Goal: Information Seeking & Learning: Learn about a topic

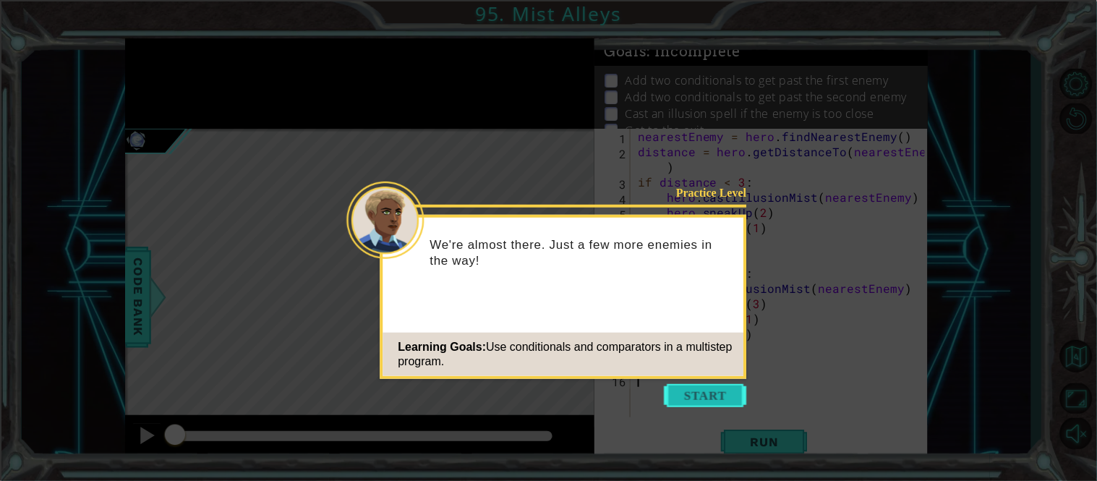
click at [717, 396] on button "Start" at bounding box center [706, 395] width 82 height 23
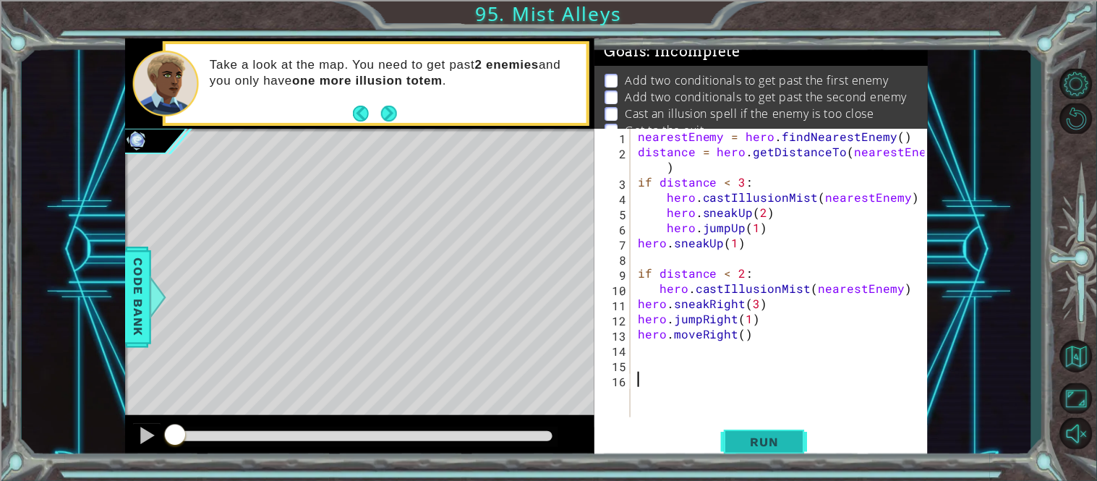
click at [754, 428] on button "Run" at bounding box center [764, 441] width 87 height 33
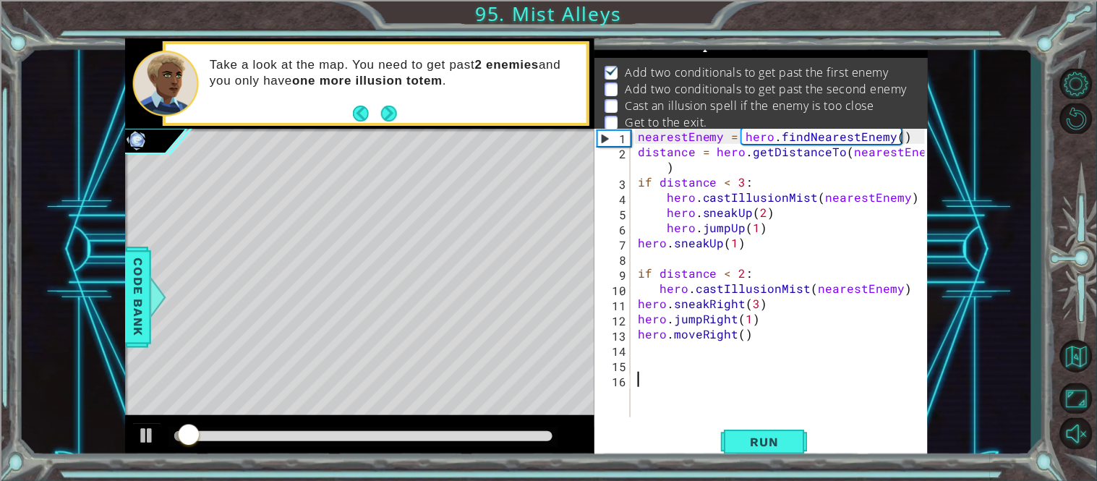
scroll to position [9, 0]
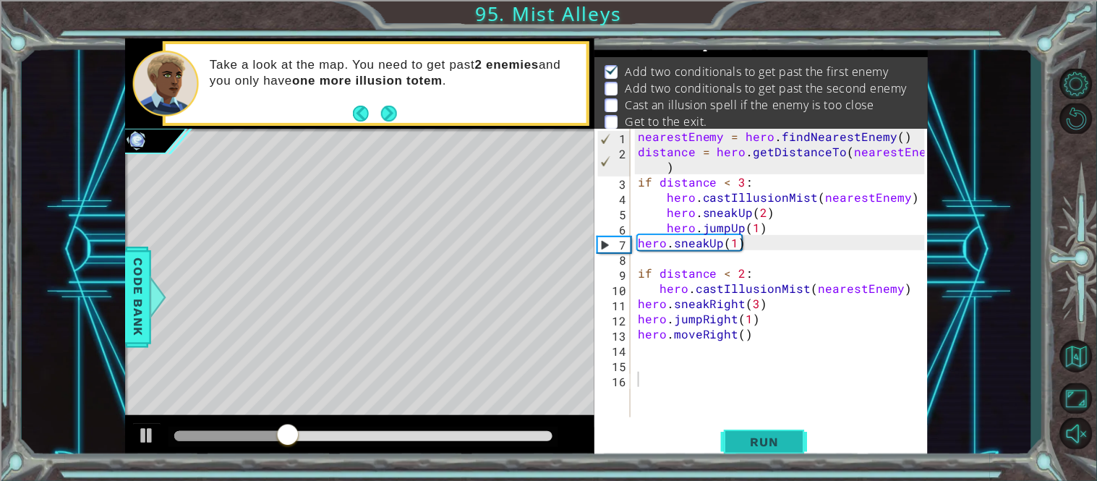
click at [757, 443] on span "Run" at bounding box center [764, 442] width 57 height 14
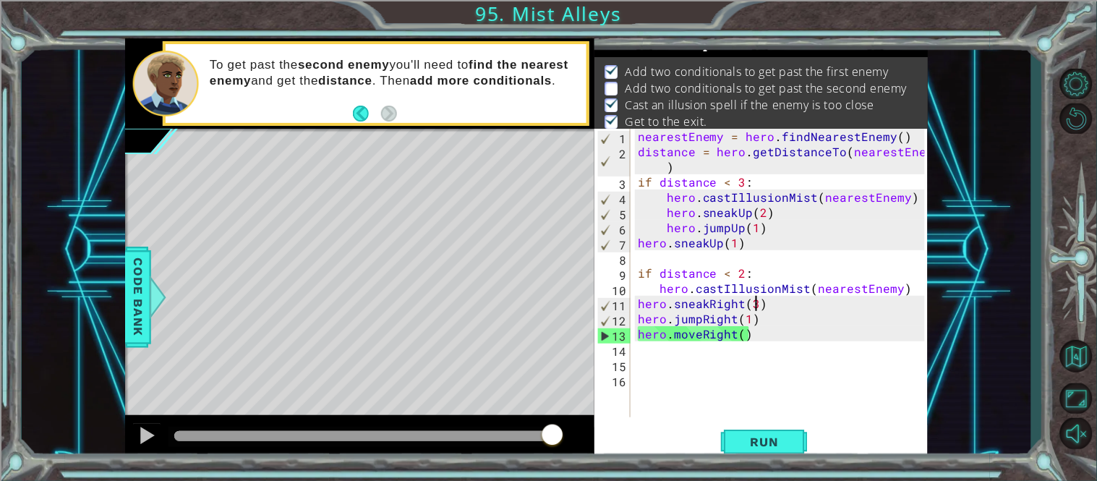
click at [756, 305] on div "nearestEnemy = hero . findNearestEnemy ( ) distance = hero . getDistanceTo ( ne…" at bounding box center [783, 288] width 297 height 319
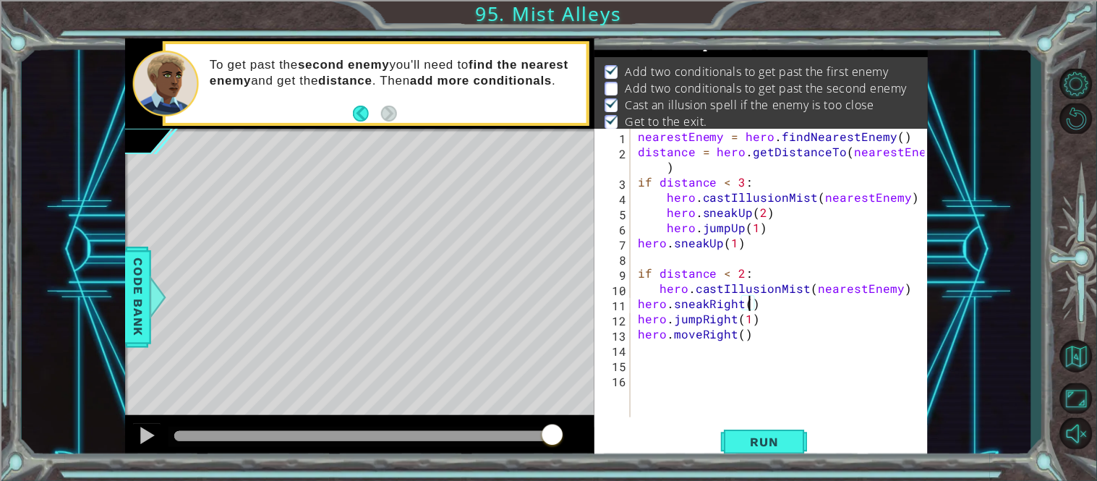
scroll to position [0, 6]
click at [754, 315] on div "nearestEnemy = hero . findNearestEnemy ( ) distance = hero . getDistanceTo ( ne…" at bounding box center [783, 288] width 297 height 319
click at [742, 334] on div "nearestEnemy = hero . findNearestEnemy ( ) distance = hero . getDistanceTo ( ne…" at bounding box center [783, 288] width 297 height 319
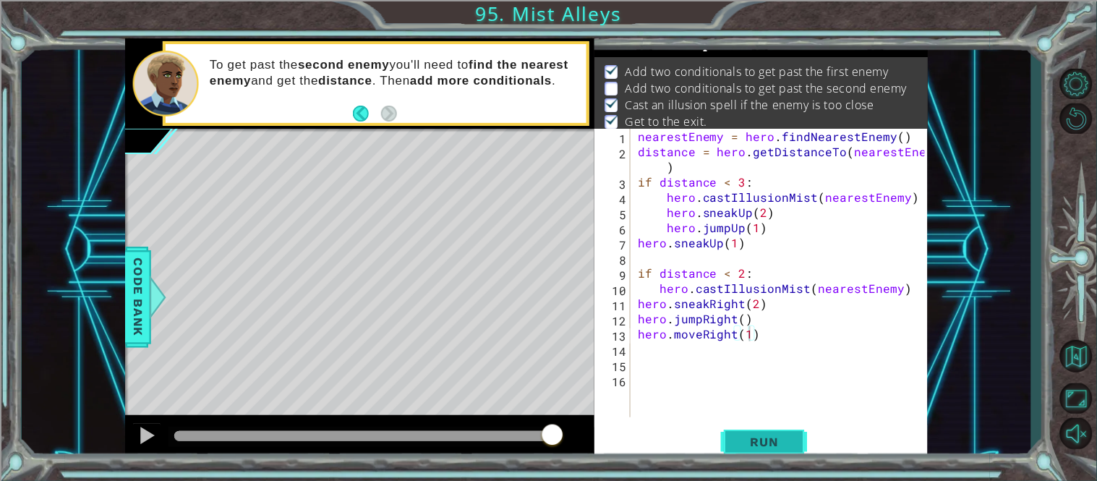
click at [767, 452] on button "Run" at bounding box center [764, 441] width 87 height 33
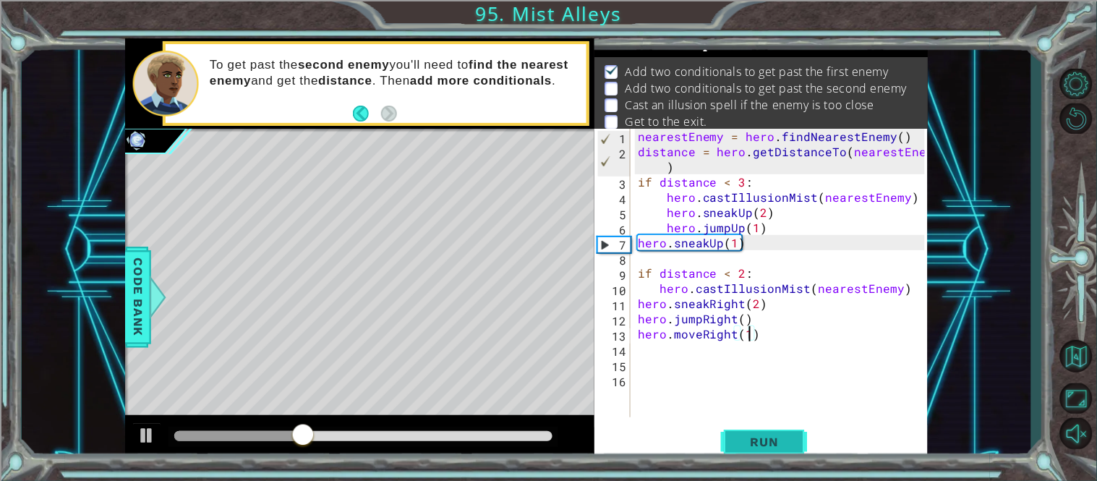
click at [767, 447] on span "Run" at bounding box center [764, 442] width 57 height 14
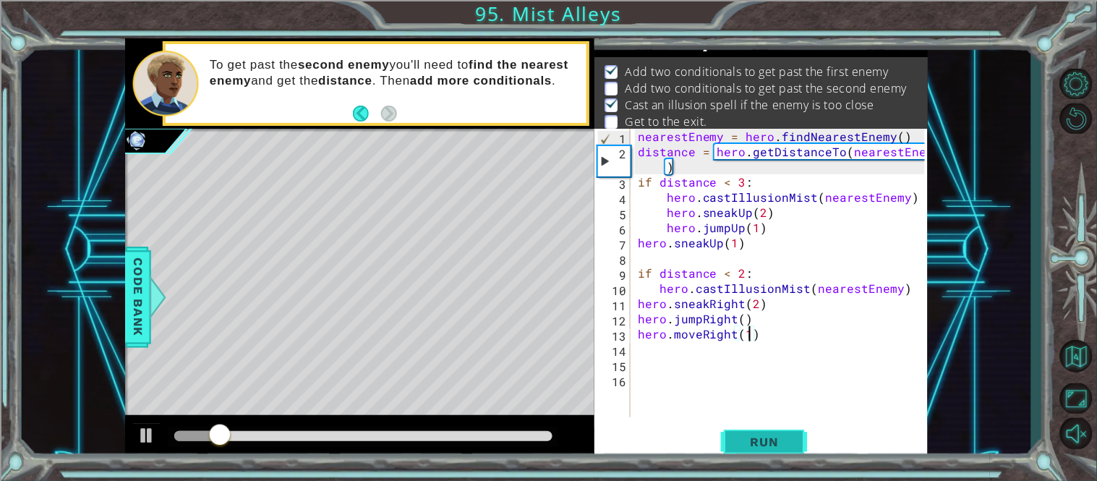
click at [767, 439] on span "Run" at bounding box center [764, 442] width 57 height 14
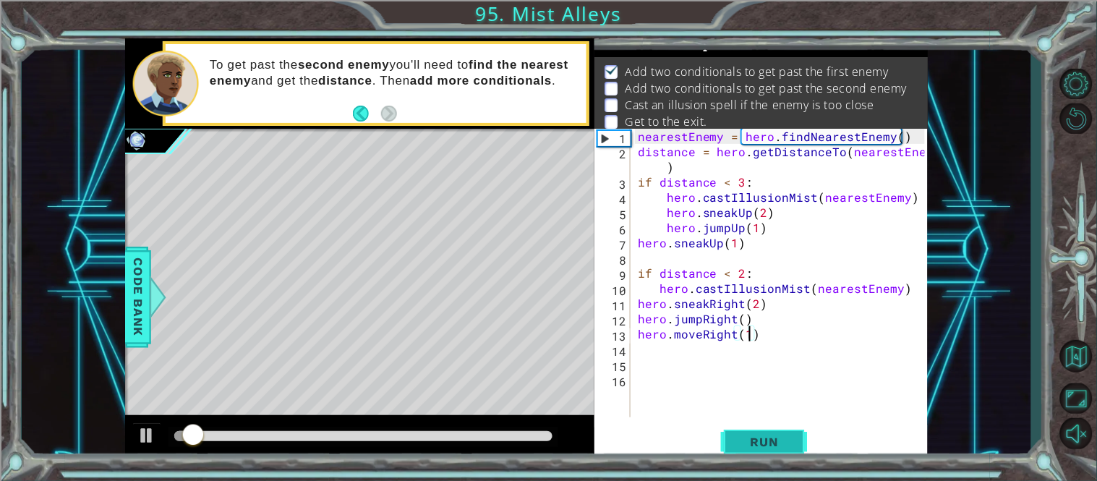
click at [767, 439] on span "Run" at bounding box center [764, 442] width 57 height 14
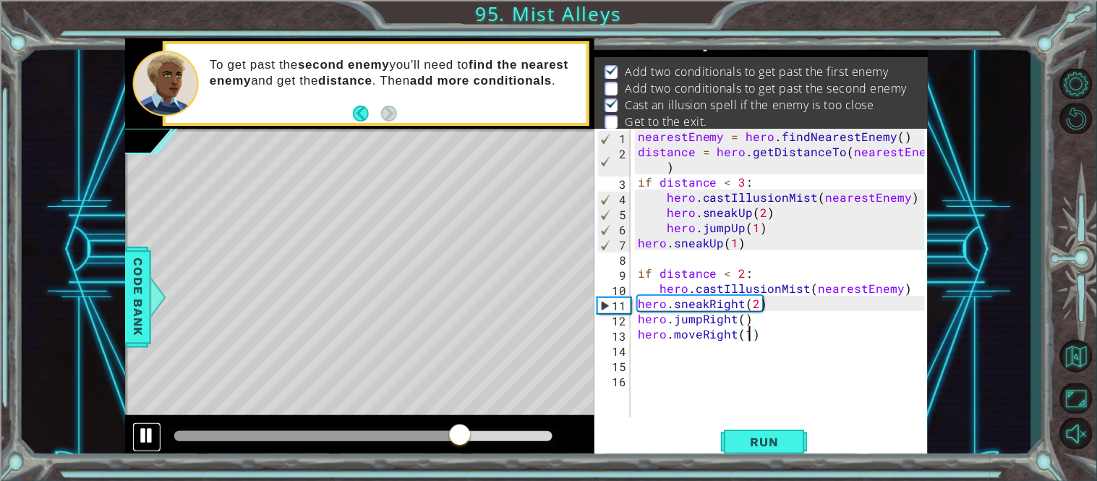
click at [137, 436] on div at bounding box center [146, 435] width 19 height 19
click at [767, 226] on div "nearestEnemy = hero . findNearestEnemy ( ) distance = hero . getDistanceTo ( ne…" at bounding box center [783, 288] width 297 height 319
type textarea "hero.jumpUp(1)"
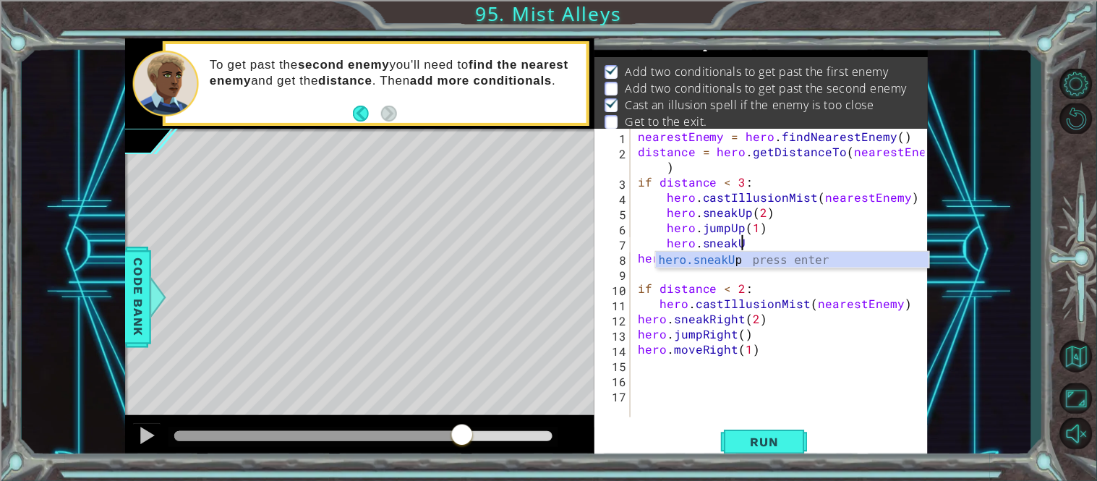
scroll to position [0, 5]
click at [761, 447] on span "Run" at bounding box center [764, 442] width 57 height 14
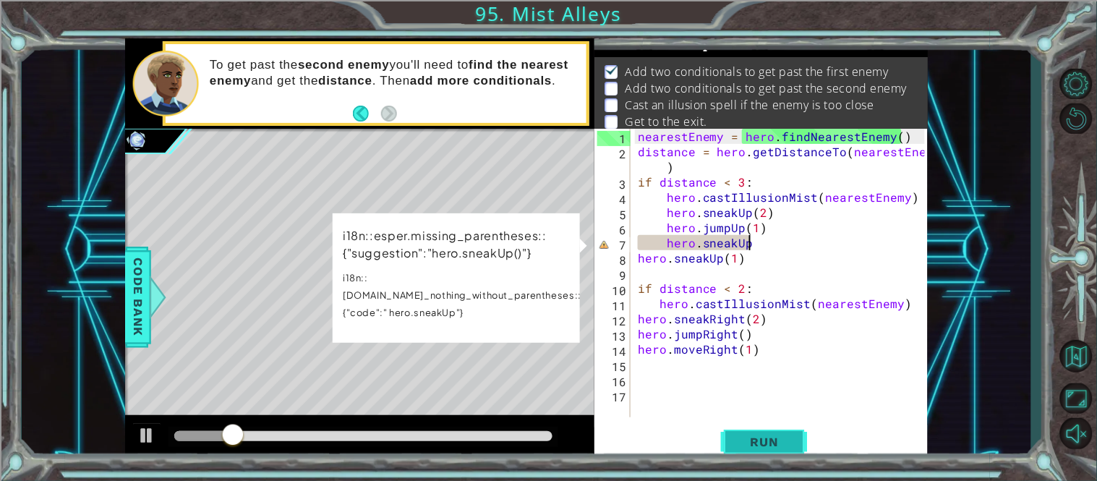
click at [761, 447] on span "Run" at bounding box center [764, 442] width 57 height 14
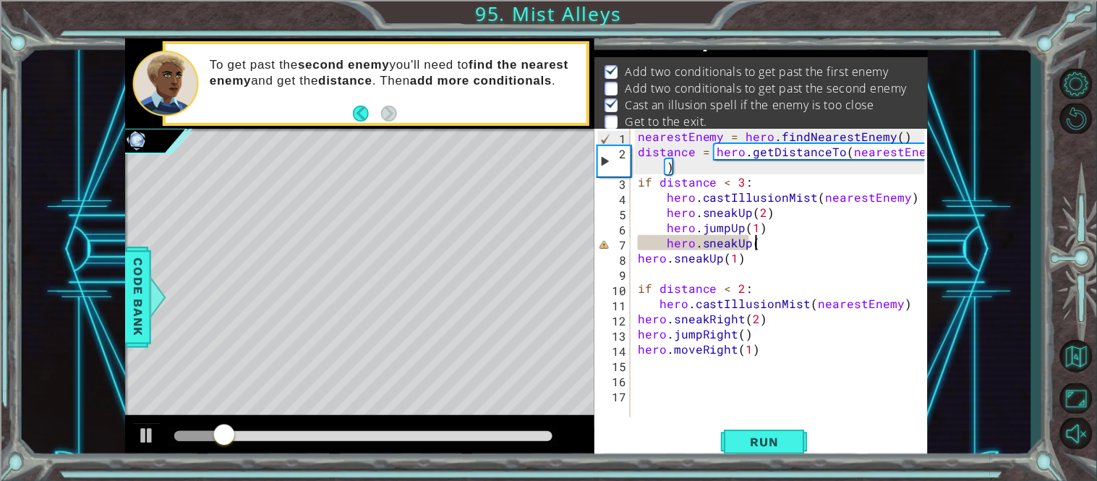
scroll to position [0, 6]
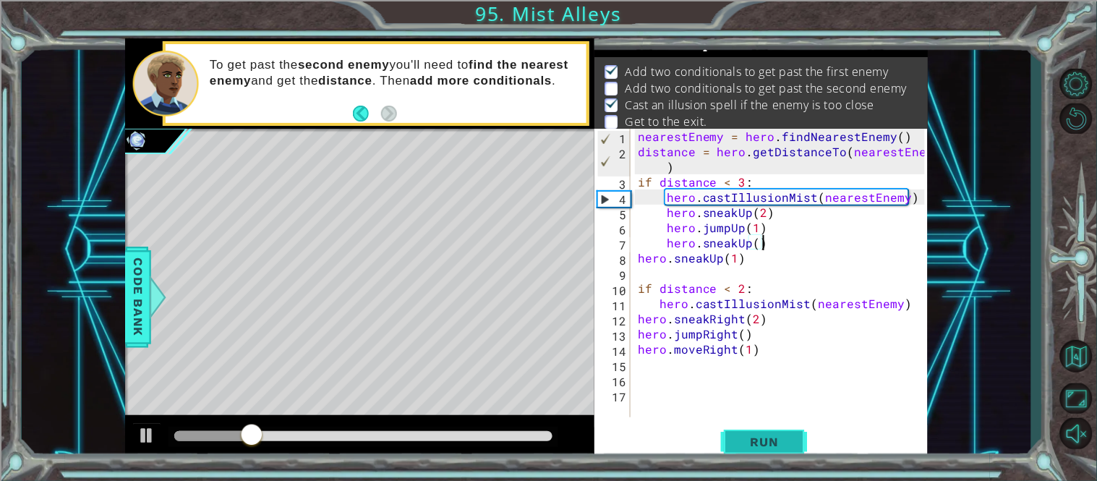
click at [767, 438] on span "Run" at bounding box center [764, 442] width 57 height 14
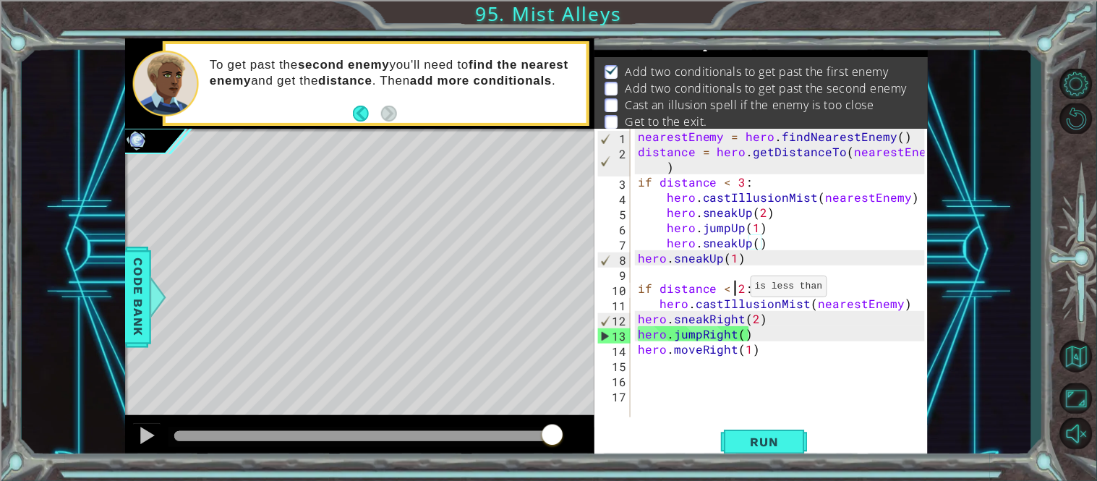
click at [733, 290] on div "nearestEnemy = hero . findNearestEnemy ( ) distance = hero . getDistanceTo ( ne…" at bounding box center [783, 288] width 297 height 319
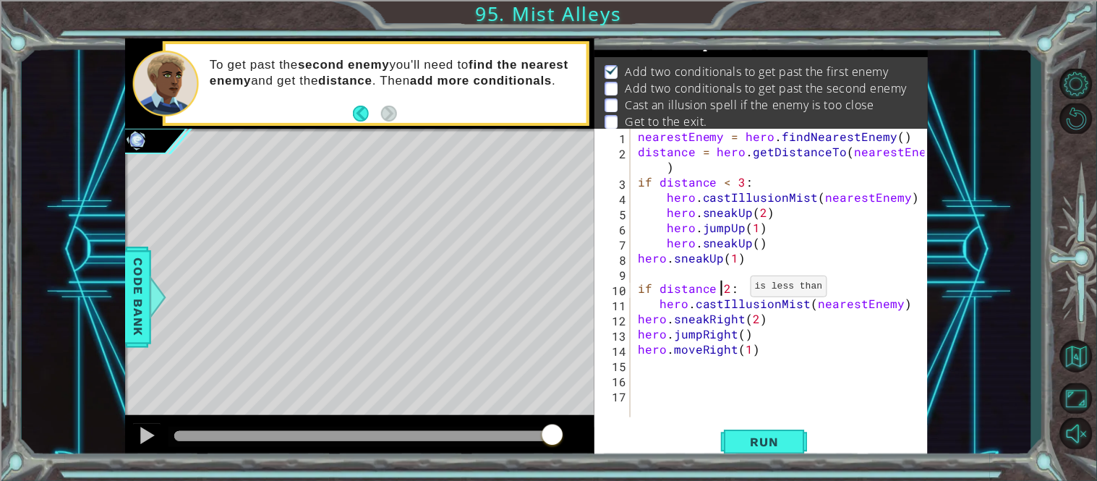
scroll to position [0, 4]
click at [742, 433] on button "Run" at bounding box center [764, 441] width 87 height 33
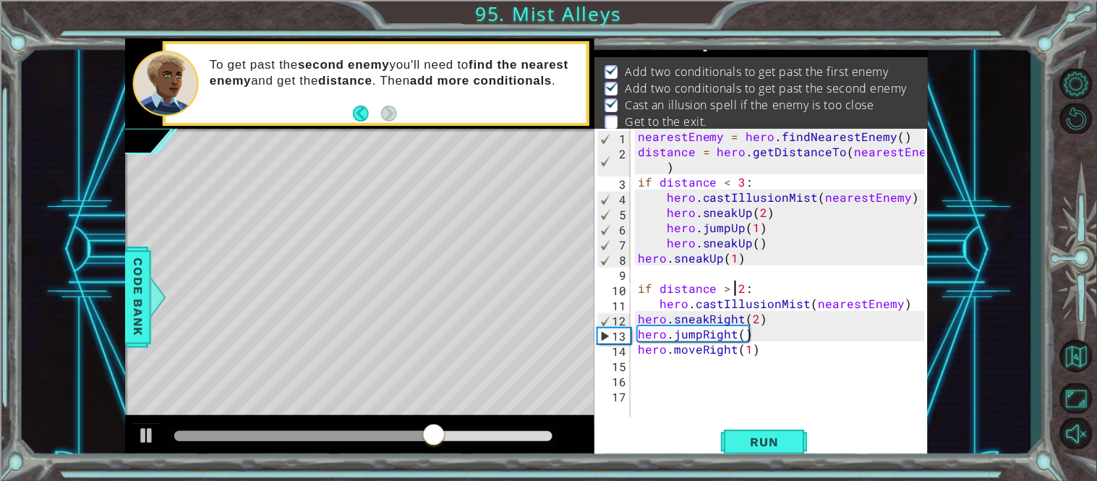
click at [750, 349] on div "nearestEnemy = hero . findNearestEnemy ( ) distance = hero . getDistanceTo ( ne…" at bounding box center [783, 288] width 297 height 319
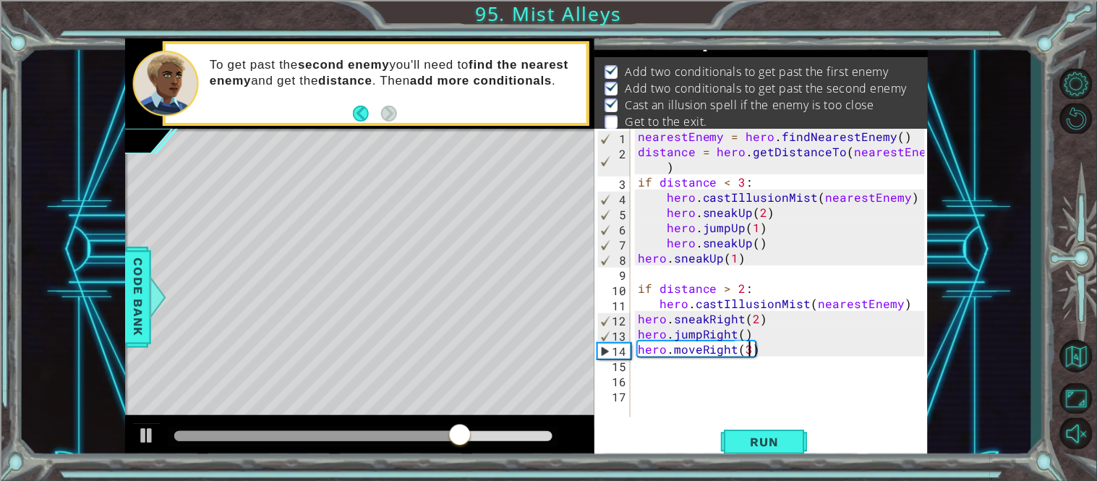
scroll to position [0, 6]
click at [782, 449] on span "Run" at bounding box center [764, 442] width 57 height 14
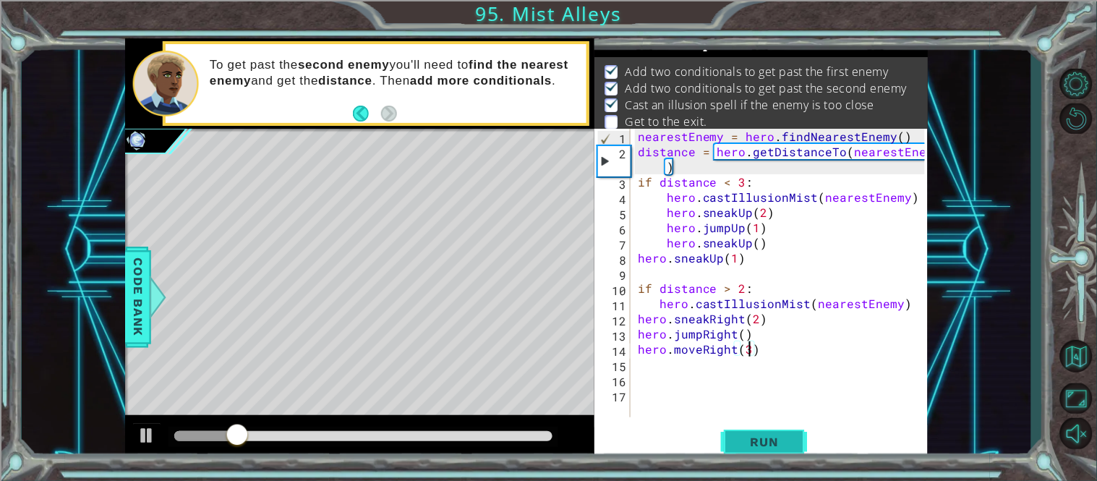
click at [782, 449] on span "Run" at bounding box center [764, 442] width 57 height 14
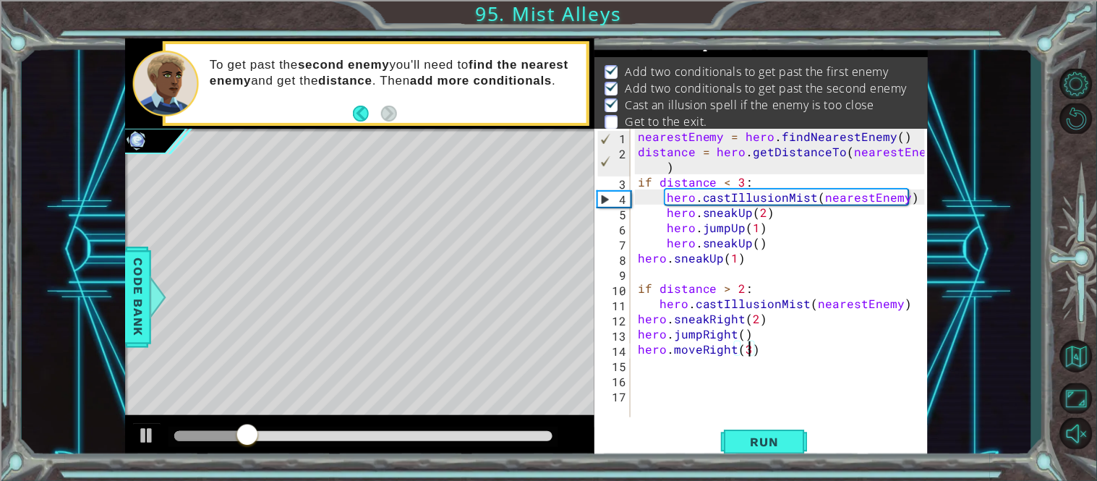
scroll to position [0, 5]
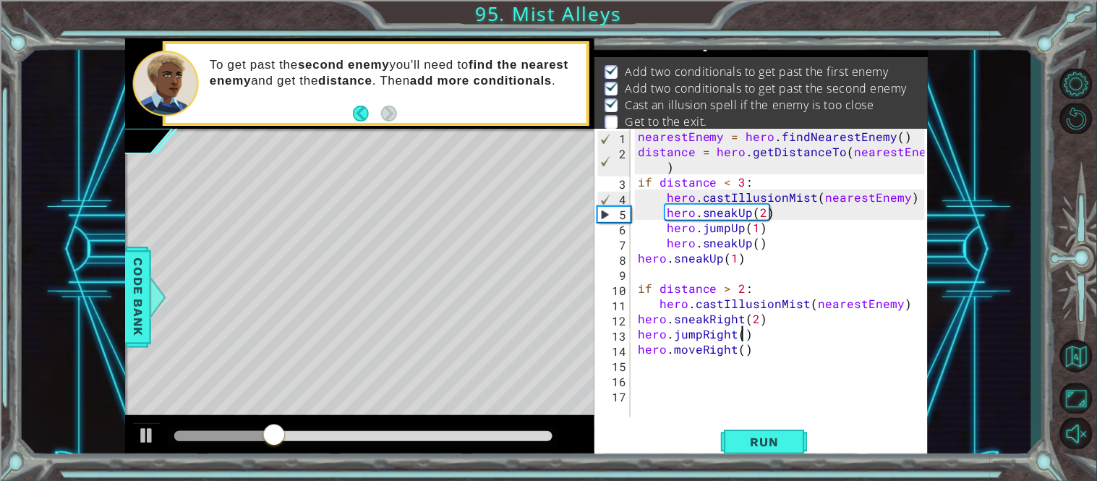
click at [746, 335] on div "nearestEnemy = hero . findNearestEnemy ( ) distance = hero . getDistanceTo ( ne…" at bounding box center [783, 288] width 297 height 319
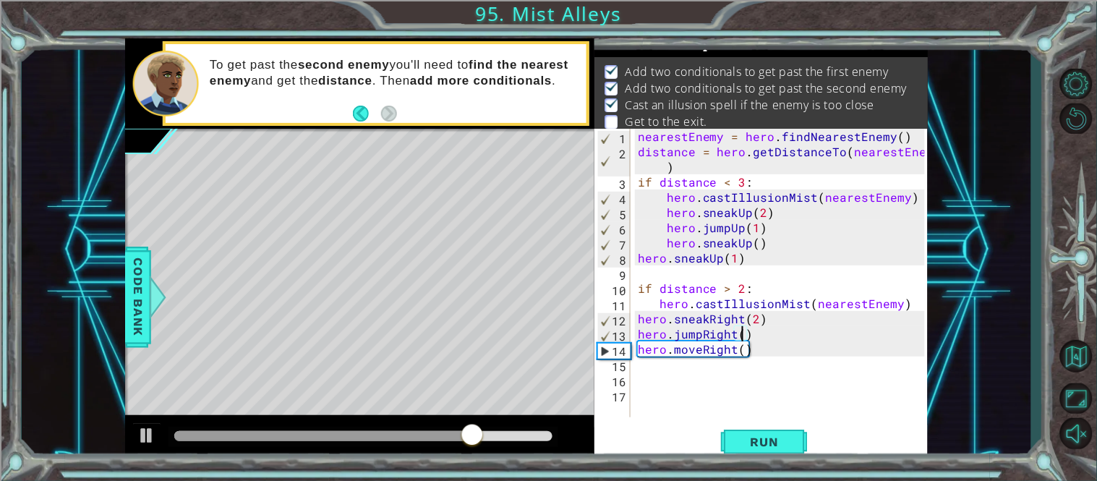
click at [763, 464] on div "1 ההההההההההההההההההההההההההההההההההההההההההההההההההההההההההההההההההההההההההההה…" at bounding box center [548, 240] width 1097 height 481
click at [766, 460] on div "hero.jumpRight() 1 2 3 4 5 6 7 8 9 10 11 12 13 14 15 16 17 nearestEnemy = hero …" at bounding box center [761, 295] width 333 height 333
click at [775, 446] on span "Run" at bounding box center [764, 442] width 57 height 14
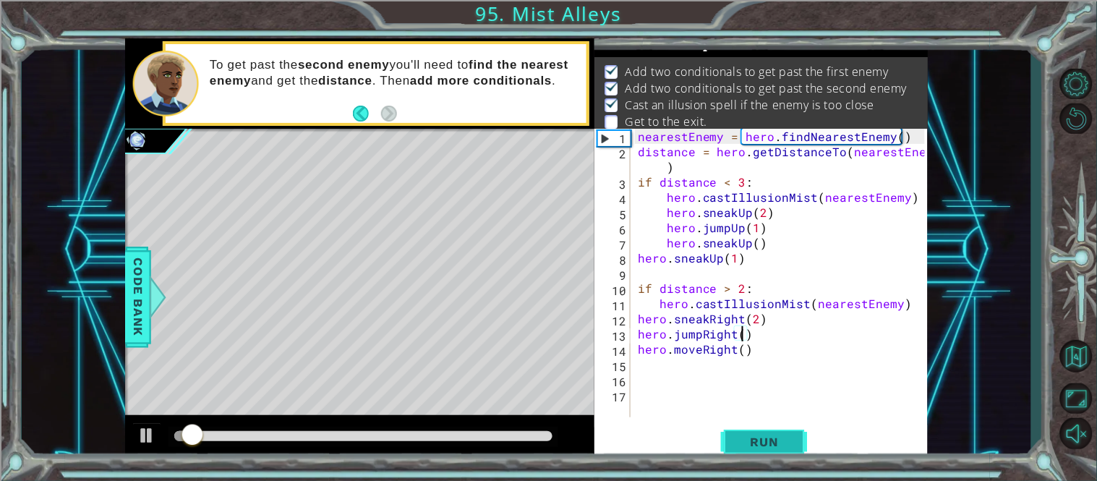
click at [775, 446] on span "Run" at bounding box center [764, 442] width 57 height 14
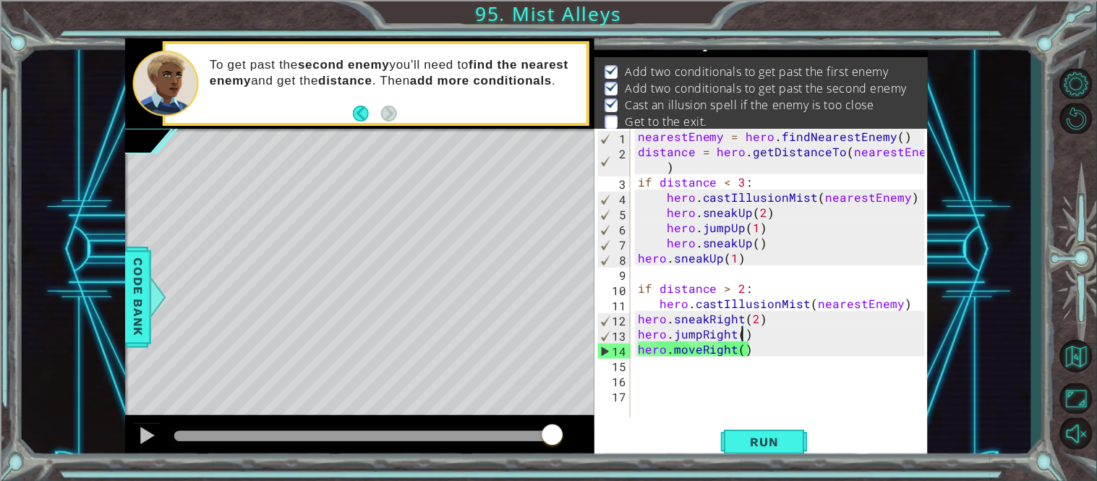
click at [701, 260] on div "nearestEnemy = hero . findNearestEnemy ( ) distance = hero . getDistanceTo ( ne…" at bounding box center [783, 288] width 297 height 319
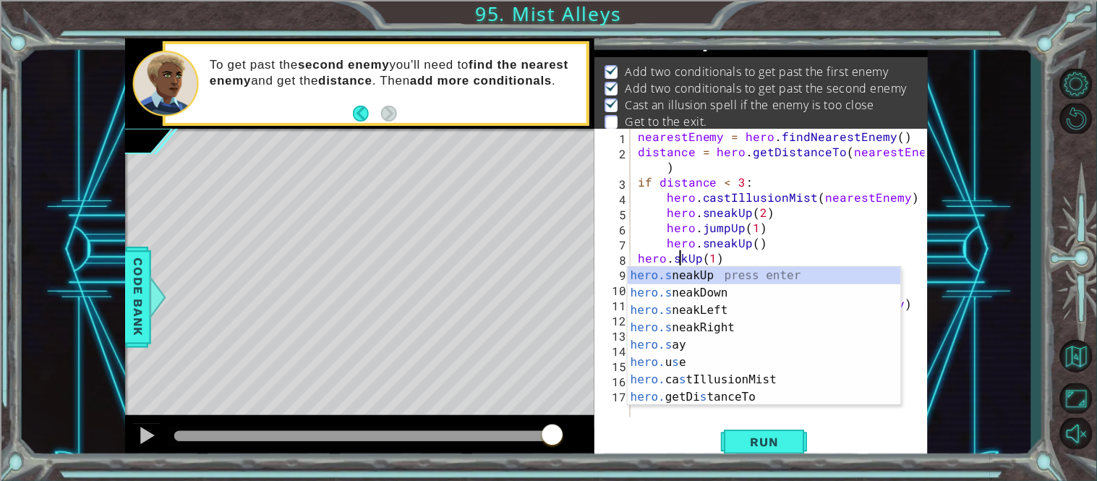
scroll to position [0, 4]
click at [691, 260] on div "nearestEnemy = hero . findNearestEnemy ( ) distance = hero . getDistanceTo ( ne…" at bounding box center [783, 288] width 297 height 319
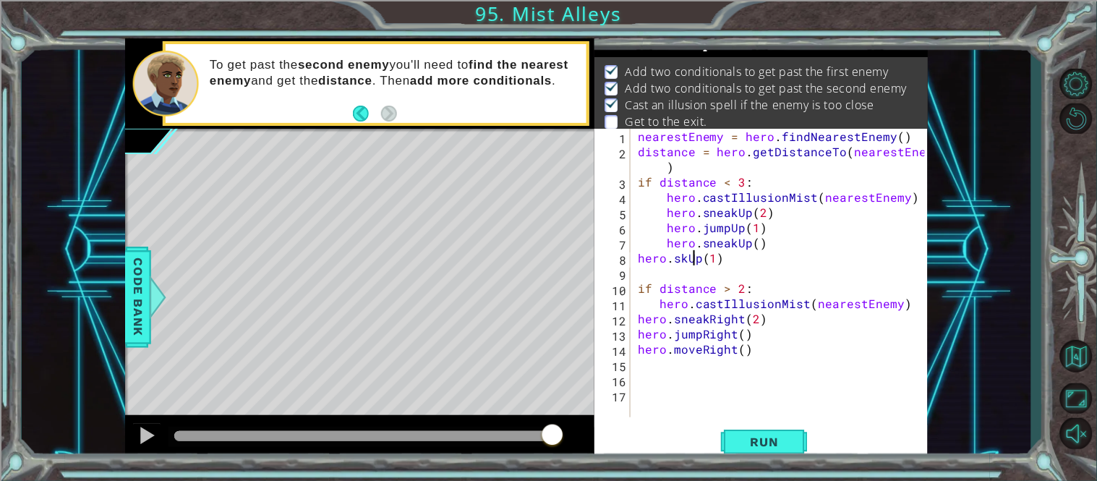
click at [684, 260] on div "nearestEnemy = hero . findNearestEnemy ( ) distance = hero . getDistanceTo ( ne…" at bounding box center [783, 288] width 297 height 319
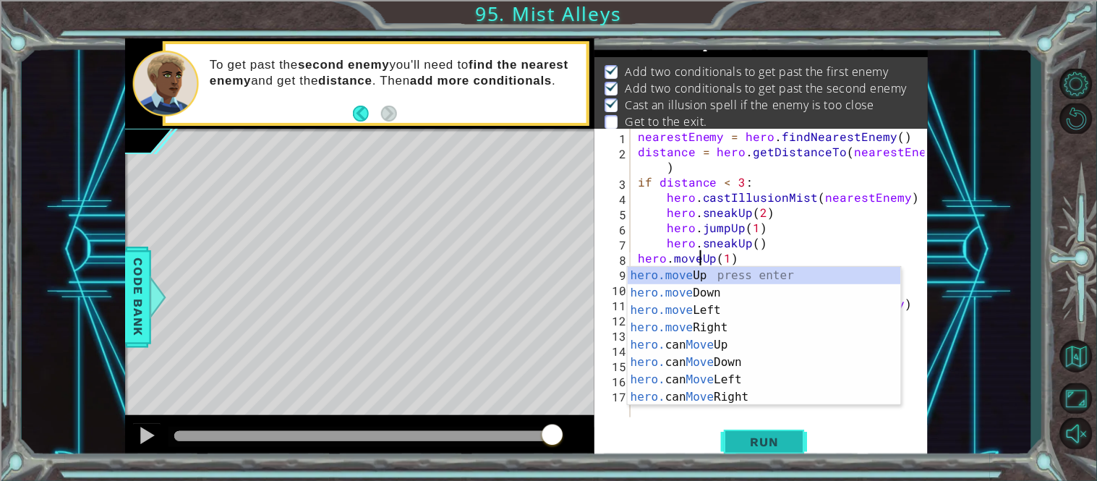
click at [762, 453] on button "Run" at bounding box center [764, 441] width 87 height 33
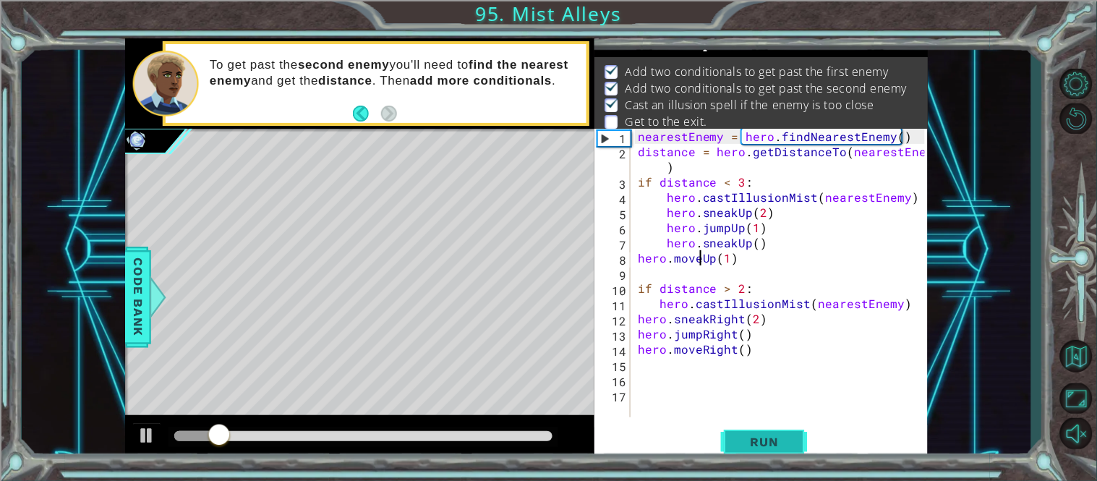
click at [762, 453] on button "Run" at bounding box center [764, 441] width 87 height 33
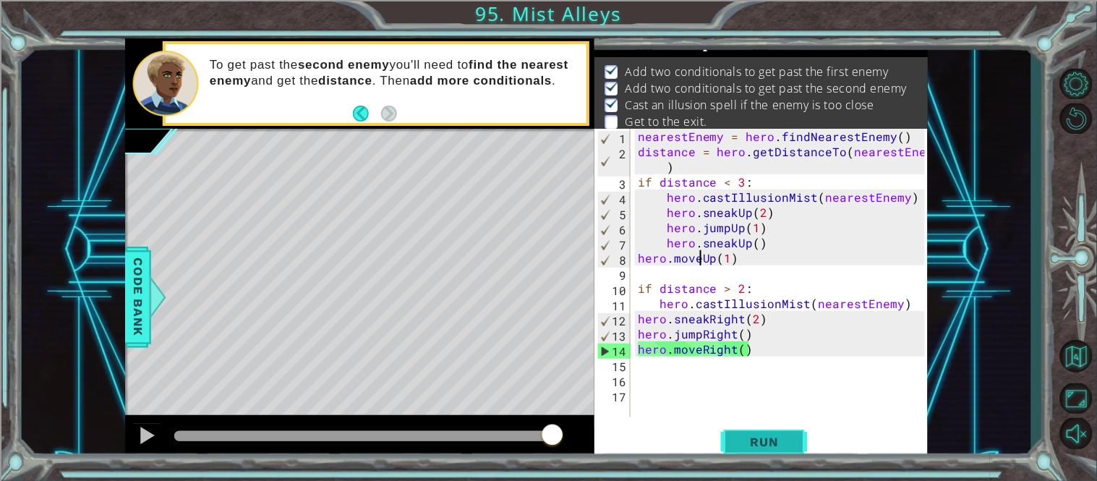
click at [764, 433] on button "Run" at bounding box center [764, 441] width 87 height 33
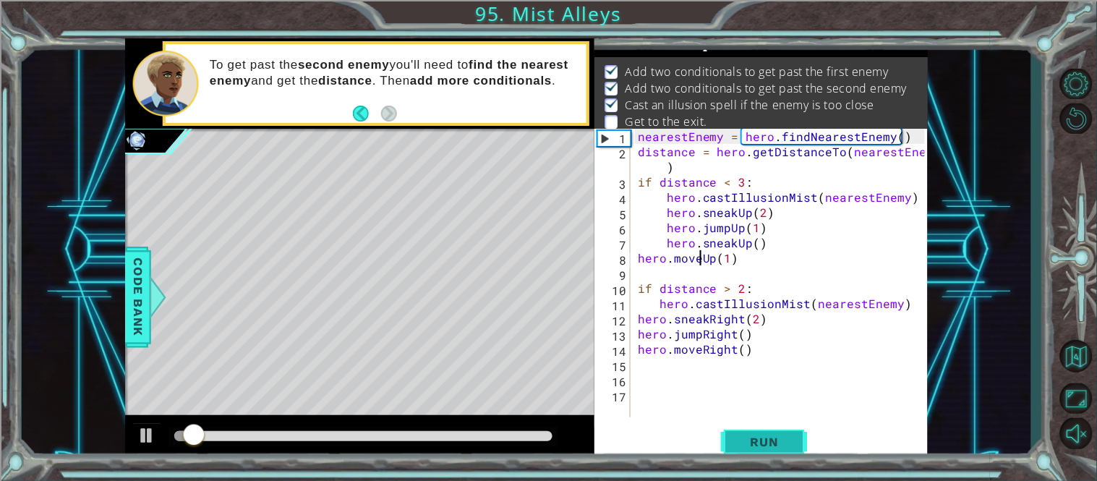
click at [764, 433] on button "Run" at bounding box center [764, 441] width 87 height 33
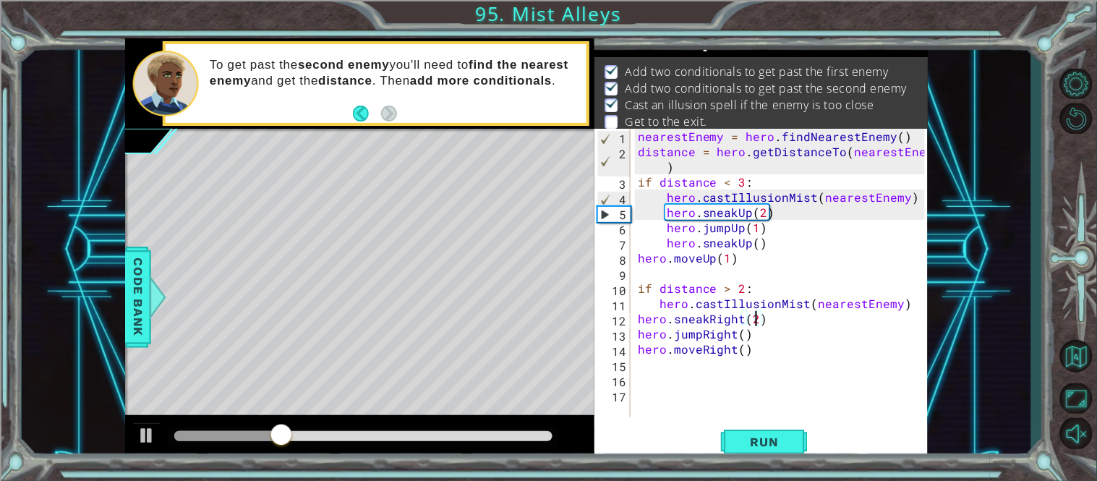
click at [754, 319] on div "nearestEnemy = hero . findNearestEnemy ( ) distance = hero . getDistanceTo ( ne…" at bounding box center [783, 288] width 297 height 319
type textarea "hero.sneakRight(3)"
click at [767, 445] on span "Run" at bounding box center [764, 442] width 57 height 14
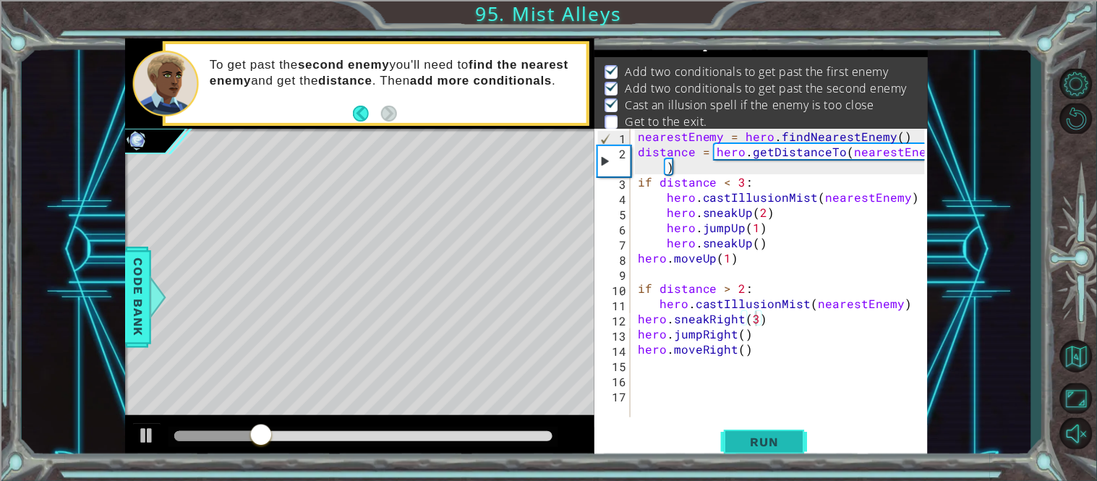
click at [767, 440] on span "Run" at bounding box center [764, 442] width 57 height 14
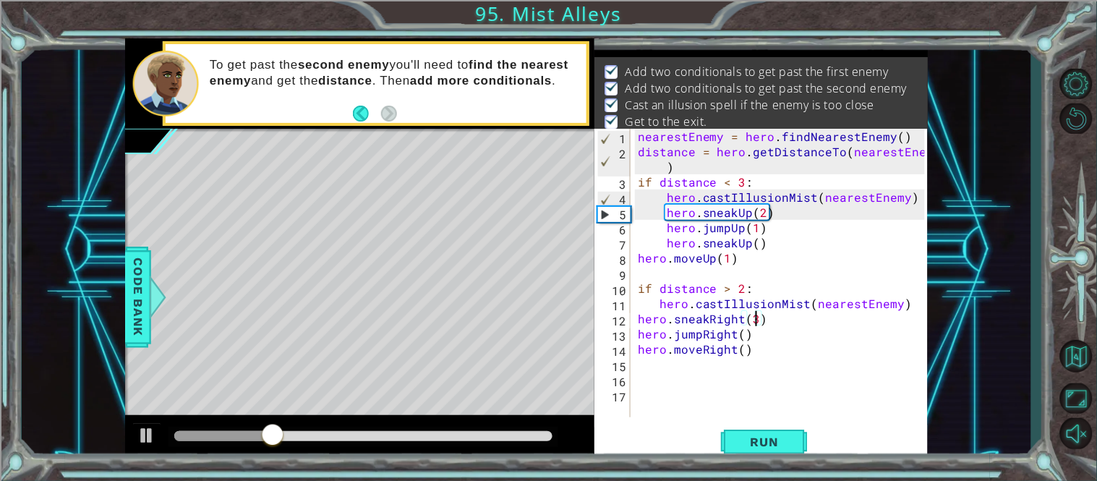
click at [509, 437] on div at bounding box center [363, 436] width 378 height 10
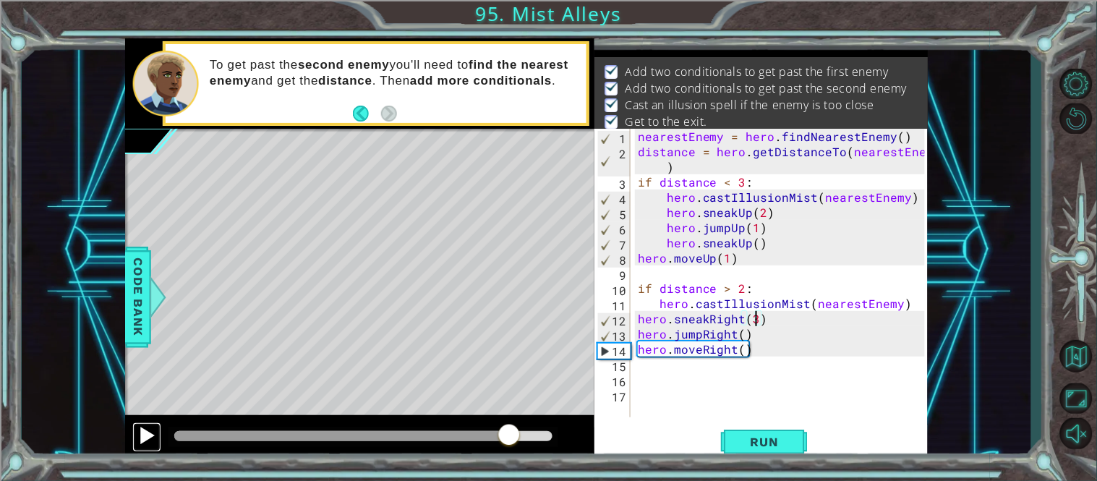
click at [147, 443] on div at bounding box center [146, 435] width 19 height 19
click at [145, 430] on div at bounding box center [146, 435] width 19 height 19
click at [150, 433] on div at bounding box center [146, 435] width 19 height 19
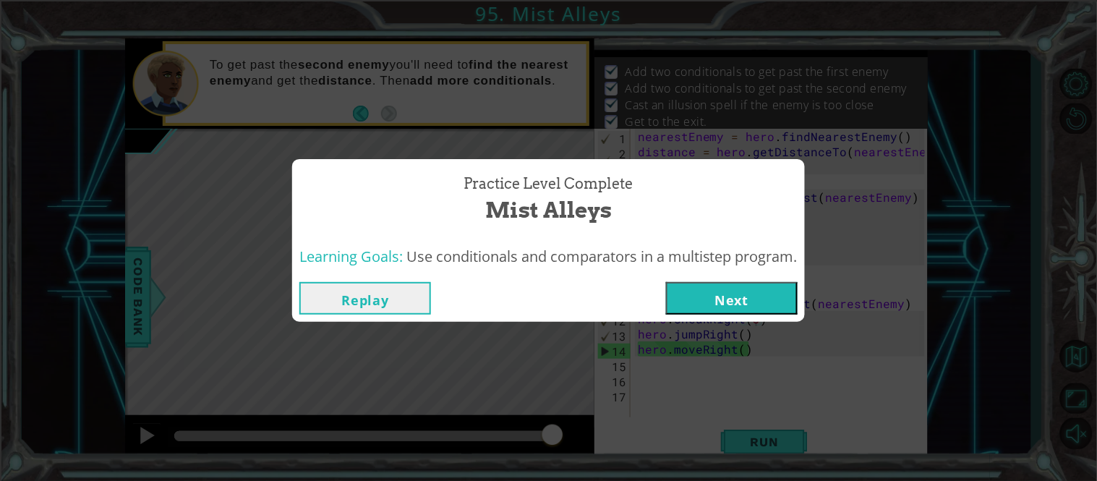
click at [693, 271] on div "Learning Goals: Use conditionals and comparators in a multistep program." at bounding box center [548, 256] width 513 height 35
click at [711, 290] on button "Next" at bounding box center [732, 298] width 132 height 33
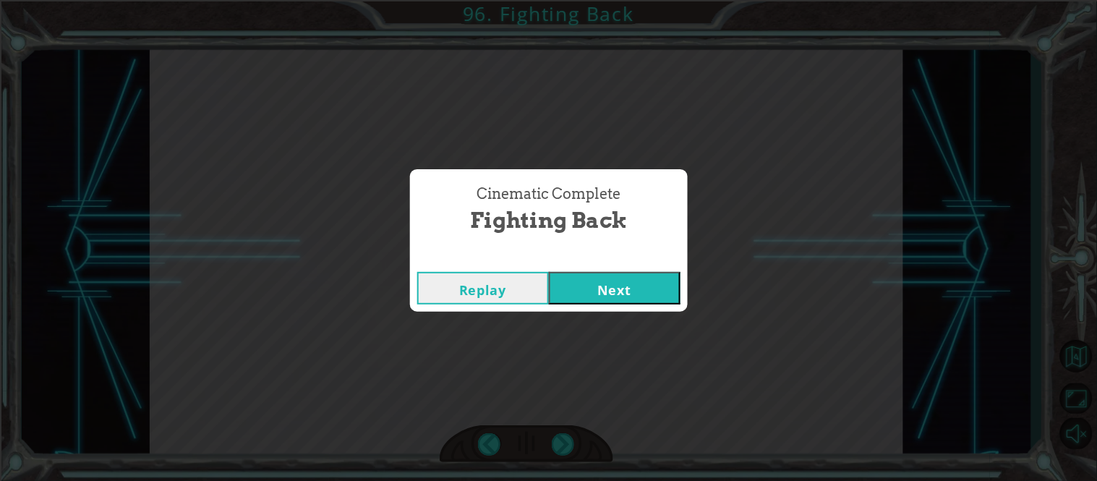
click at [608, 272] on button "Next" at bounding box center [615, 288] width 132 height 33
click at [634, 297] on button "Next" at bounding box center [615, 288] width 132 height 33
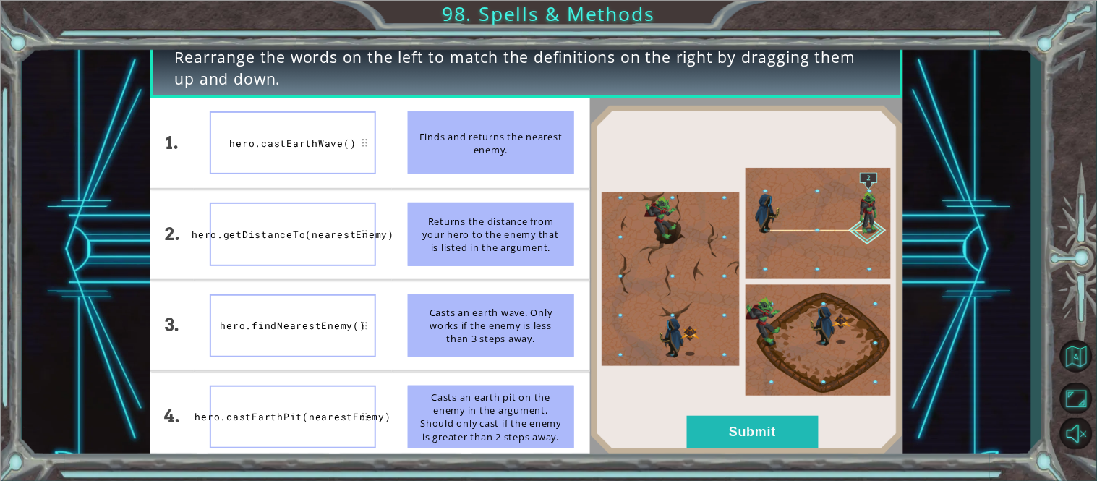
click at [335, 143] on div "hero.castEarthWave()" at bounding box center [293, 142] width 166 height 63
drag, startPoint x: 335, startPoint y: 143, endPoint x: 368, endPoint y: 233, distance: 95.7
click at [368, 233] on ul "hero.castEarthWave() hero.getDistanceTo(nearestEnemy) hero.findNearestEnemy() h…" at bounding box center [293, 280] width 198 height 364
click at [767, 464] on div "Rearrange the words on the left to match the definitions on the right by draggi…" at bounding box center [548, 240] width 1097 height 481
click at [729, 431] on button "Submit" at bounding box center [753, 432] width 132 height 33
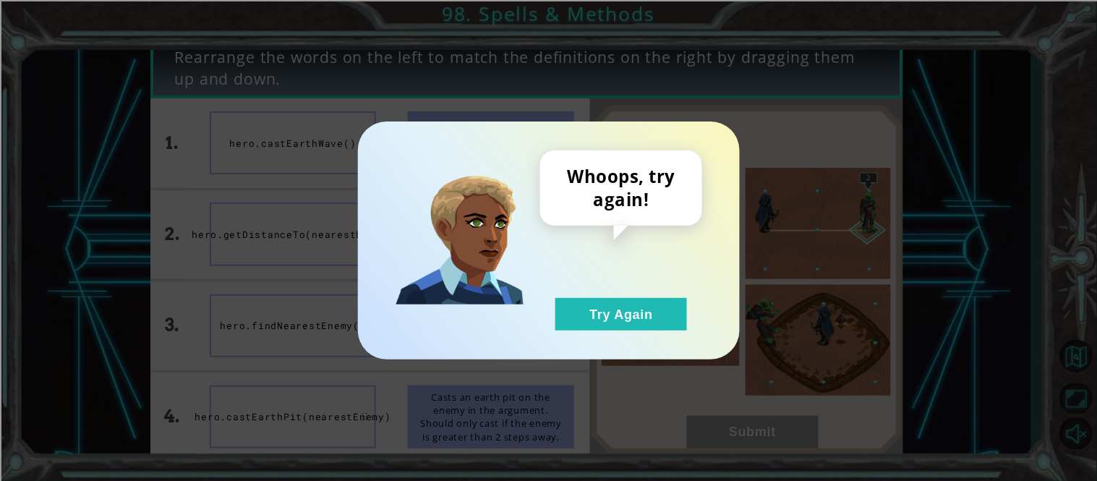
click at [656, 341] on div "Whoops, try again! Try Again" at bounding box center [549, 241] width 382 height 238
click at [634, 310] on button "Try Again" at bounding box center [621, 314] width 132 height 33
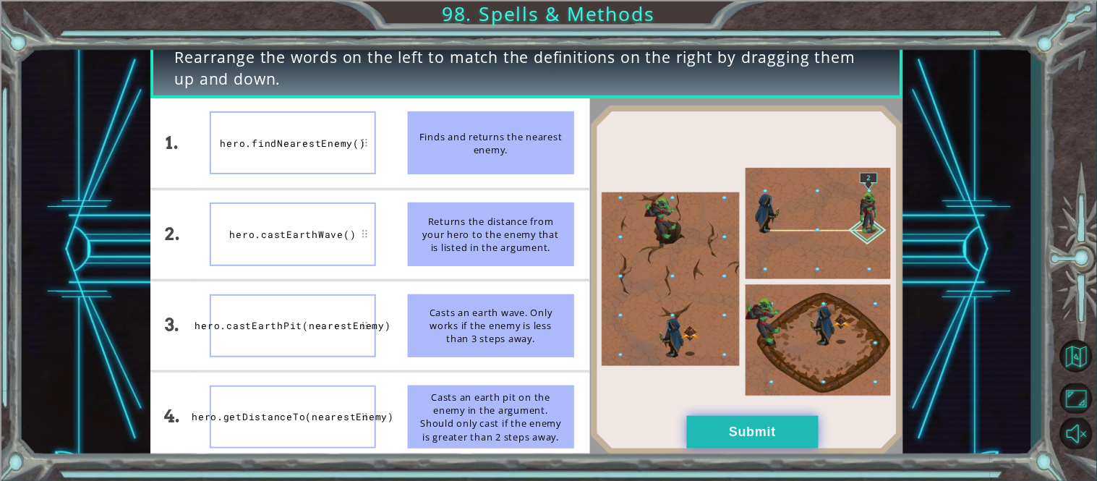
click at [791, 428] on button "Submit" at bounding box center [753, 432] width 132 height 33
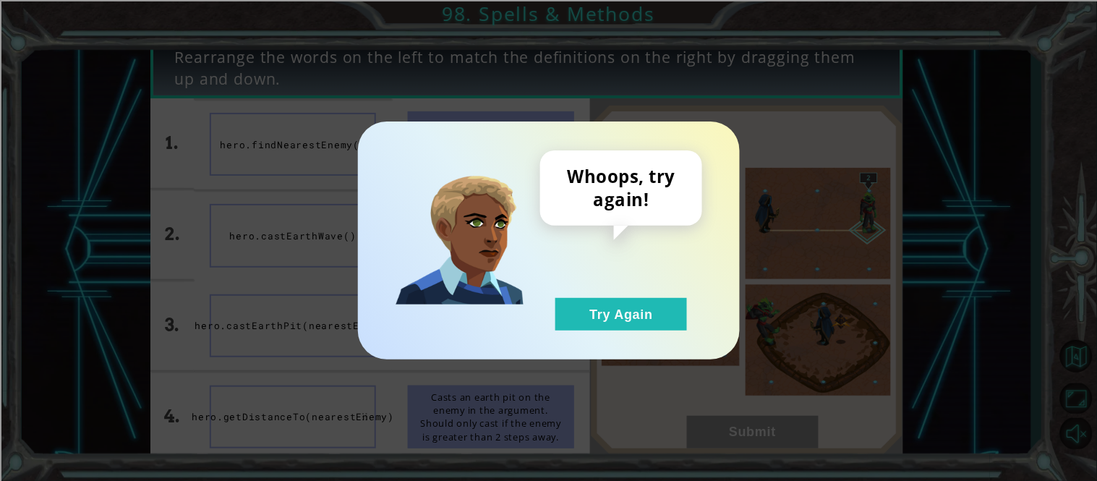
click at [637, 291] on div "Whoops, try again! Try Again" at bounding box center [621, 240] width 162 height 180
click at [644, 304] on button "Try Again" at bounding box center [621, 314] width 132 height 33
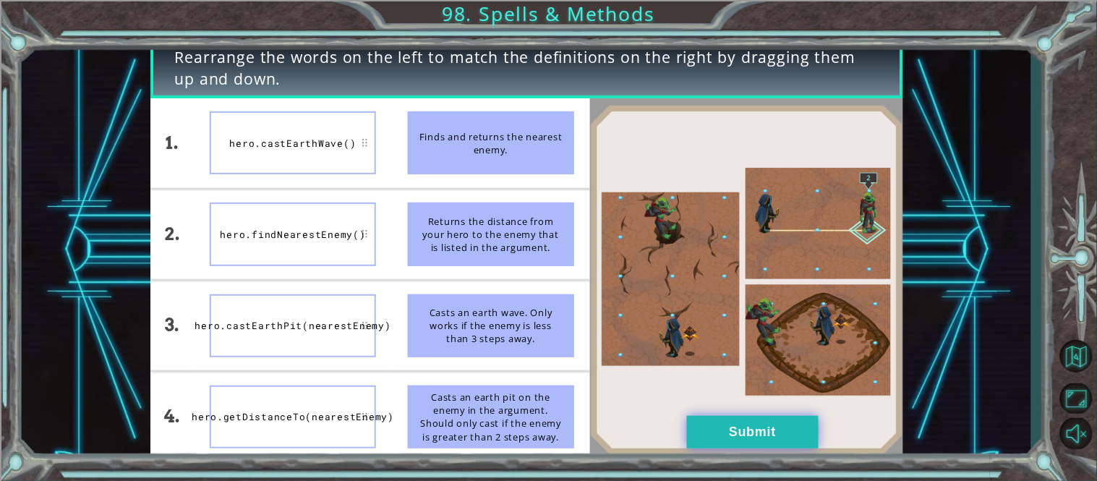
click at [744, 425] on button "Submit" at bounding box center [753, 432] width 132 height 33
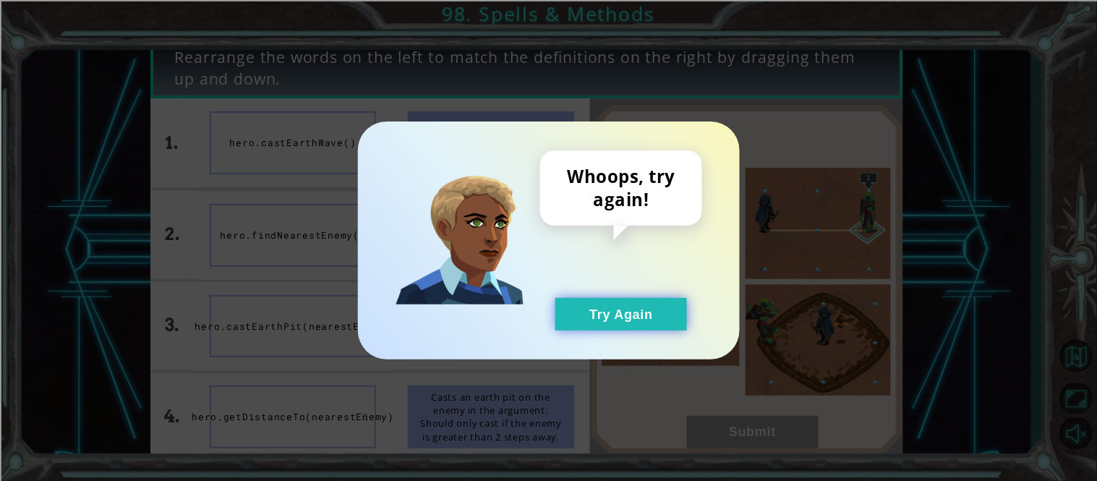
click at [634, 323] on button "Try Again" at bounding box center [621, 314] width 132 height 33
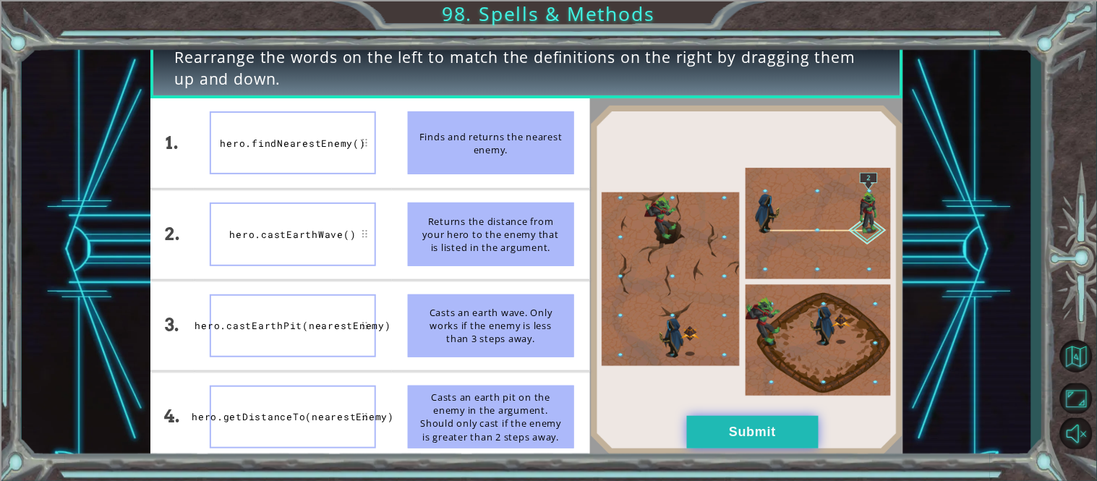
click at [749, 435] on button "Submit" at bounding box center [753, 432] width 132 height 33
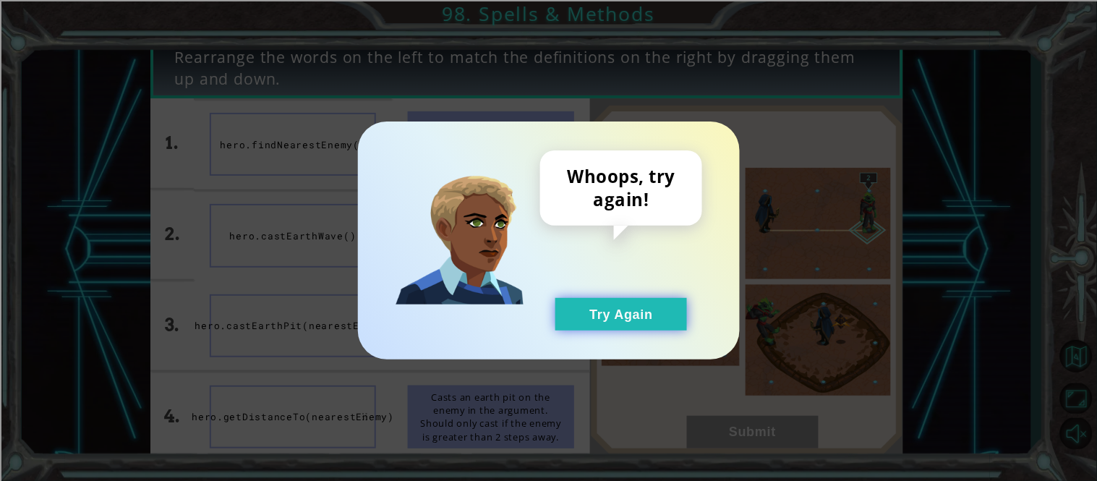
click at [630, 302] on button "Try Again" at bounding box center [621, 314] width 132 height 33
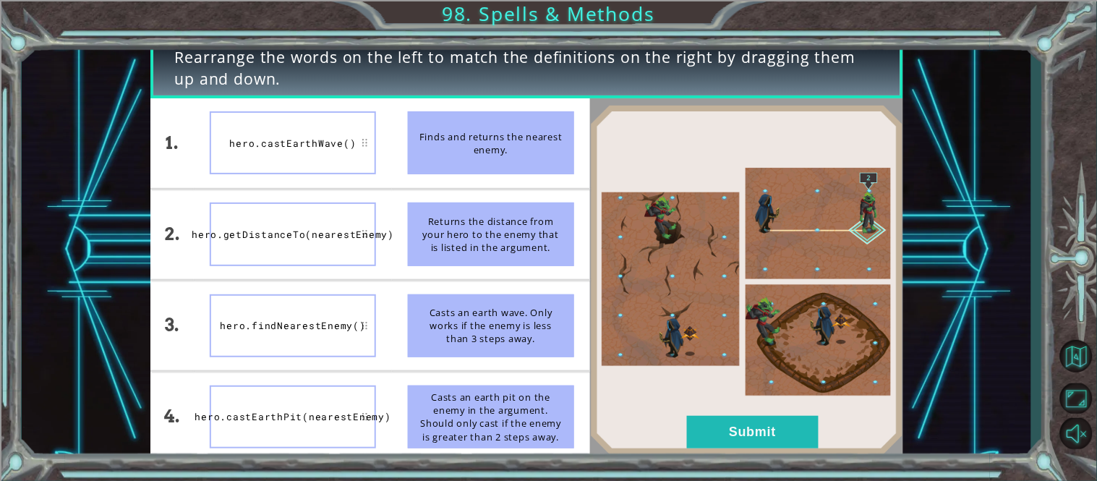
click at [336, 285] on li "hero.findNearestEnemy()" at bounding box center [293, 326] width 198 height 90
click at [327, 285] on li "hero.findNearestEnemy()" at bounding box center [293, 326] width 198 height 90
click at [712, 447] on button "Submit" at bounding box center [753, 432] width 132 height 33
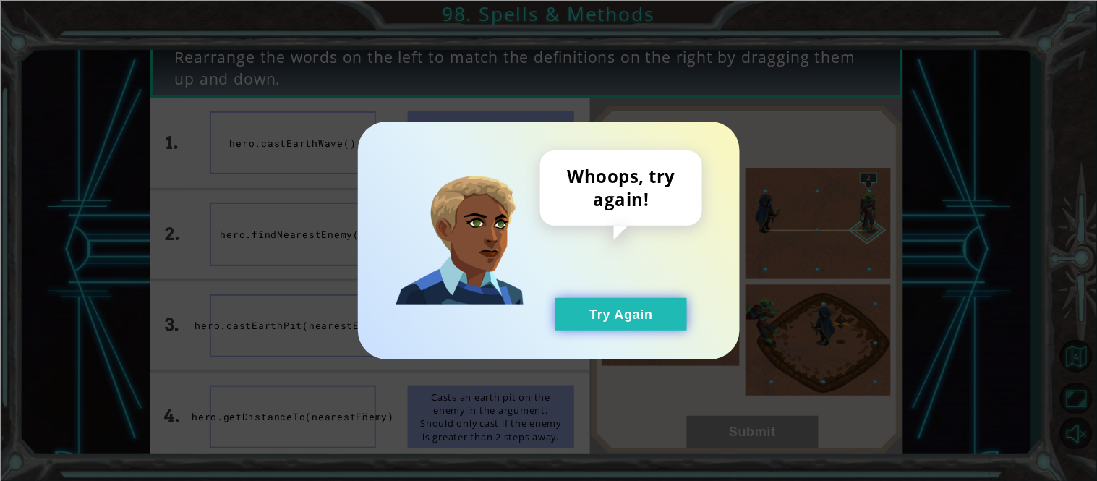
click at [577, 307] on button "Try Again" at bounding box center [621, 314] width 132 height 33
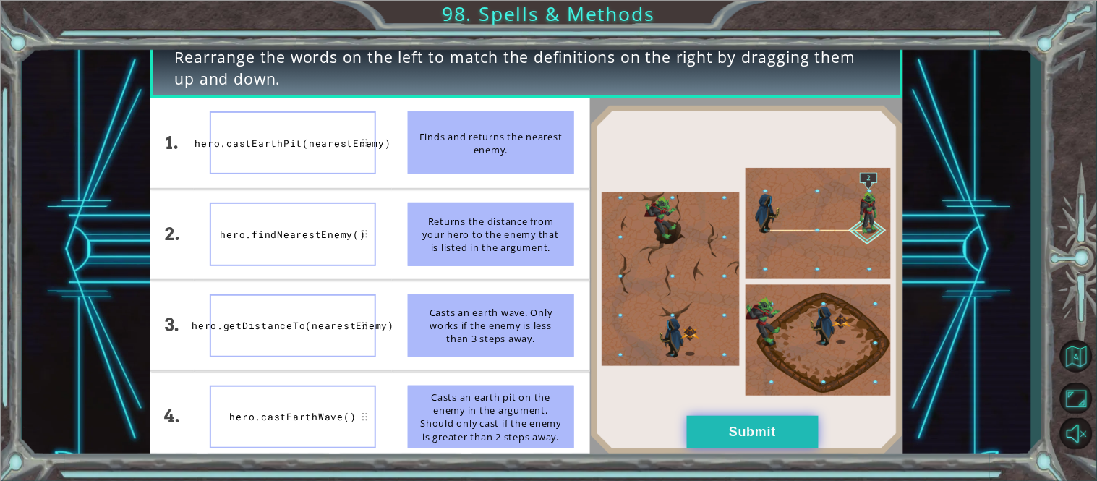
click at [735, 419] on button "Submit" at bounding box center [753, 432] width 132 height 33
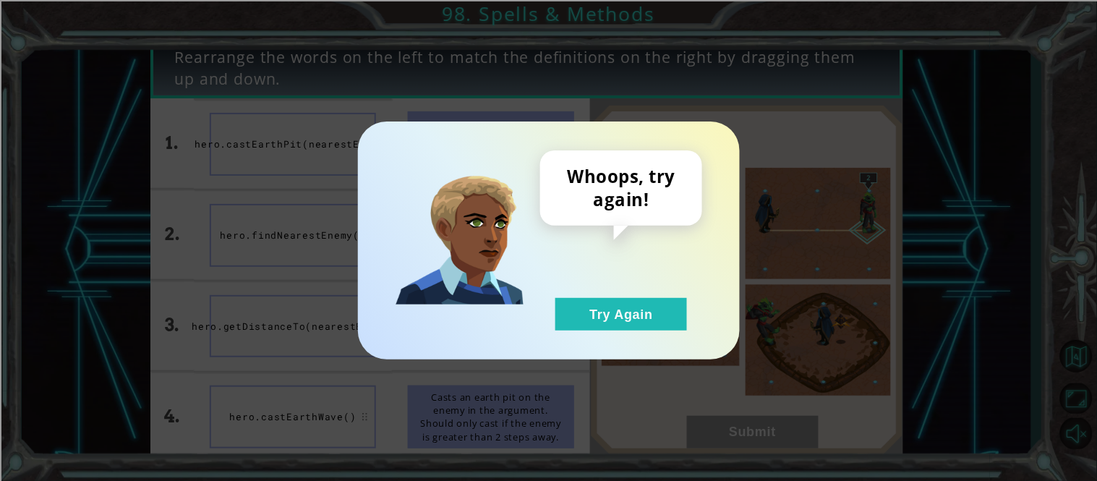
click at [626, 289] on div "Whoops, try again! Try Again" at bounding box center [621, 240] width 162 height 180
click at [628, 287] on div "Whoops, try again! Try Again" at bounding box center [621, 240] width 162 height 180
click at [589, 299] on button "Try Again" at bounding box center [621, 314] width 132 height 33
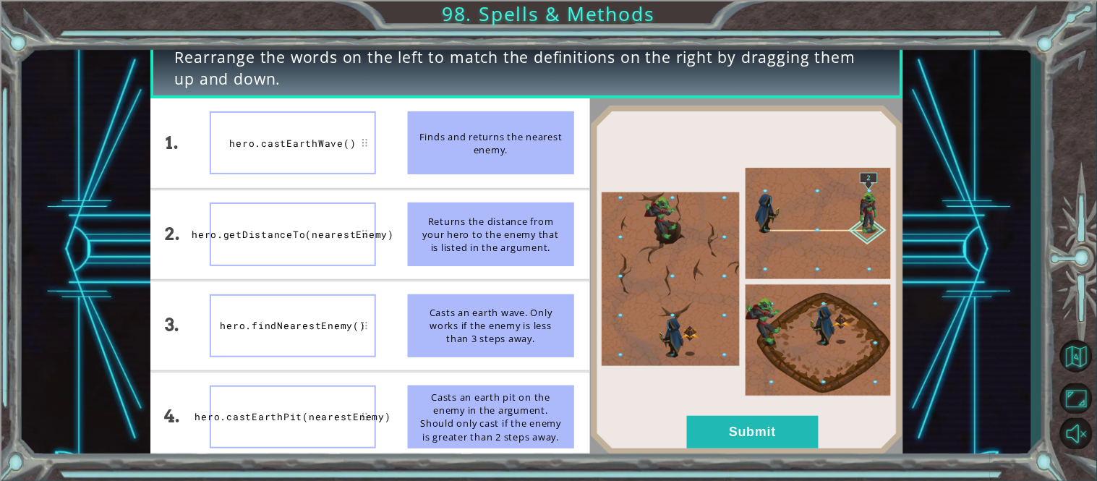
click at [613, 309] on button "Try Again" at bounding box center [621, 314] width 132 height 33
click at [738, 435] on button "Submit" at bounding box center [753, 432] width 132 height 33
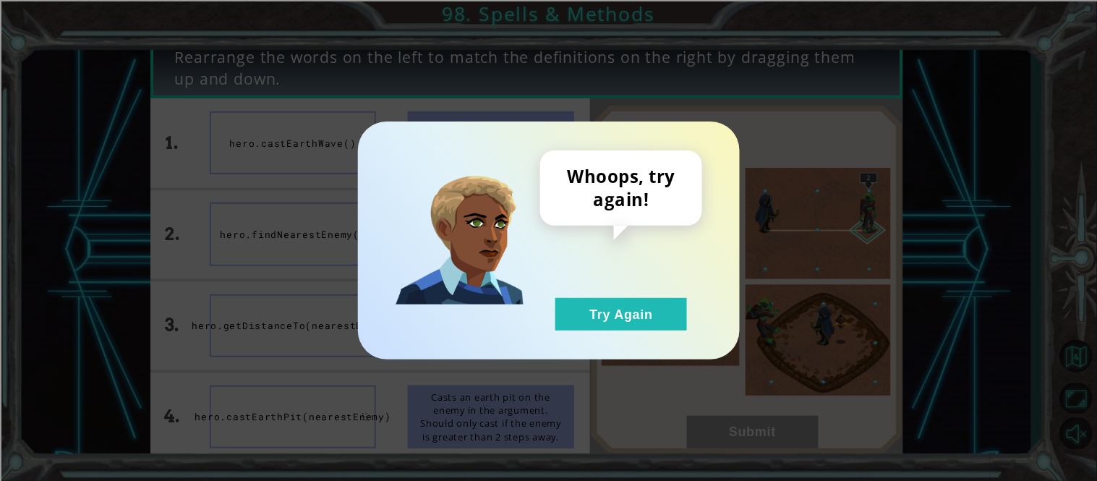
click at [639, 348] on div "Whoops, try again! Try Again" at bounding box center [549, 241] width 382 height 238
click at [603, 318] on button "Try Again" at bounding box center [621, 314] width 132 height 33
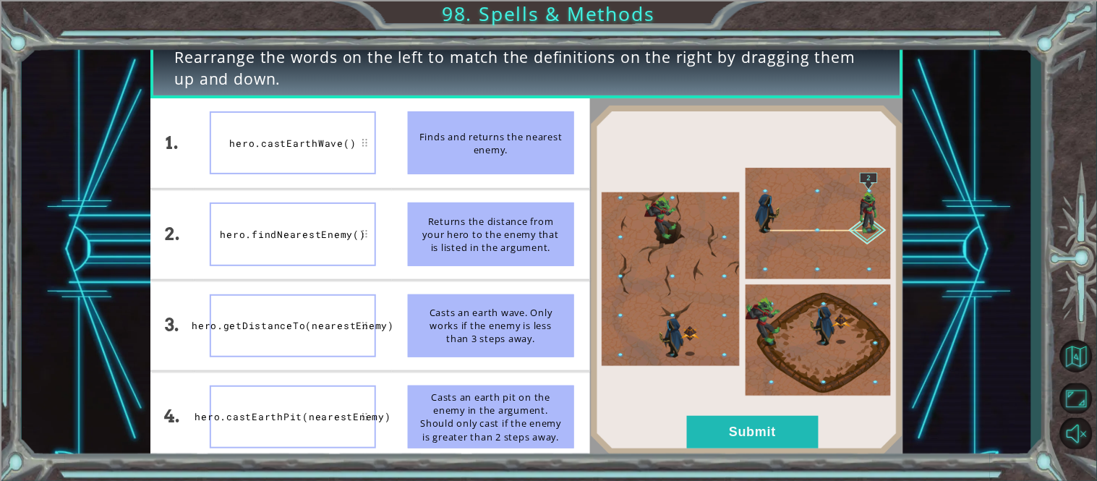
click at [171, 156] on div "1." at bounding box center [172, 143] width 44 height 90
click at [741, 430] on button "Submit" at bounding box center [753, 432] width 132 height 33
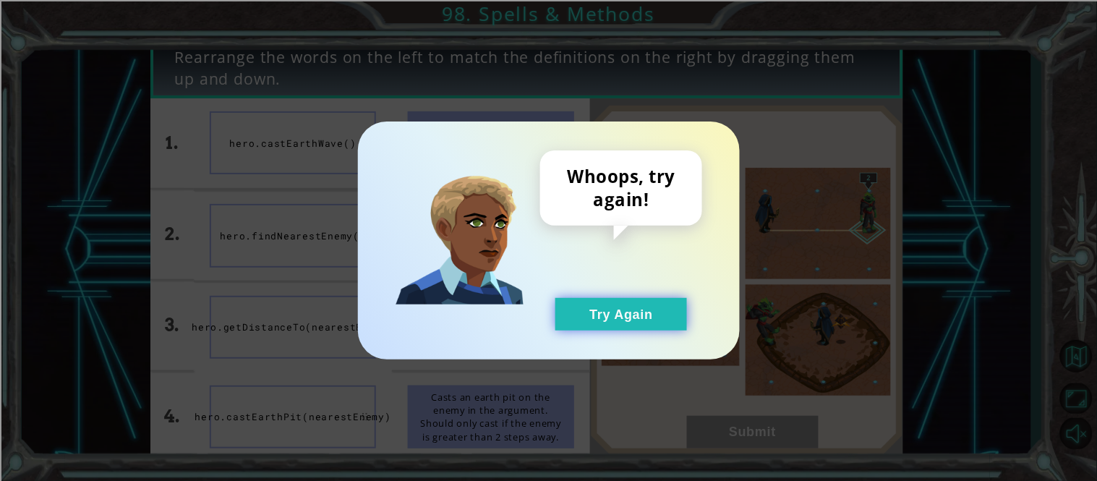
click at [606, 310] on button "Try Again" at bounding box center [621, 314] width 132 height 33
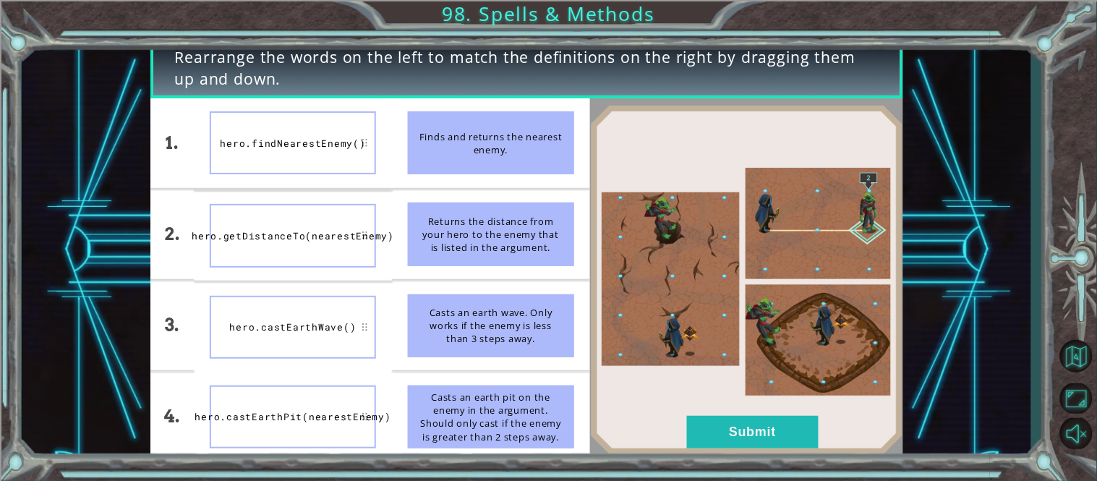
click at [183, 224] on div "2." at bounding box center [172, 234] width 44 height 90
click at [748, 433] on button "Submit" at bounding box center [753, 432] width 132 height 33
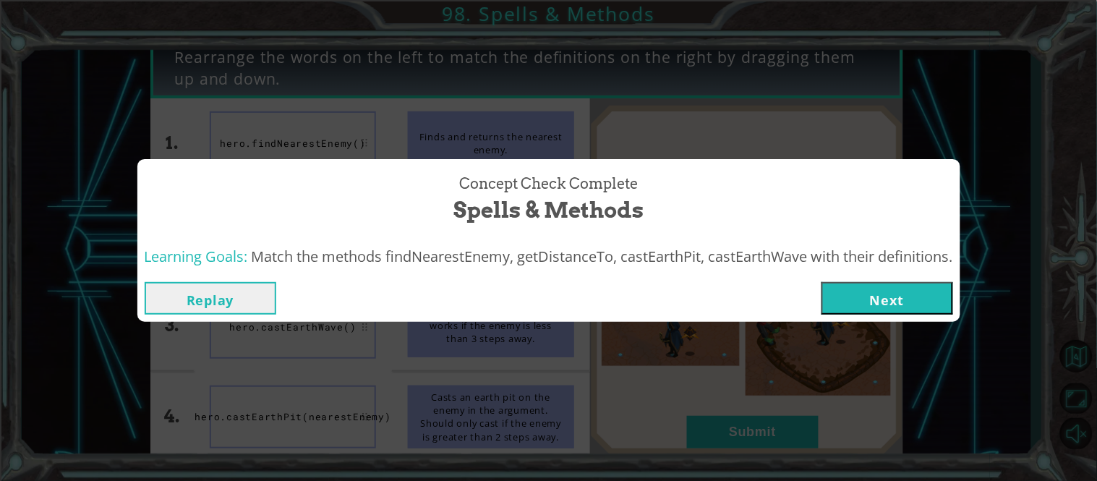
click at [892, 307] on button "Next" at bounding box center [888, 298] width 132 height 33
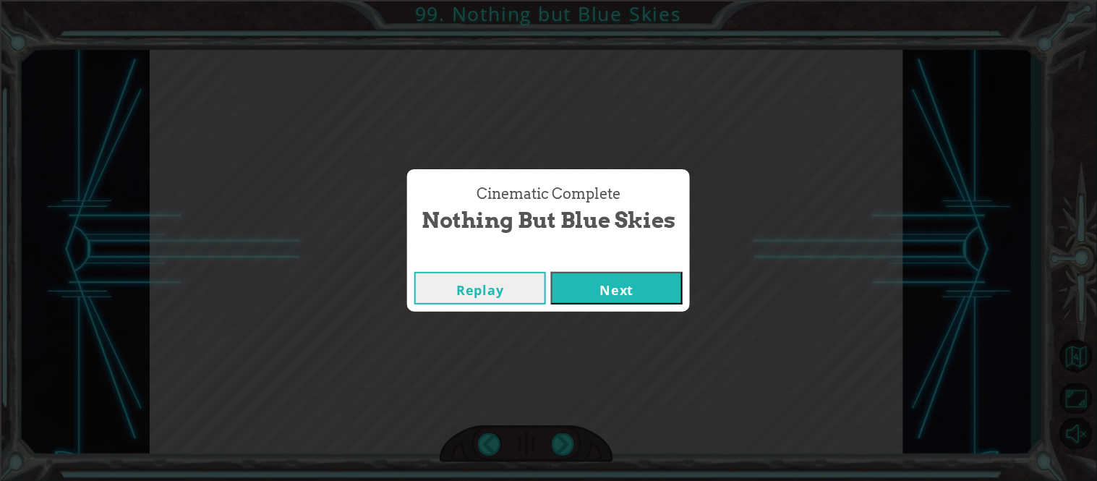
click at [631, 290] on button "Next" at bounding box center [617, 288] width 132 height 33
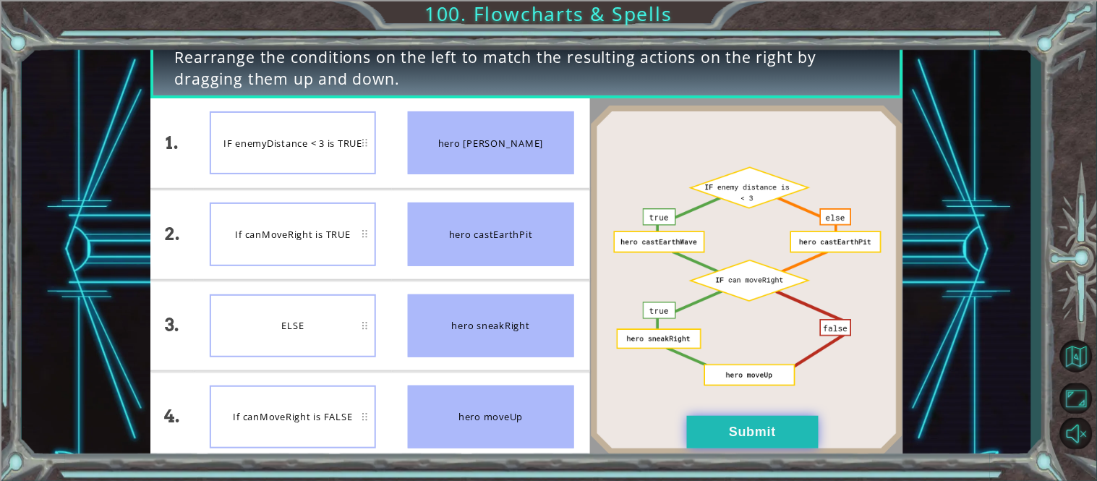
click at [723, 430] on button "Submit" at bounding box center [753, 432] width 132 height 33
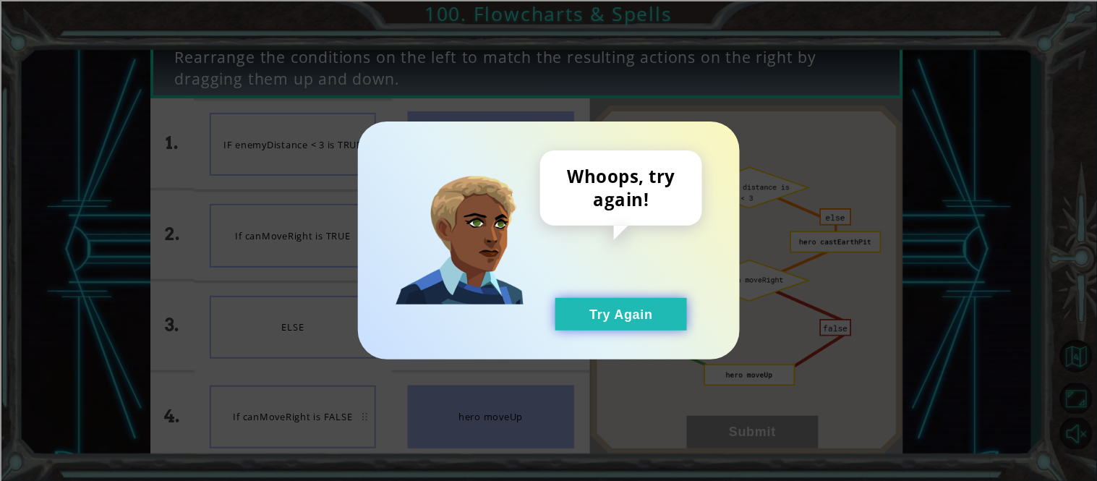
click at [623, 328] on button "Try Again" at bounding box center [621, 314] width 132 height 33
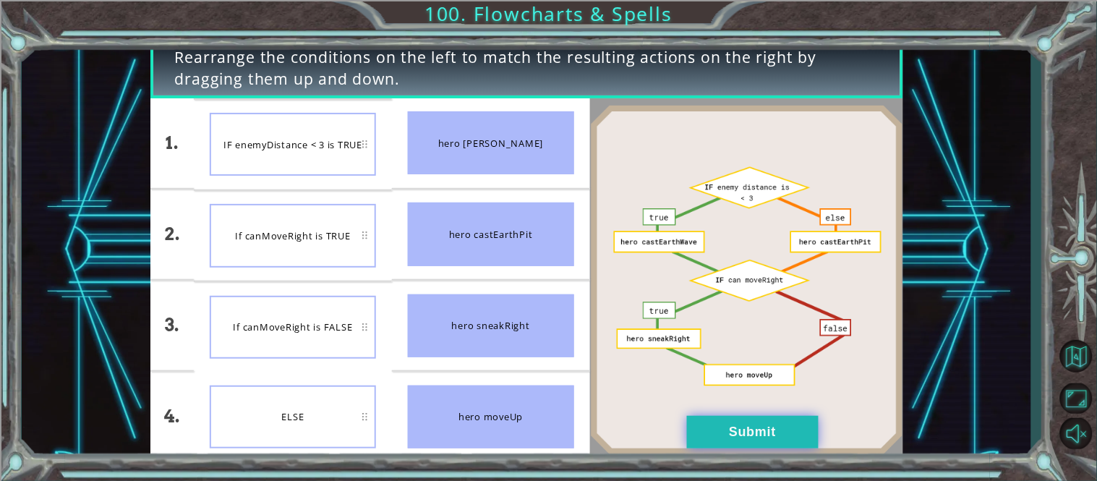
click at [739, 446] on button "Submit" at bounding box center [753, 432] width 132 height 33
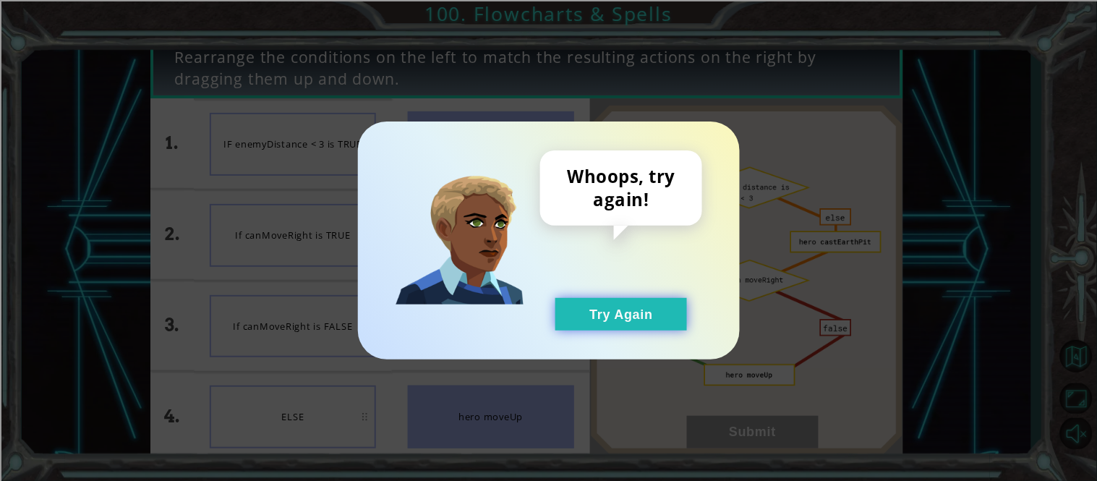
click at [657, 330] on button "Try Again" at bounding box center [621, 314] width 132 height 33
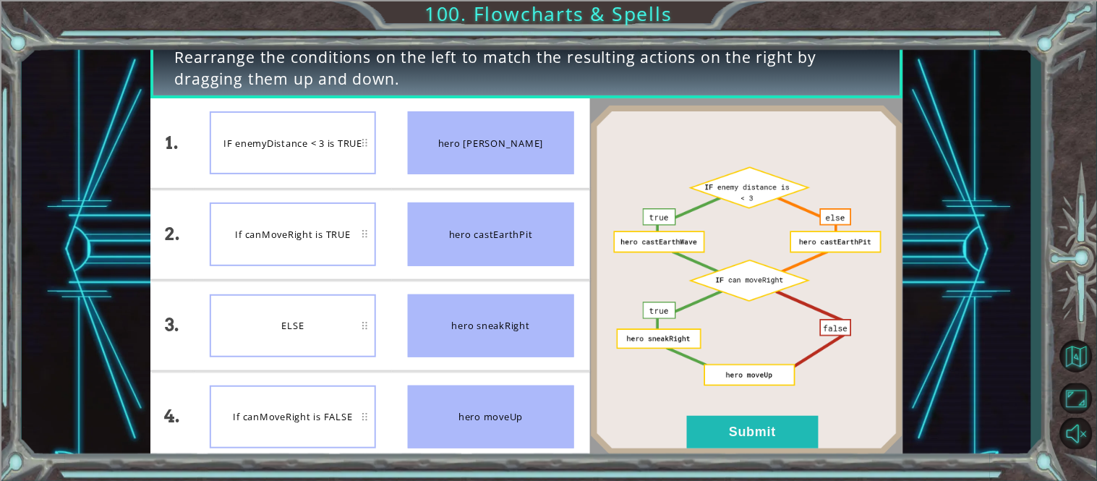
click at [138, 186] on div "Rearrange the conditions on the left to match the resulting actions on the righ…" at bounding box center [527, 249] width 1010 height 423
click at [126, 184] on div "Rearrange the conditions on the left to match the resulting actions on the righ…" at bounding box center [527, 249] width 1010 height 423
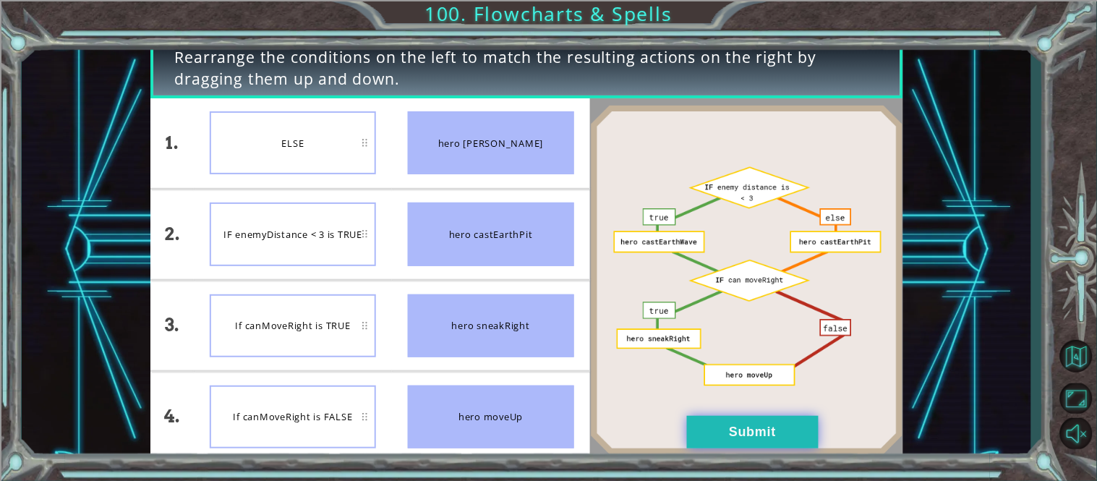
click at [765, 443] on button "Submit" at bounding box center [753, 432] width 132 height 33
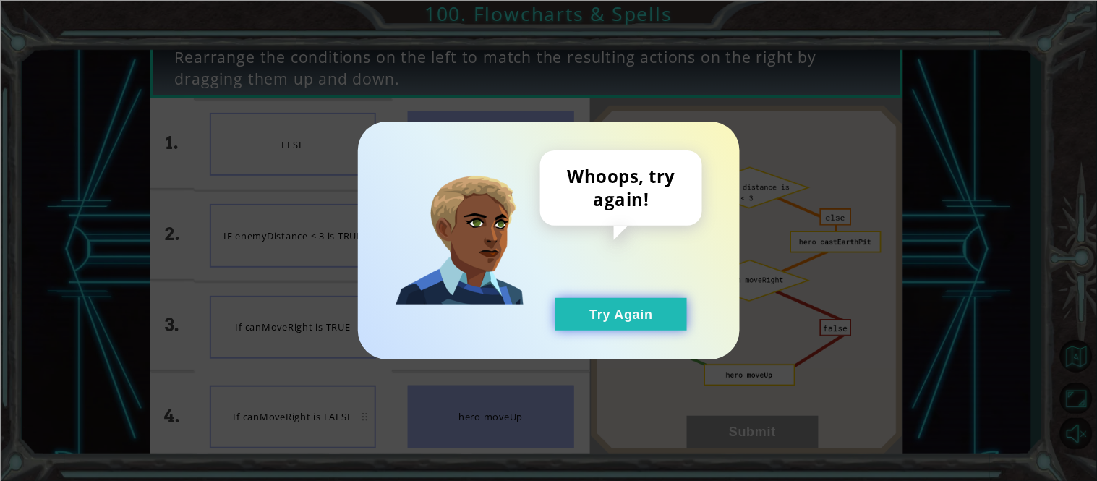
click at [653, 300] on button "Try Again" at bounding box center [621, 314] width 132 height 33
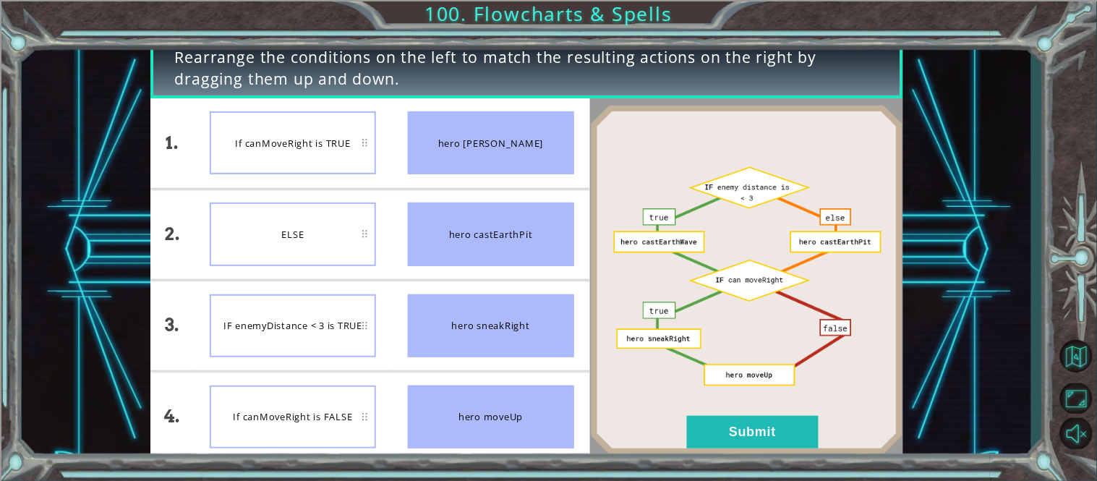
click at [555, 298] on button "Try Again" at bounding box center [621, 314] width 132 height 33
click button "Try Again" at bounding box center [621, 314] width 132 height 33
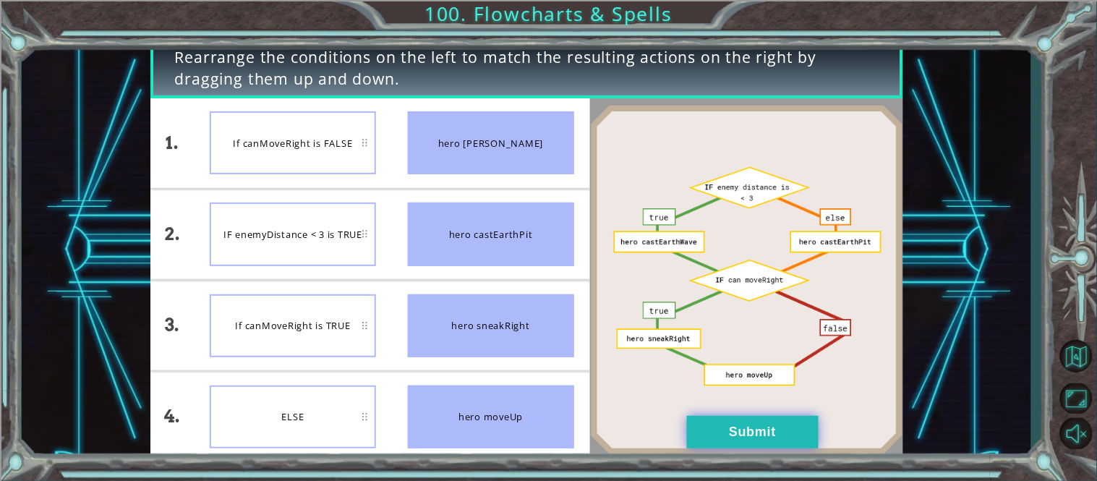
click at [812, 421] on button "Submit" at bounding box center [753, 432] width 132 height 33
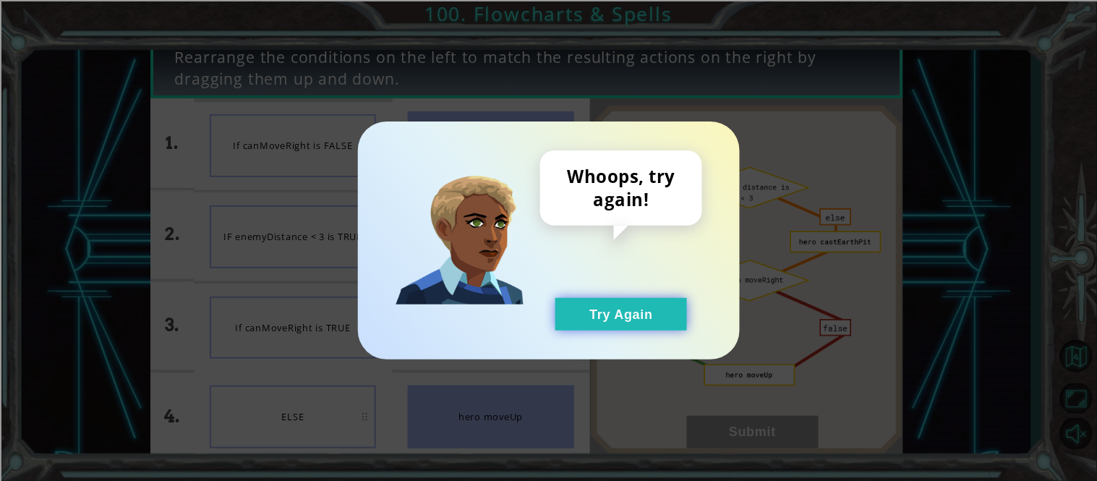
click at [663, 314] on button "Try Again" at bounding box center [621, 314] width 132 height 33
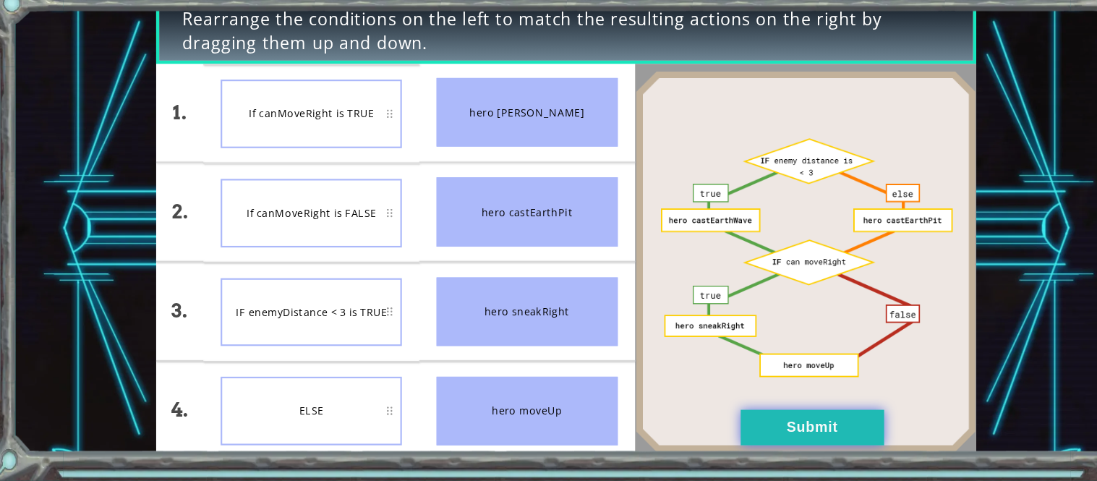
click at [792, 435] on button "Submit" at bounding box center [753, 432] width 132 height 33
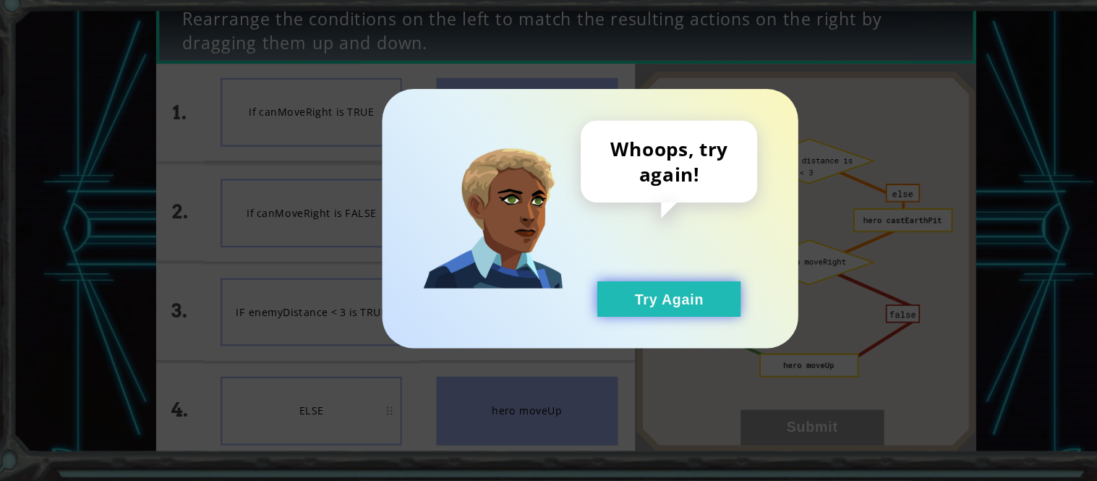
click at [663, 312] on button "Try Again" at bounding box center [621, 314] width 132 height 33
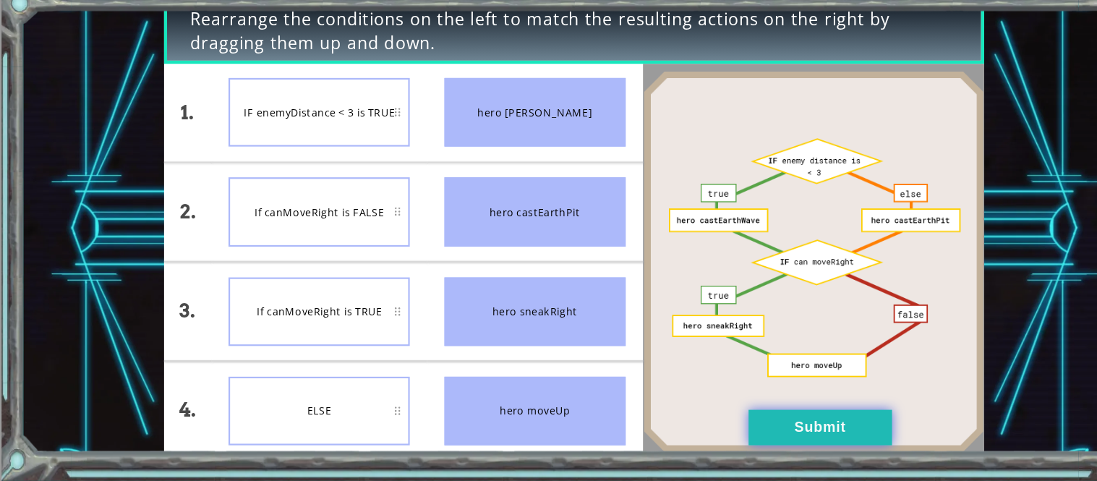
click at [724, 428] on button "Submit" at bounding box center [753, 432] width 132 height 33
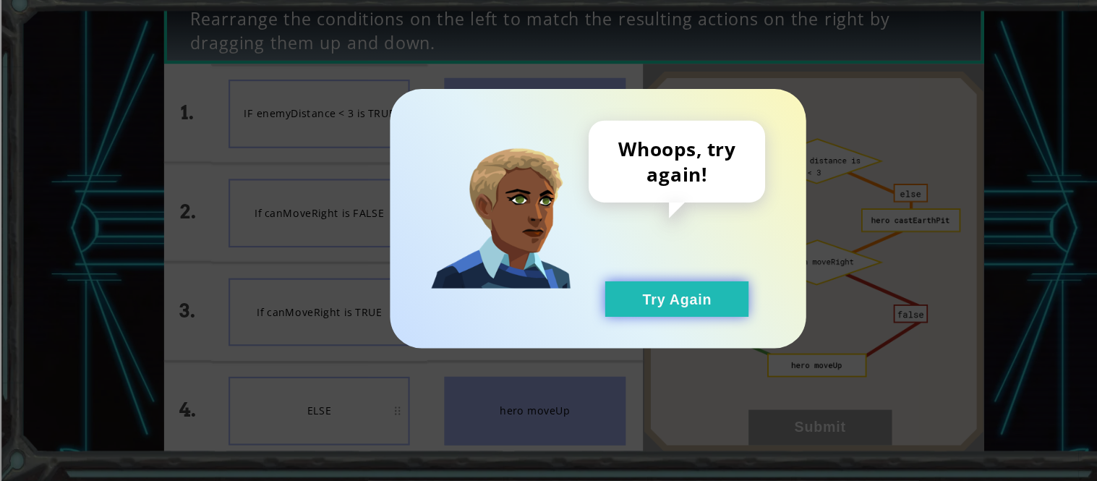
click at [678, 311] on button "Try Again" at bounding box center [621, 314] width 132 height 33
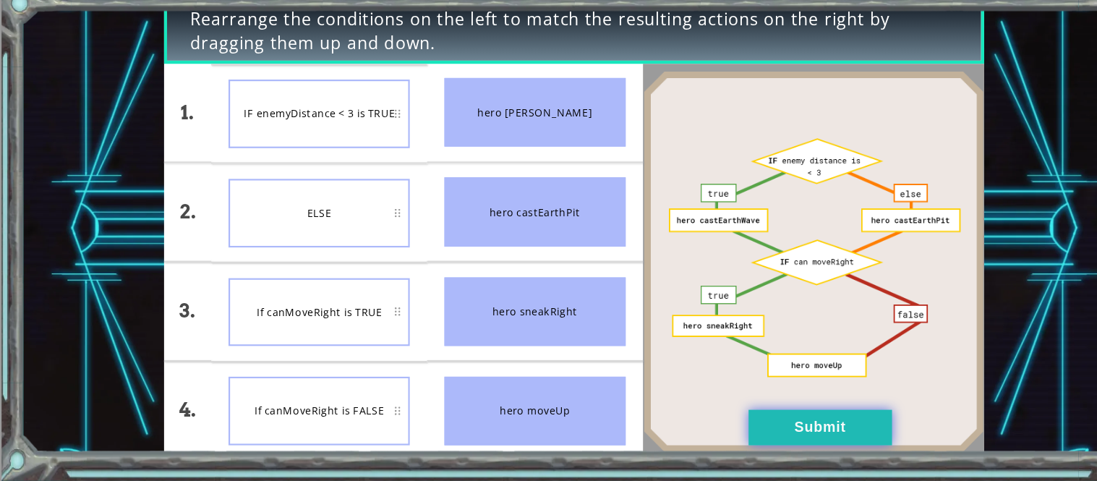
click at [787, 430] on button "Submit" at bounding box center [753, 432] width 132 height 33
click at [803, 417] on button "Submit" at bounding box center [753, 432] width 132 height 33
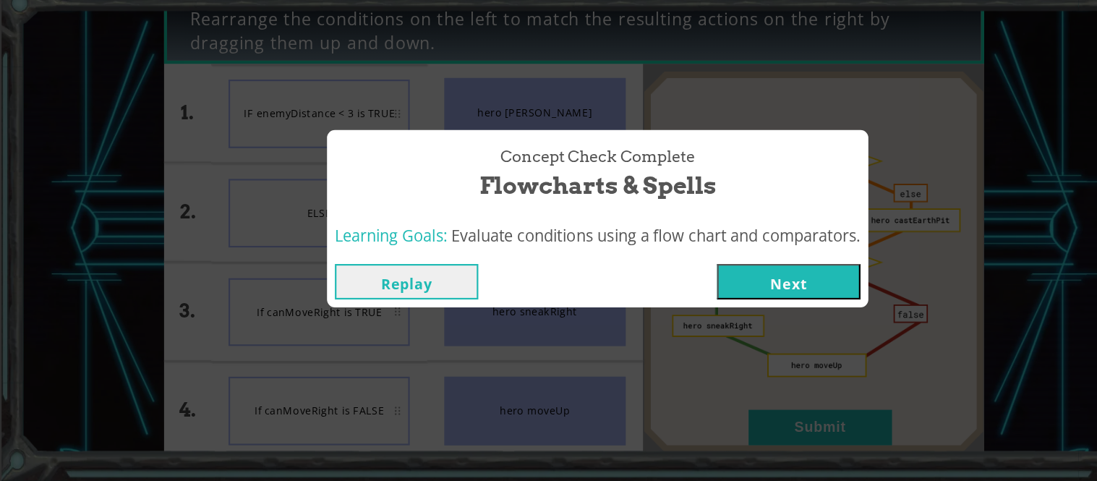
click at [738, 304] on button "Next" at bounding box center [724, 298] width 132 height 33
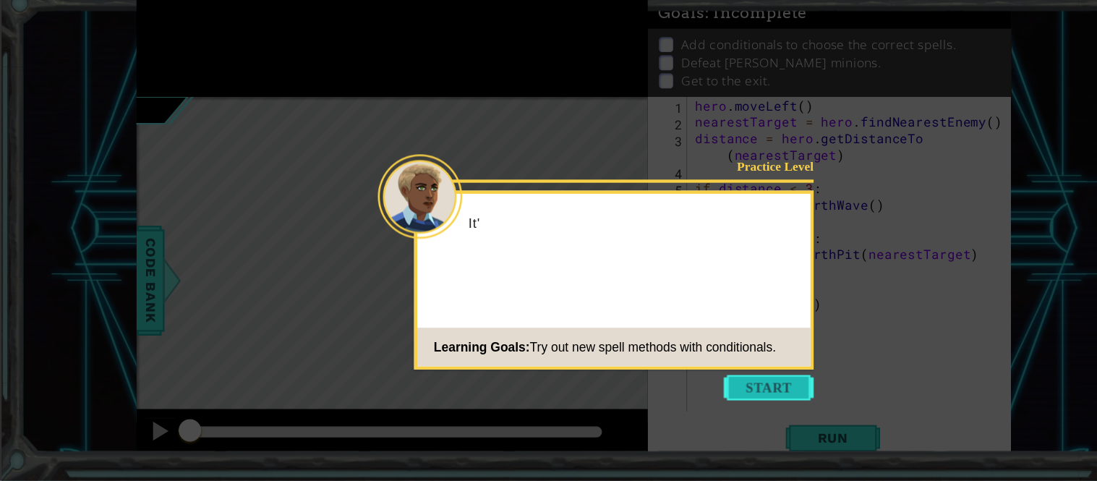
click at [695, 393] on button "Start" at bounding box center [706, 395] width 82 height 23
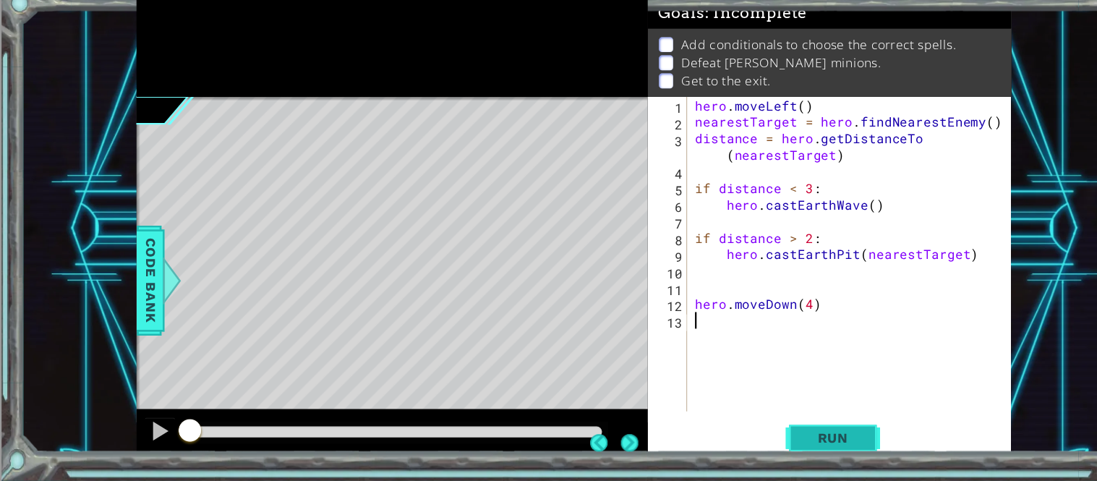
click at [786, 445] on span "Run" at bounding box center [764, 442] width 57 height 14
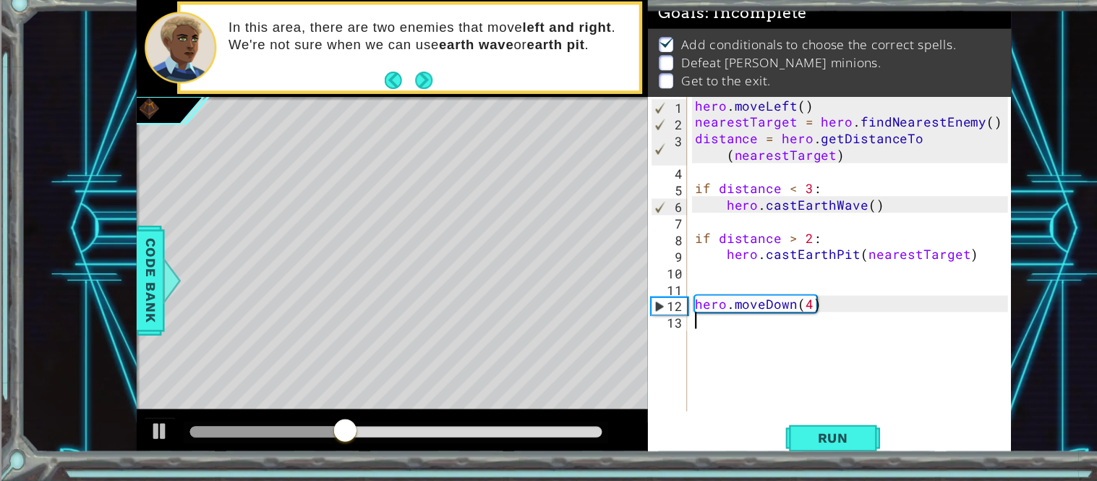
click at [741, 343] on div "hero . moveLeft ( ) nearestTarget = hero . findNearestEnemy ( ) distance = hero…" at bounding box center [783, 288] width 297 height 319
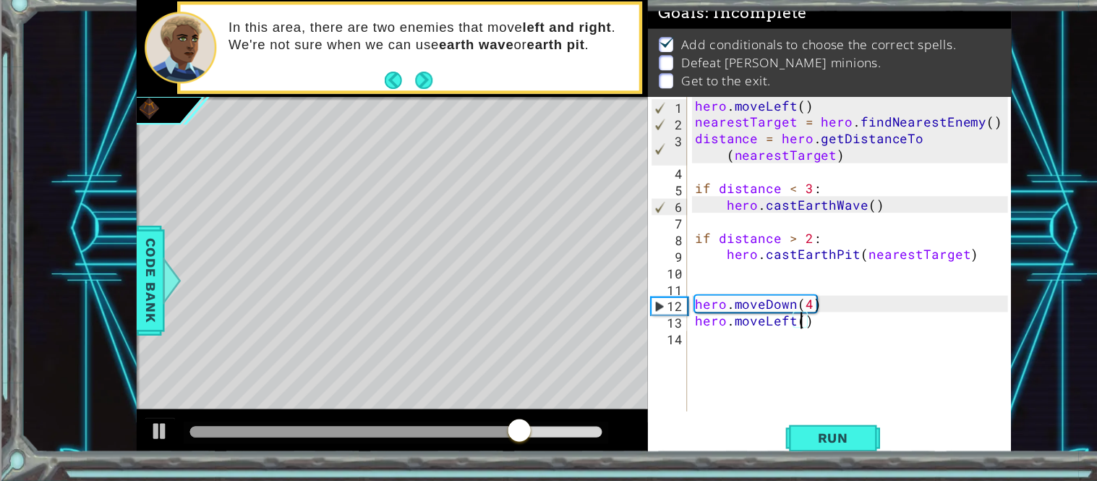
click at [736, 337] on div "hero . moveLeft ( ) nearestTarget = hero . findNearestEnemy ( ) distance = hero…" at bounding box center [783, 288] width 297 height 319
type textarea "hero.moveLeft(2)"
click at [752, 451] on button "Run" at bounding box center [764, 441] width 87 height 33
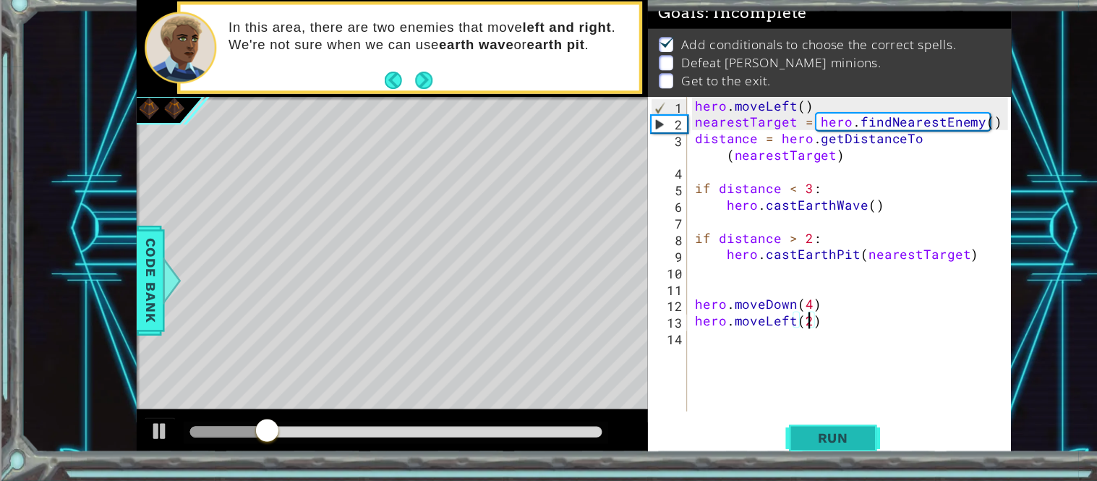
click at [752, 451] on button "Run" at bounding box center [764, 441] width 87 height 33
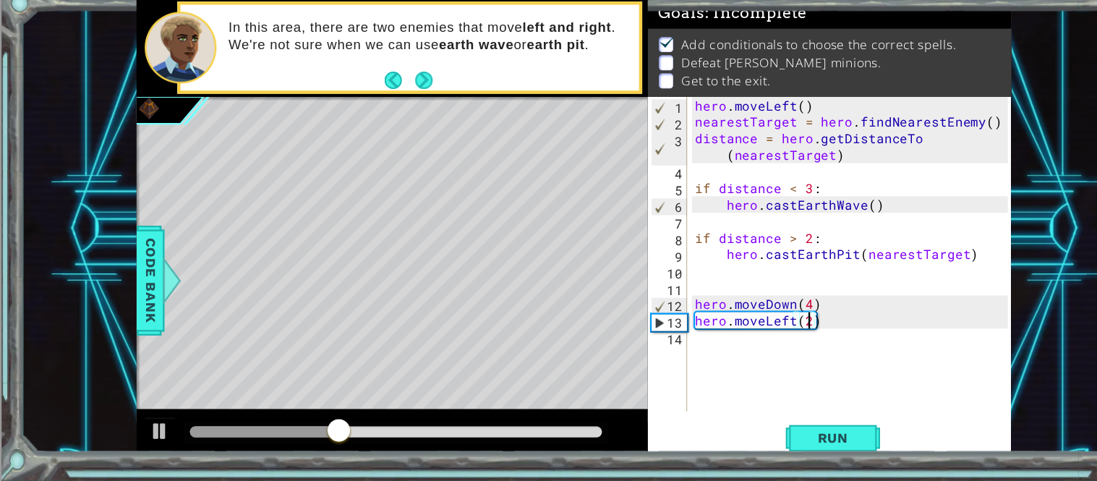
click at [725, 355] on div "hero . moveLeft ( ) nearestTarget = hero . findNearestEnemy ( ) distance = hero…" at bounding box center [783, 288] width 297 height 319
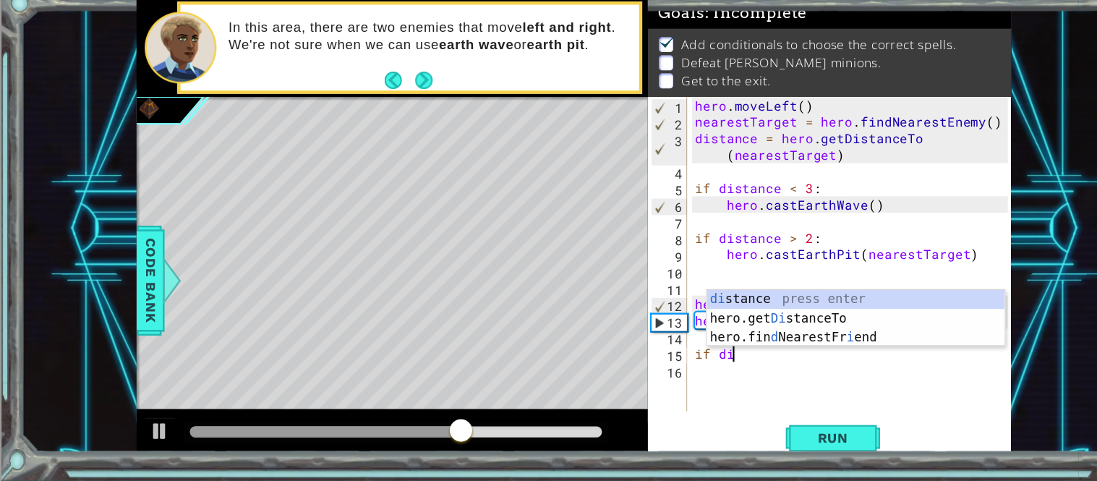
scroll to position [0, 1]
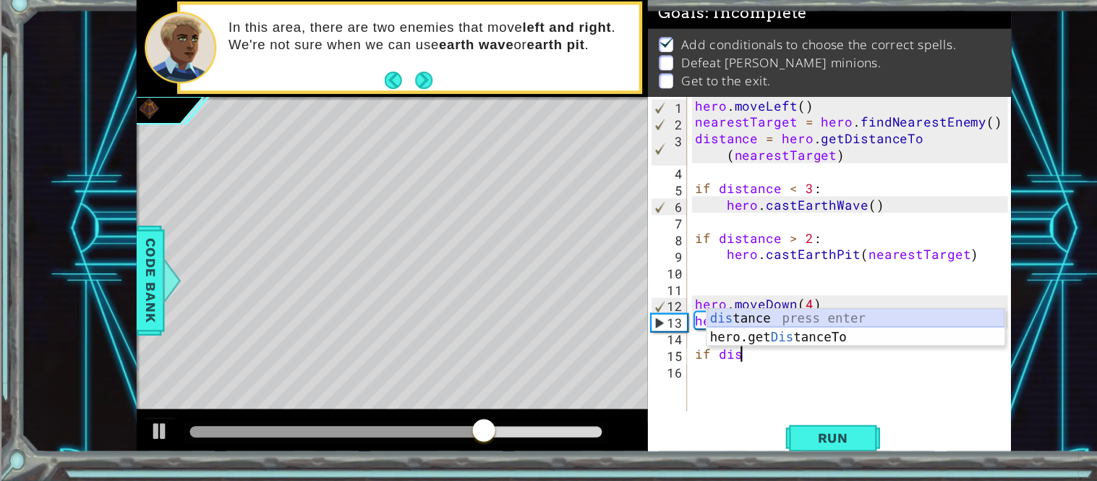
click at [789, 331] on div "dis tance press enter hero.get Dis tanceTo press enter" at bounding box center [785, 357] width 273 height 69
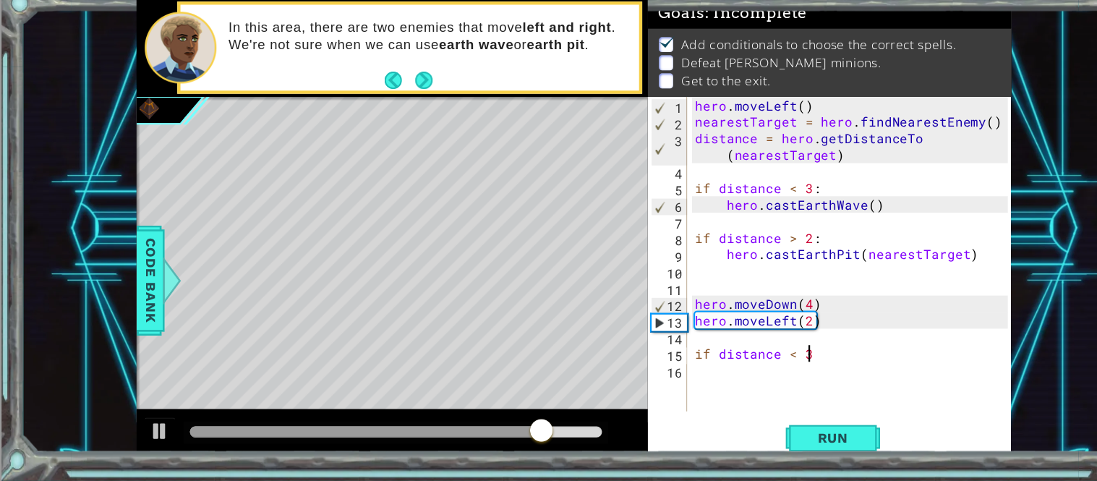
scroll to position [0, 5]
type textarea "if distance < 3 :"
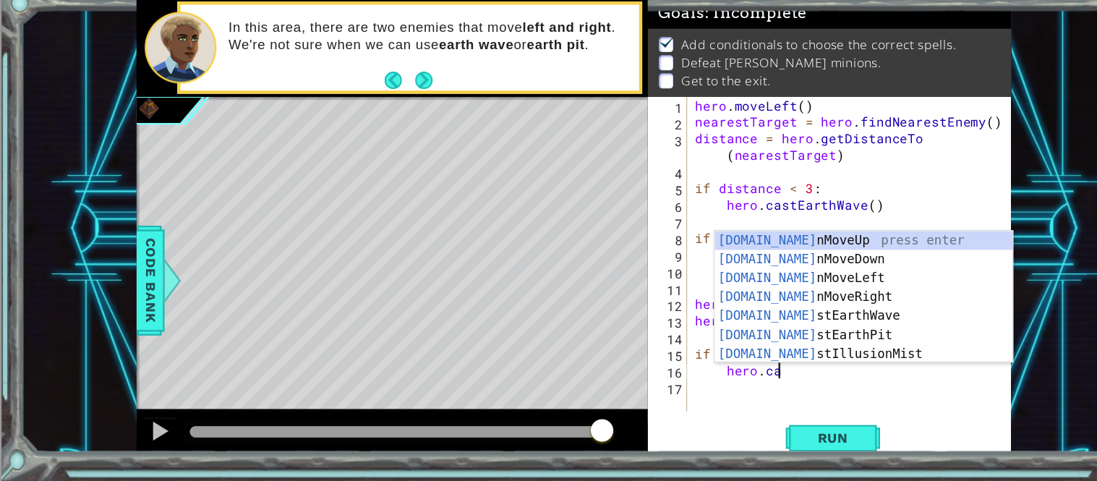
scroll to position [0, 4]
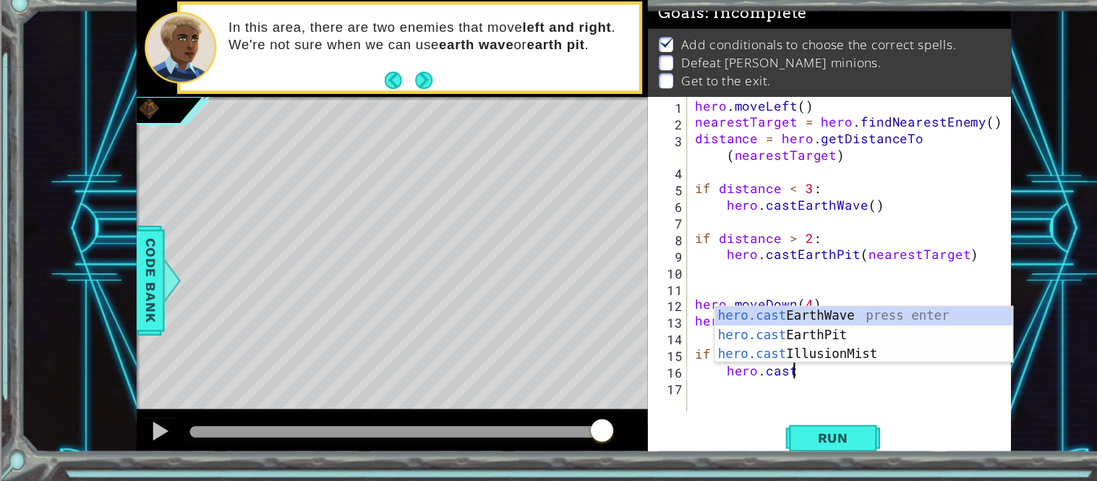
type textarea "hero.castE"
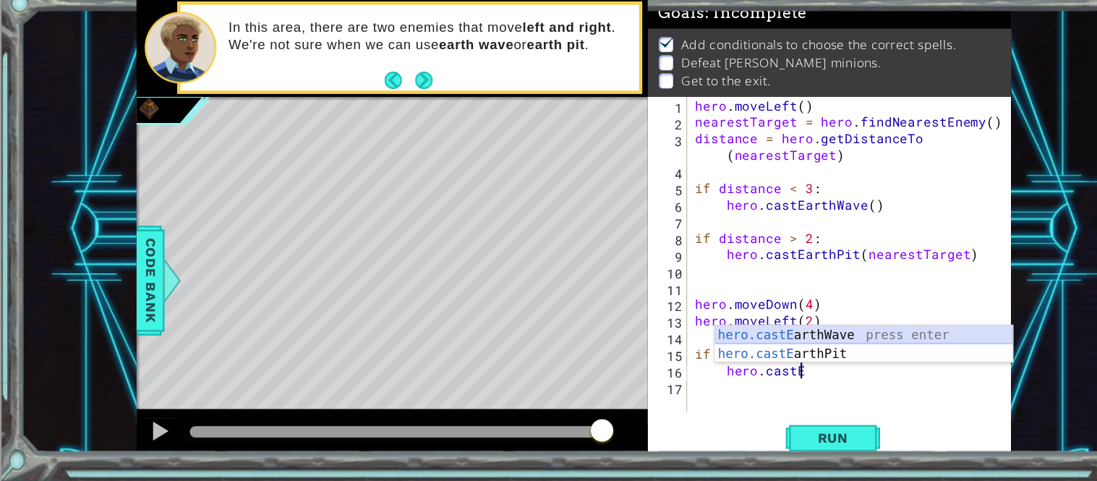
click at [797, 341] on div "hero.castE arthWave press enter hero.castE arthPit press enter" at bounding box center [792, 372] width 273 height 69
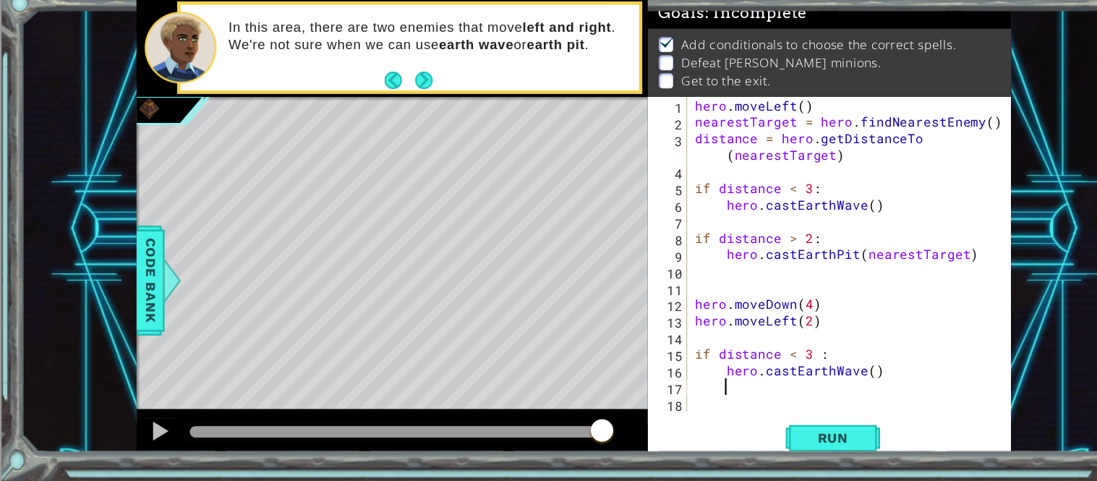
scroll to position [0, 1]
click at [761, 436] on span "Run" at bounding box center [764, 442] width 57 height 14
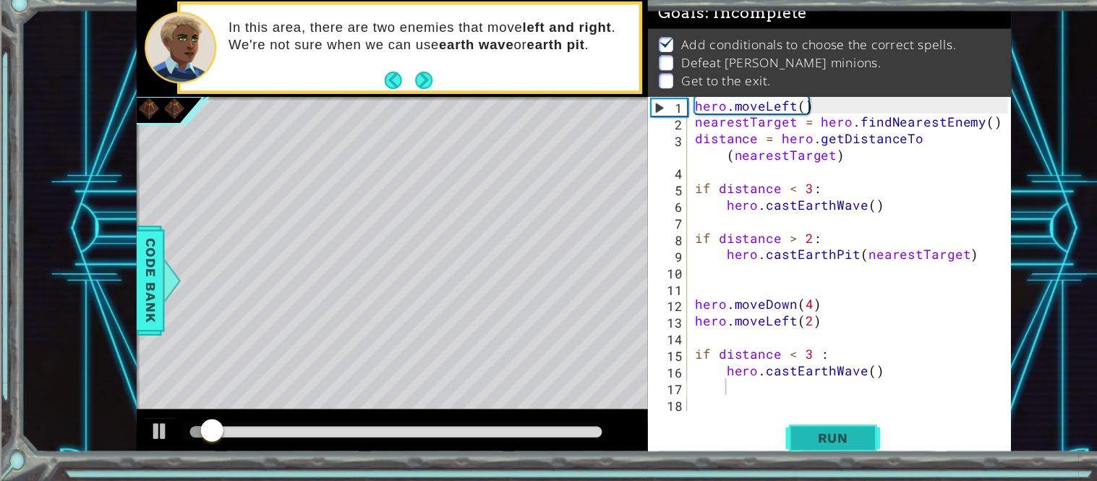
click at [761, 436] on span "Run" at bounding box center [764, 442] width 57 height 14
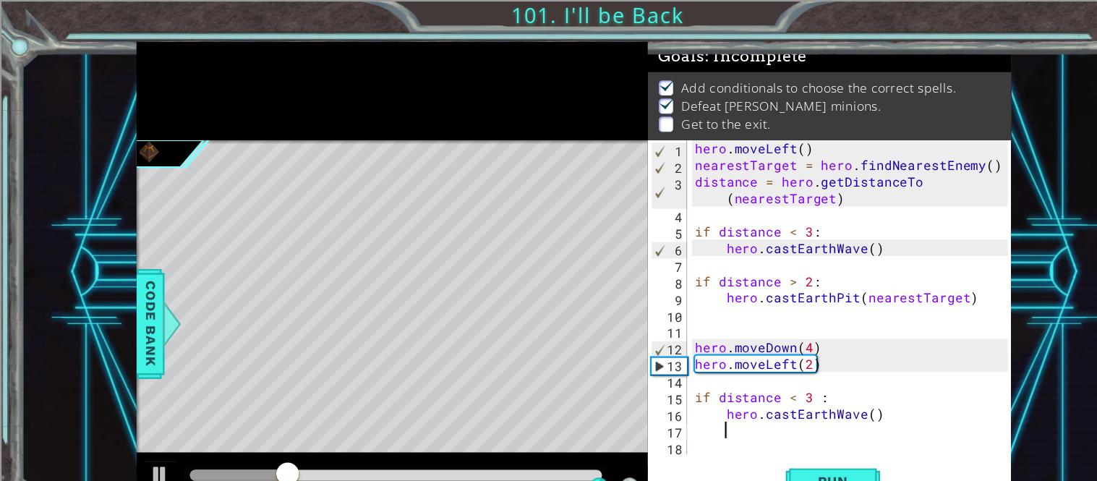
scroll to position [0, 0]
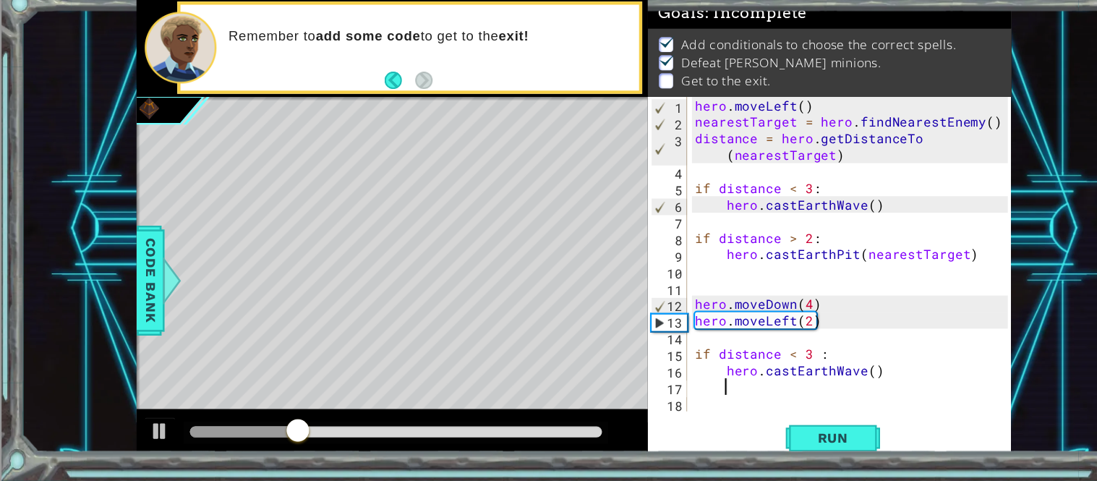
click at [297, 438] on div at bounding box center [363, 436] width 378 height 10
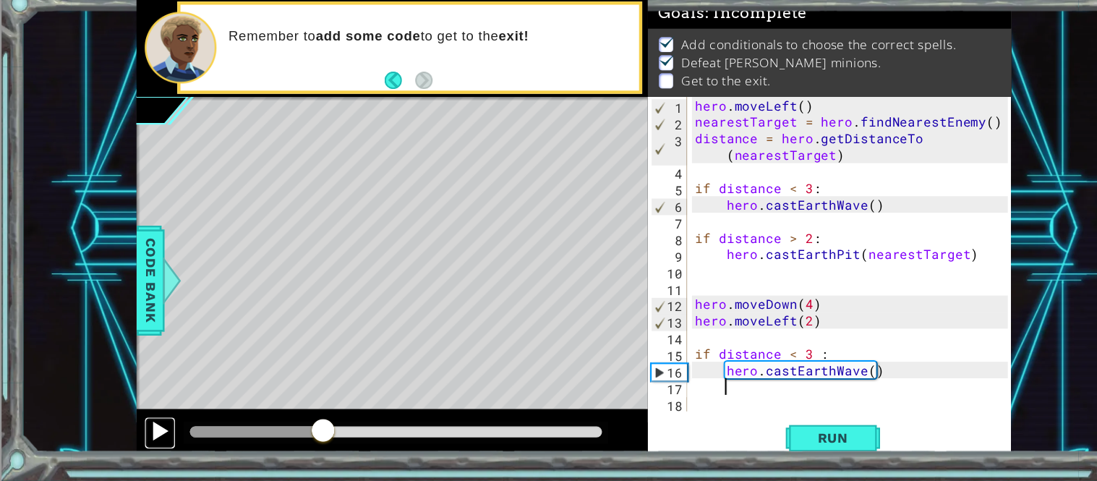
click at [145, 429] on div at bounding box center [146, 435] width 19 height 19
click at [638, 394] on div "hero . moveLeft ( ) nearestTarget = hero . findNearestEnemy ( ) distance = hero…" at bounding box center [783, 288] width 297 height 319
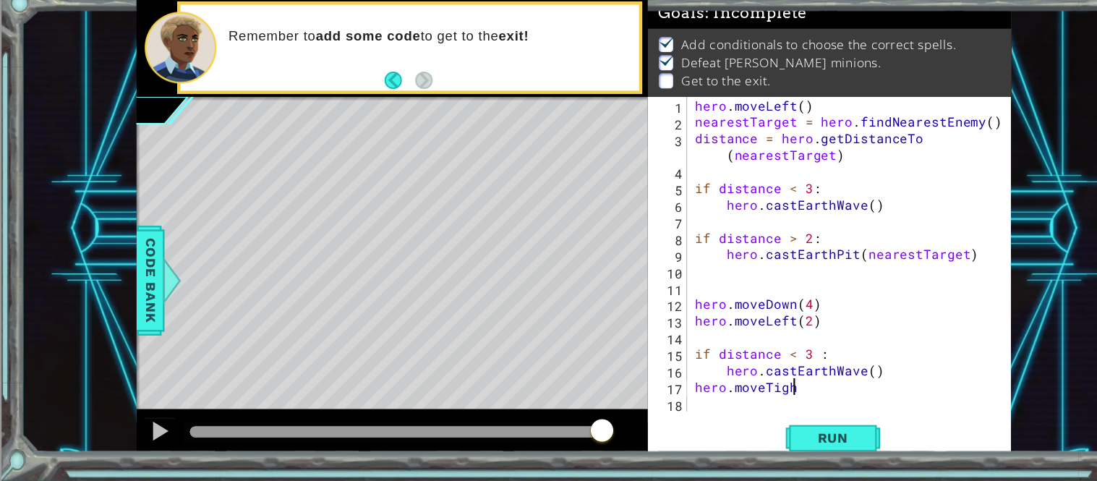
scroll to position [0, 5]
click at [704, 395] on div "hero . moveLeft ( ) nearestTarget = hero . findNearestEnemy ( ) distance = hero…" at bounding box center [783, 288] width 297 height 319
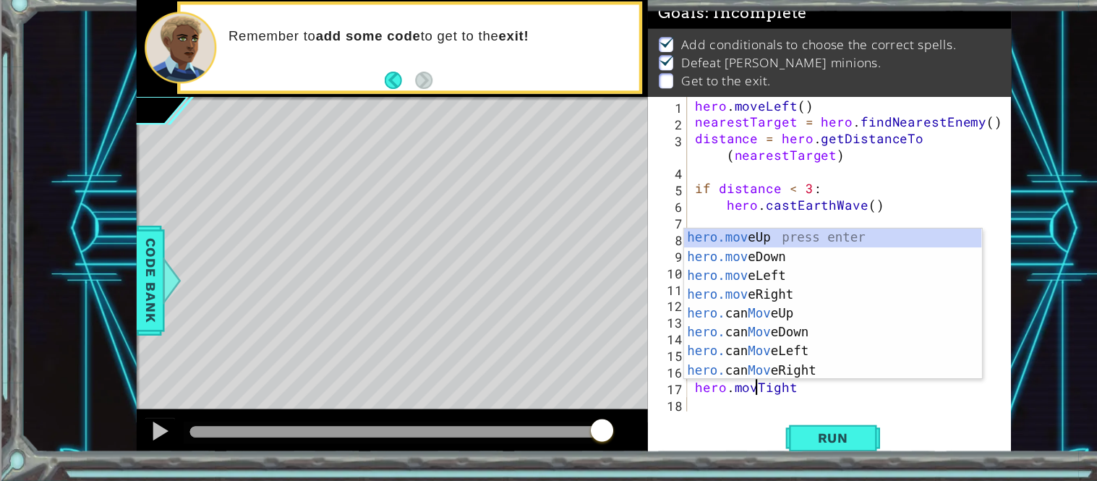
click at [702, 393] on div "hero . moveLeft ( ) nearestTarget = hero . findNearestEnemy ( ) distance = hero…" at bounding box center [783, 288] width 297 height 319
type textarea "hero.moveRight"
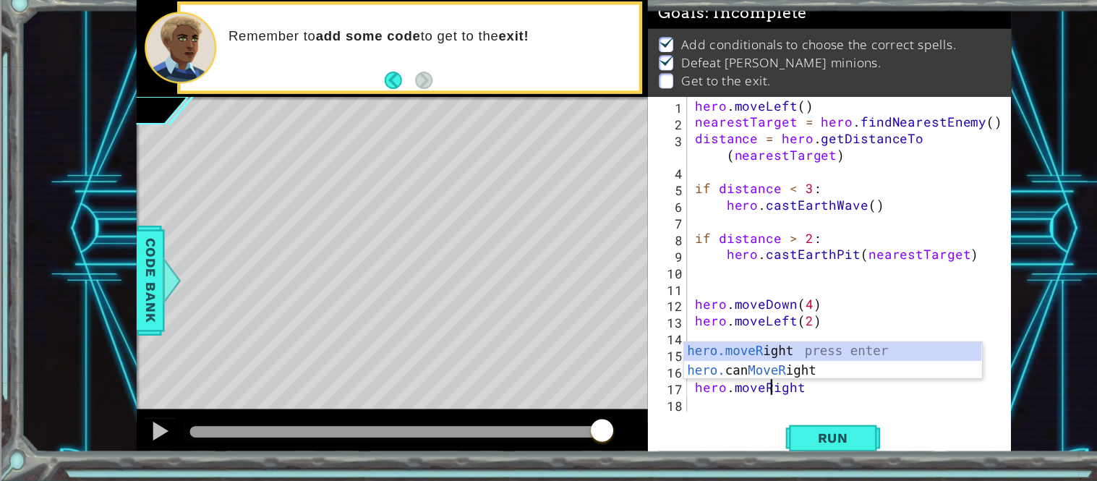
click at [744, 405] on div "hero . moveLeft ( ) nearestTarget = hero . findNearestEnemy ( ) distance = hero…" at bounding box center [783, 288] width 297 height 319
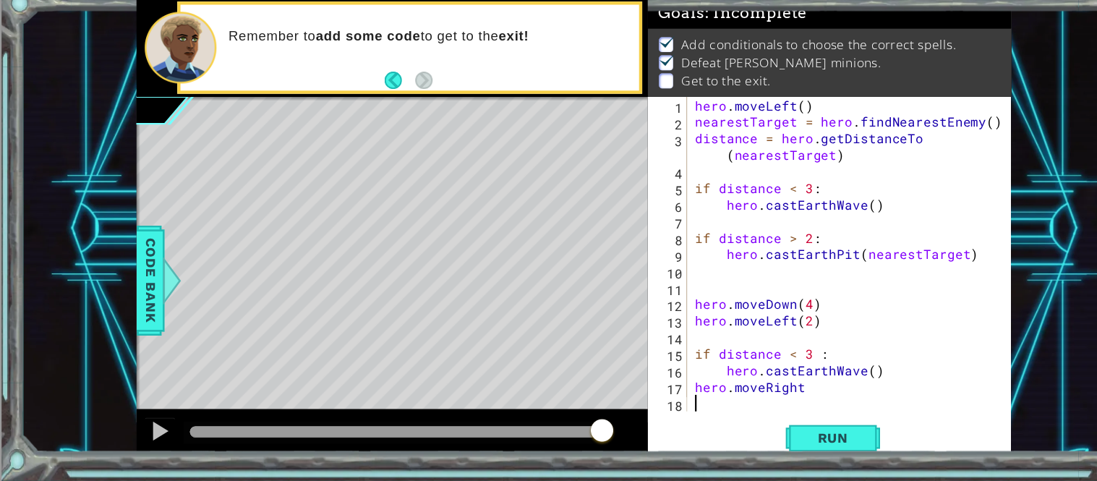
click at [745, 403] on div "hero . moveLeft ( ) nearestTarget = hero . findNearestEnemy ( ) distance = hero…" at bounding box center [783, 288] width 297 height 319
drag, startPoint x: 747, startPoint y: 393, endPoint x: 700, endPoint y: 391, distance: 47.1
click at [700, 391] on div "hero . moveLeft ( ) nearestTarget = hero . findNearestEnemy ( ) distance = hero…" at bounding box center [783, 288] width 297 height 319
type textarea "hero.moveLeft(2)"
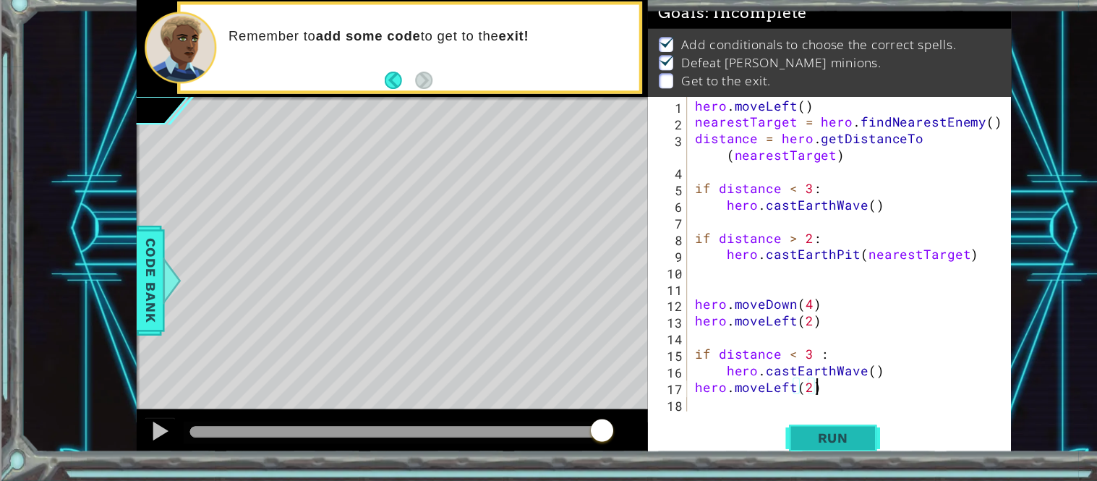
click at [759, 435] on span "Run" at bounding box center [764, 442] width 57 height 14
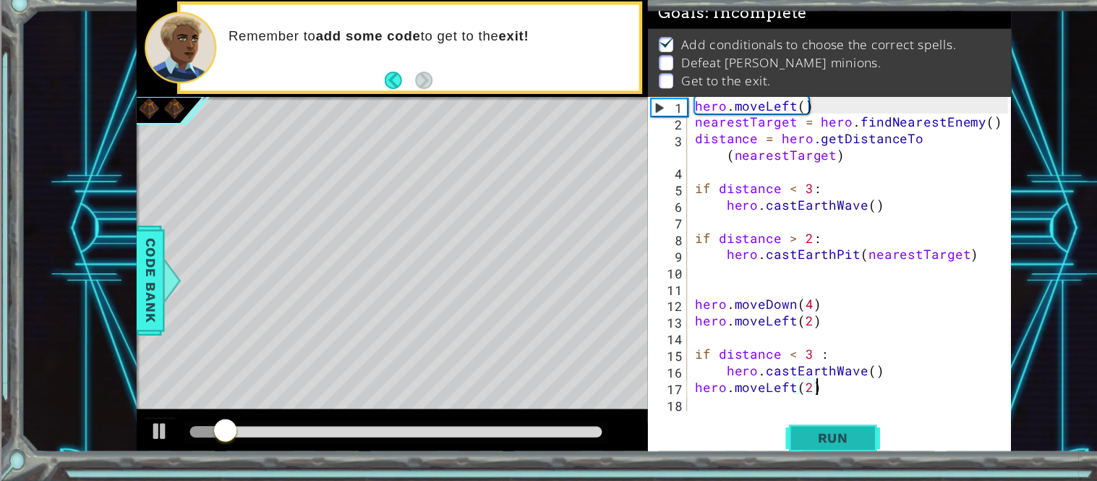
click at [767, 443] on span "Run" at bounding box center [764, 442] width 57 height 14
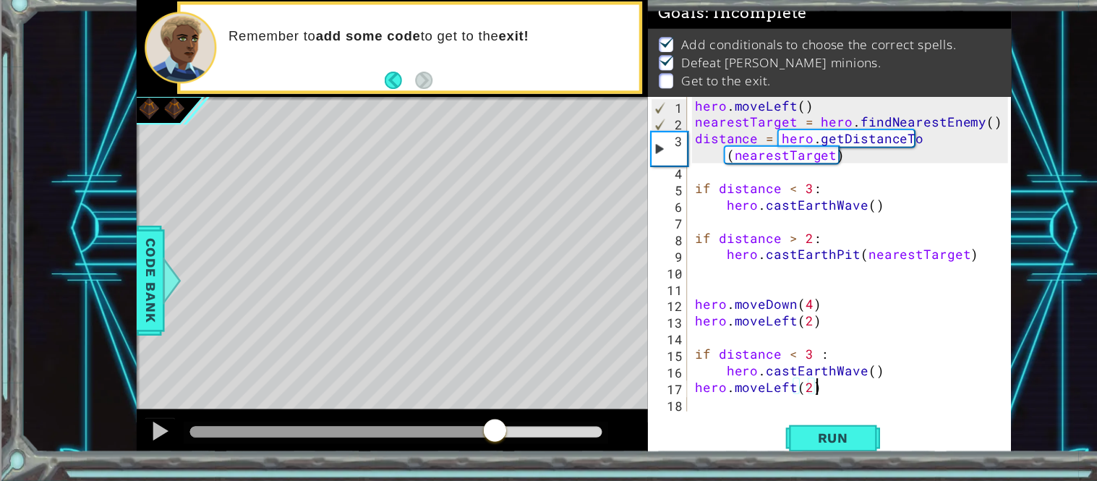
click at [455, 437] on div at bounding box center [363, 436] width 378 height 10
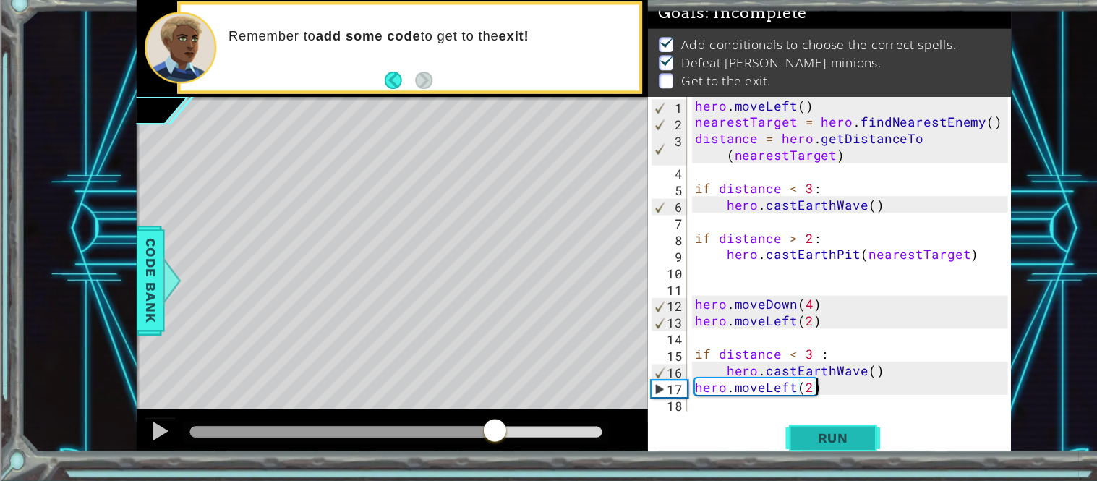
click at [729, 438] on button "Run" at bounding box center [764, 441] width 87 height 33
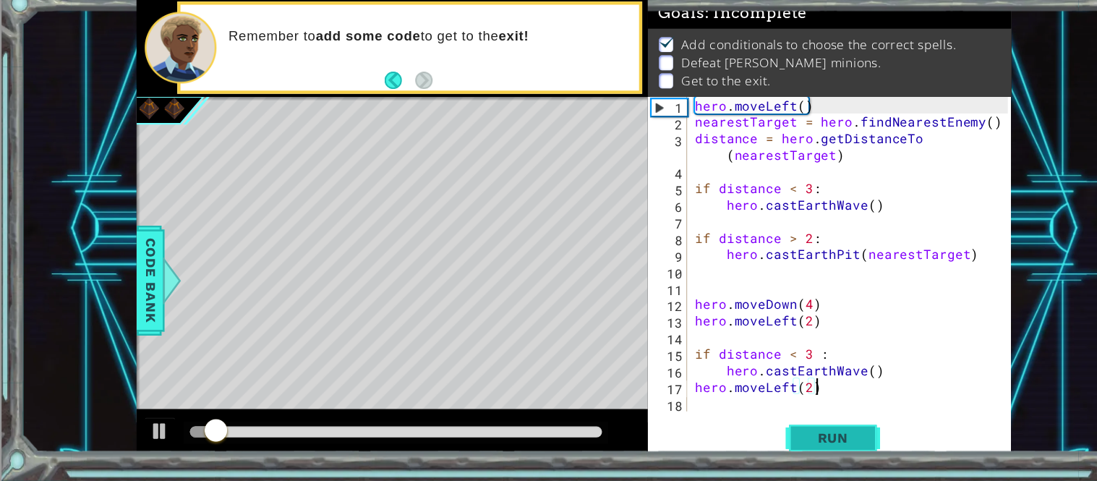
click at [729, 438] on button "Run" at bounding box center [764, 441] width 87 height 33
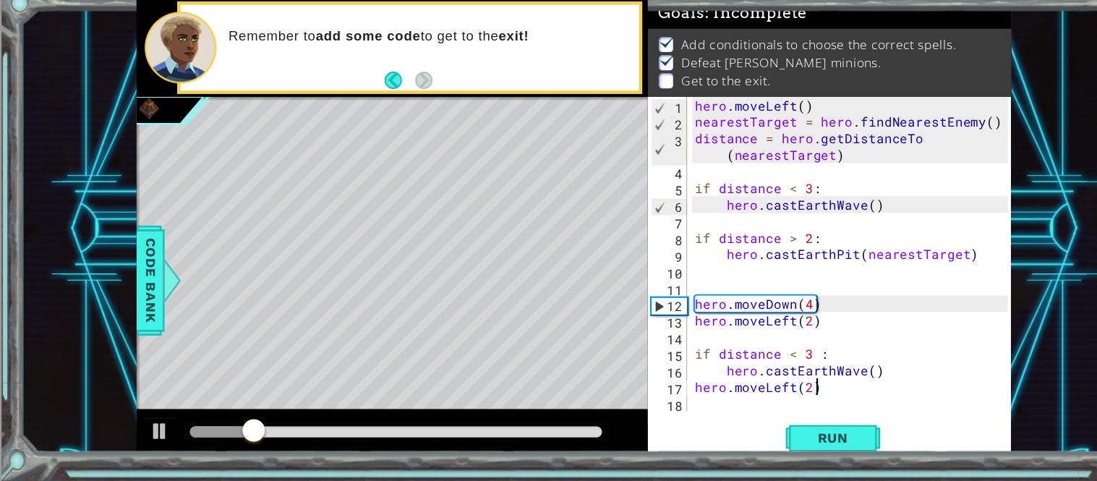
click at [659, 411] on div "hero . moveLeft ( ) nearestTarget = hero . findNearestEnemy ( ) distance = hero…" at bounding box center [783, 288] width 297 height 319
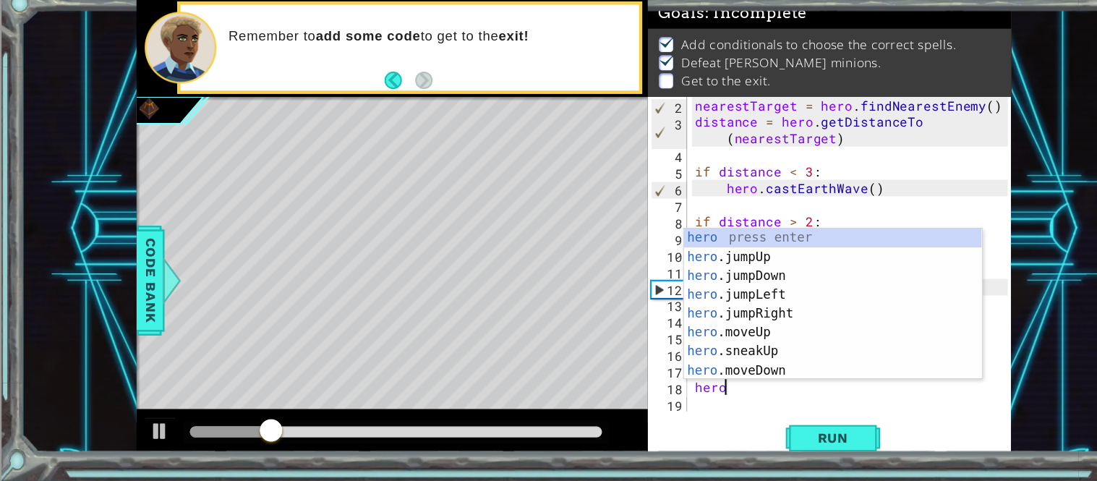
scroll to position [0, 1]
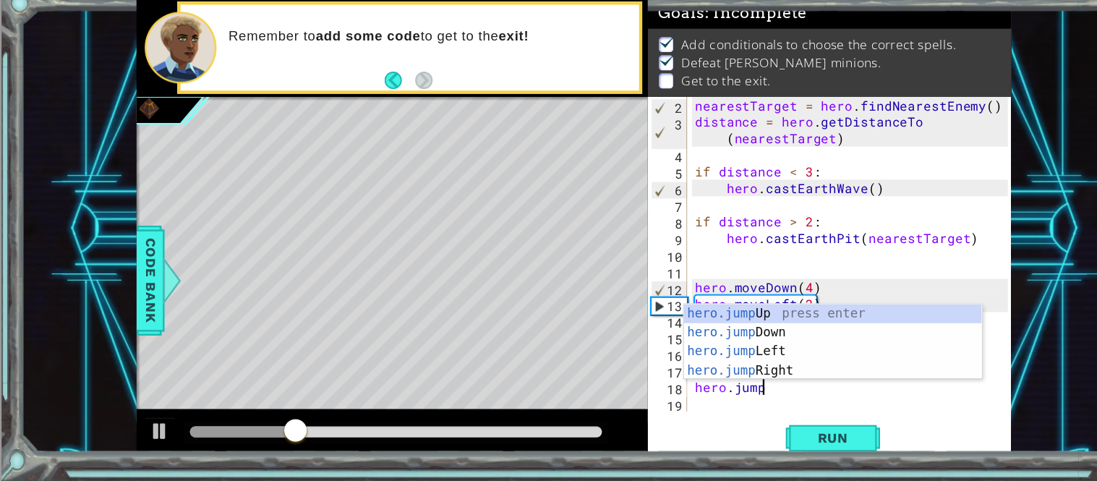
type textarea "hero.jump"
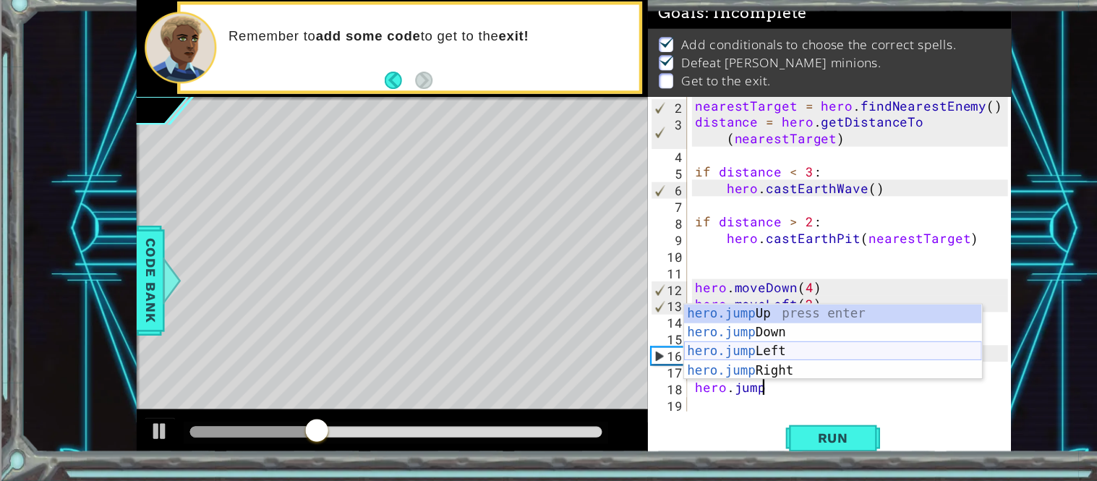
click at [685, 358] on div "hero.jump Up press enter hero.jump Down press enter hero.jump Left press enter …" at bounding box center [764, 371] width 273 height 104
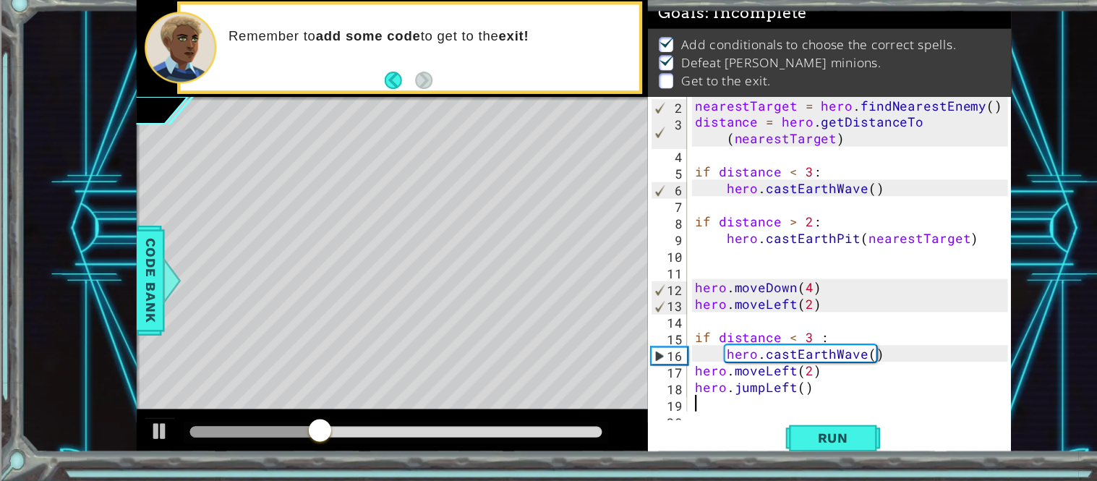
scroll to position [30, 0]
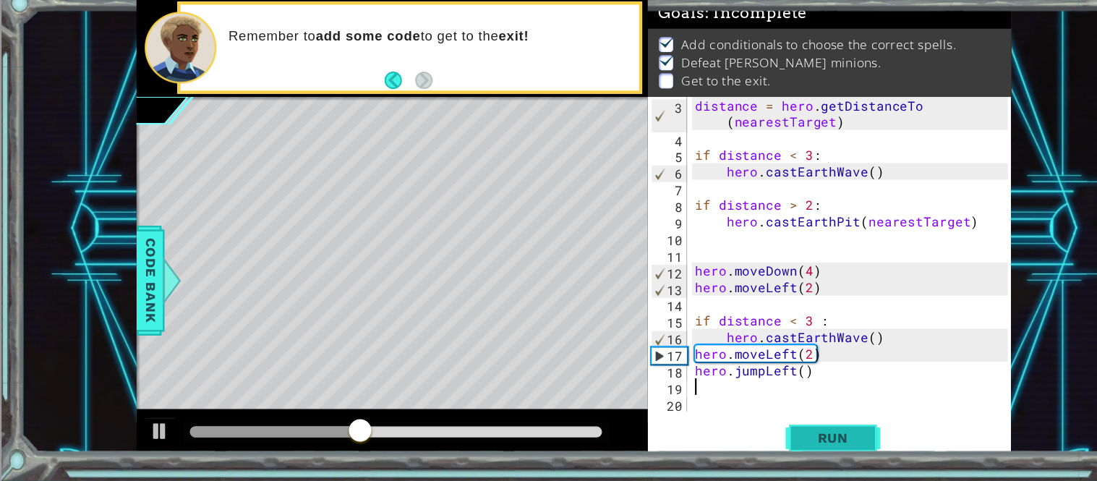
click at [756, 444] on span "Run" at bounding box center [764, 442] width 57 height 14
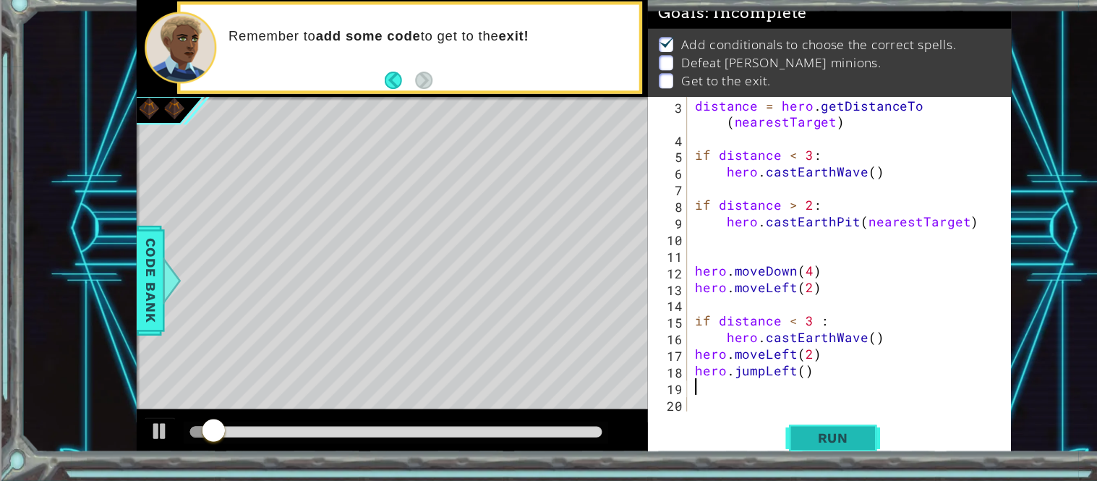
click at [756, 444] on span "Run" at bounding box center [764, 442] width 57 height 14
click at [516, 443] on div at bounding box center [364, 437] width 390 height 20
click at [508, 425] on div at bounding box center [359, 438] width 469 height 46
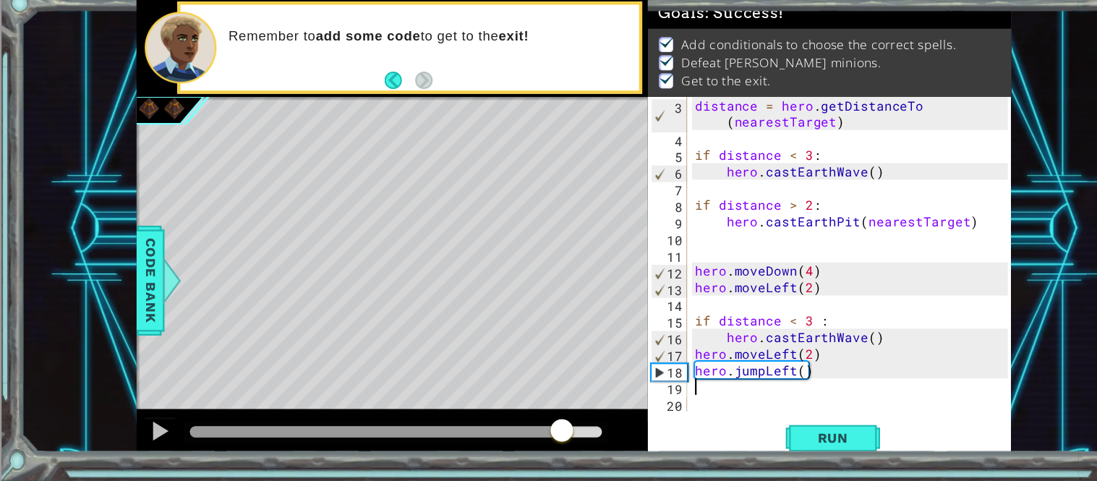
click at [515, 433] on div at bounding box center [363, 436] width 378 height 10
click at [147, 429] on div at bounding box center [146, 435] width 19 height 19
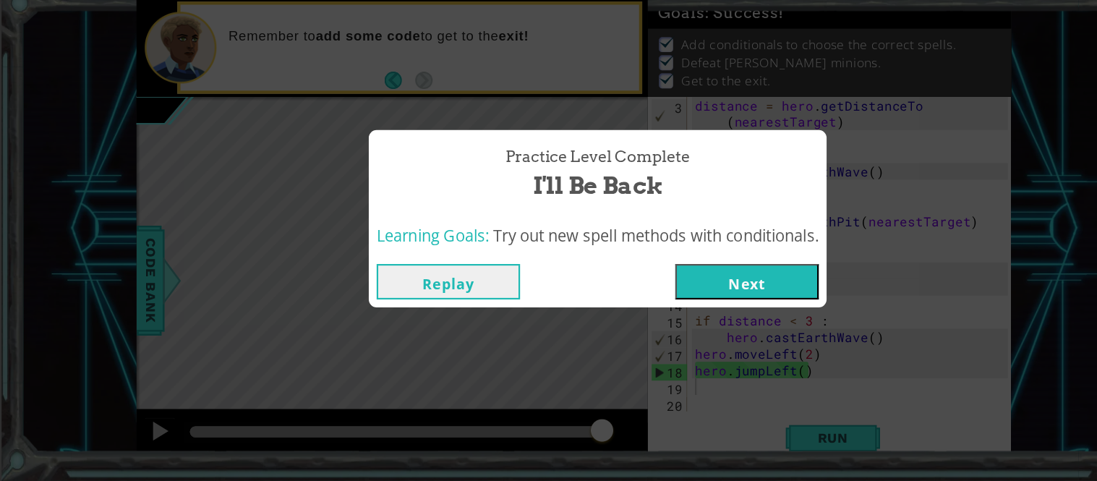
click at [648, 302] on button "Next" at bounding box center [686, 298] width 132 height 33
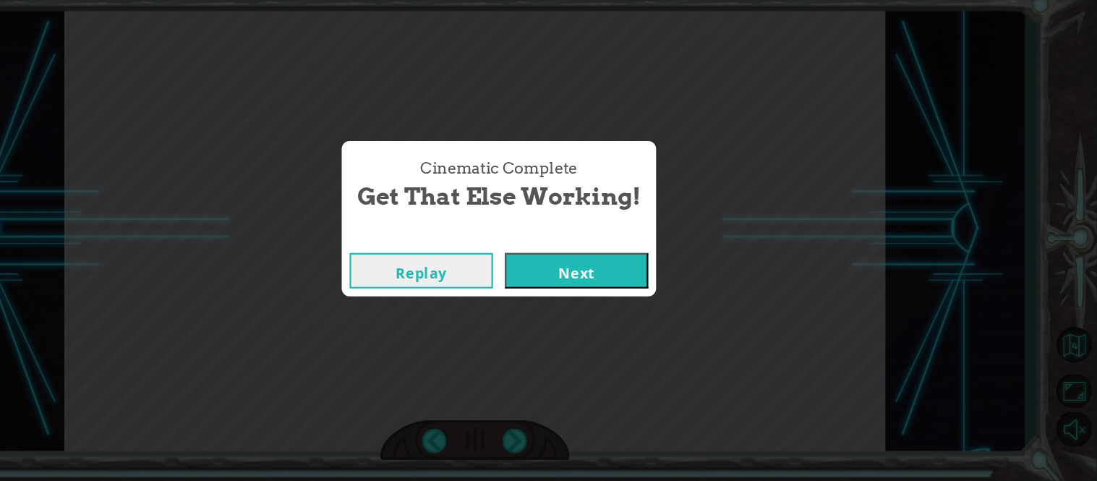
click at [589, 289] on button "Next" at bounding box center [620, 288] width 132 height 33
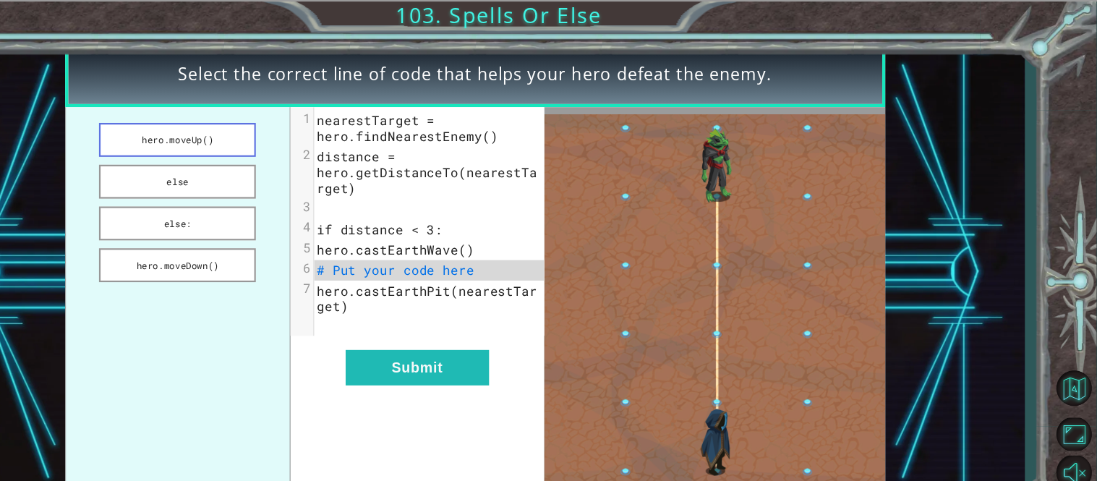
click at [261, 131] on button "hero.moveUp()" at bounding box center [254, 128] width 144 height 31
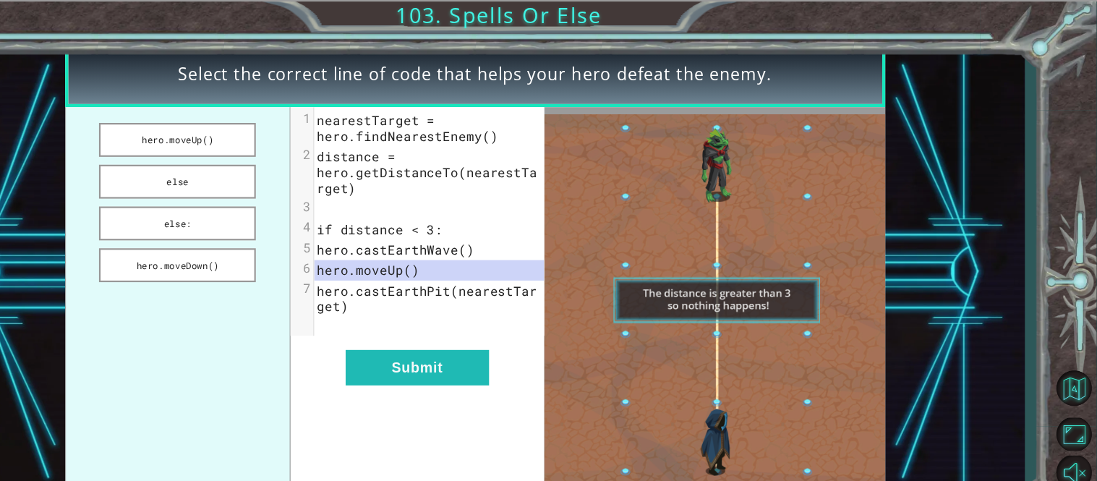
click at [434, 319] on div "xxxxxxxxxx 7 1 nearestTarget = hero.findNearestEnemy() 2 distance = hero.getDis…" at bounding box center [473, 280] width 232 height 364
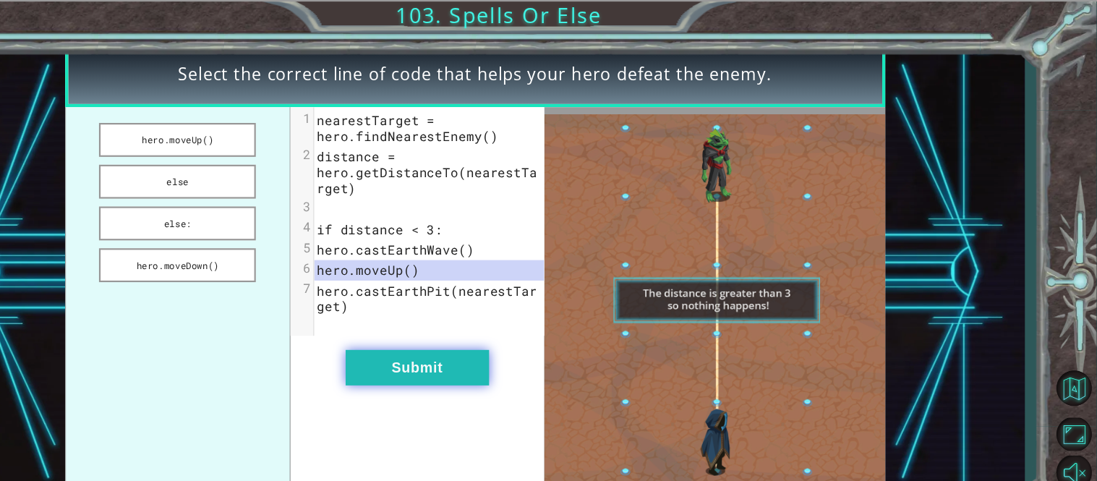
click at [455, 339] on button "Submit" at bounding box center [474, 337] width 132 height 33
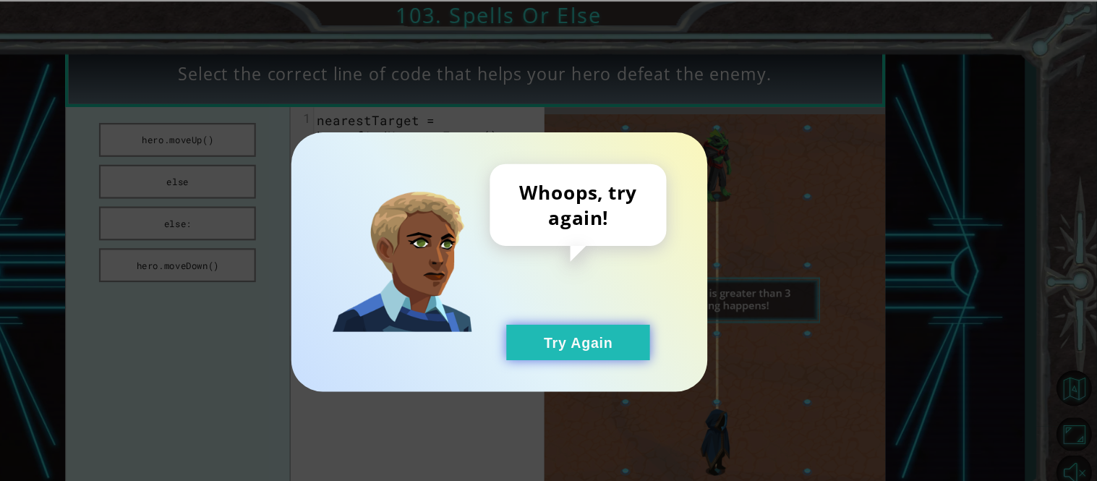
click at [641, 323] on button "Try Again" at bounding box center [621, 314] width 132 height 33
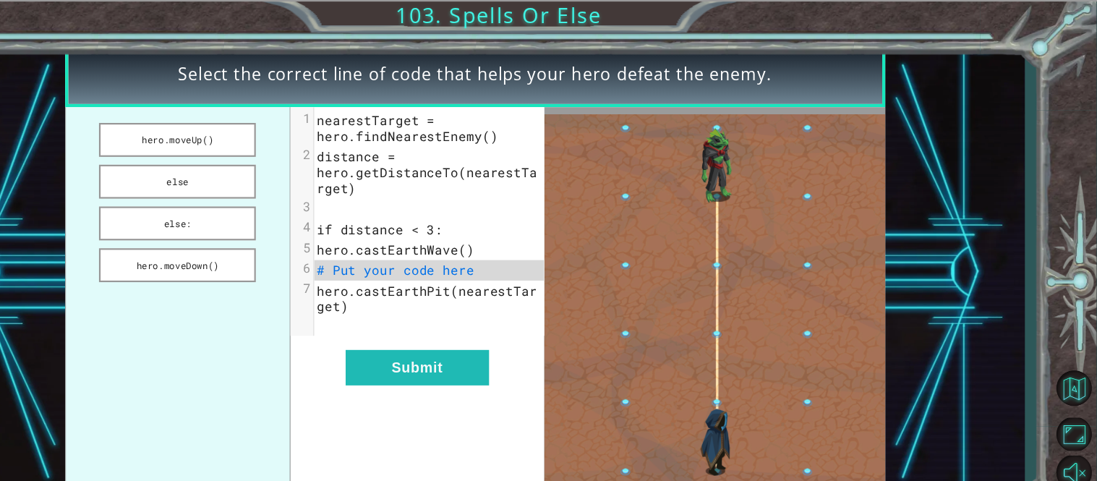
click at [304, 259] on ul "hero.moveUp() else else: hero.moveDown()" at bounding box center [254, 280] width 208 height 364
click at [297, 248] on button "hero.moveDown()" at bounding box center [254, 243] width 144 height 31
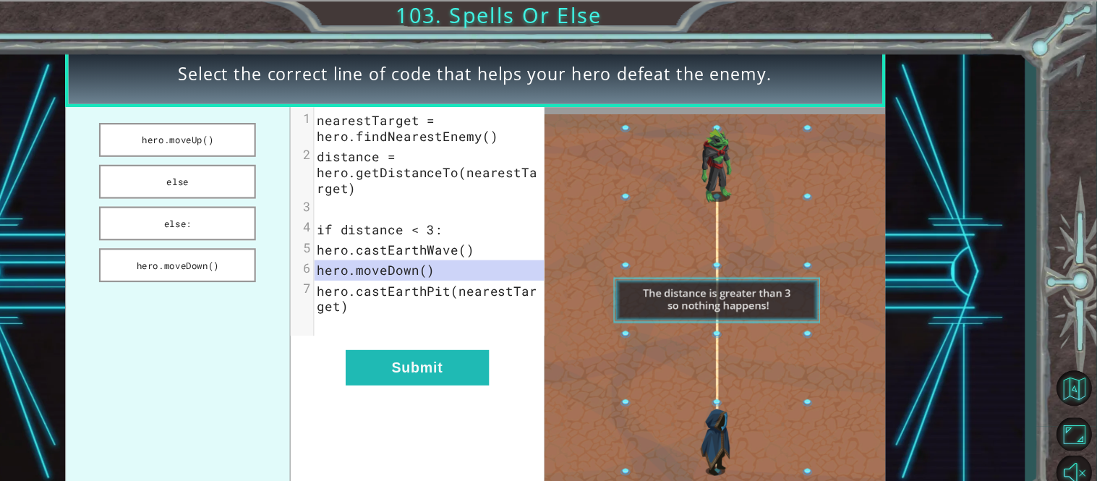
click at [540, 399] on div "xxxxxxxxxx 7 1 nearestTarget = hero.findNearestEnemy() 2 distance = hero.getDis…" at bounding box center [473, 280] width 232 height 364
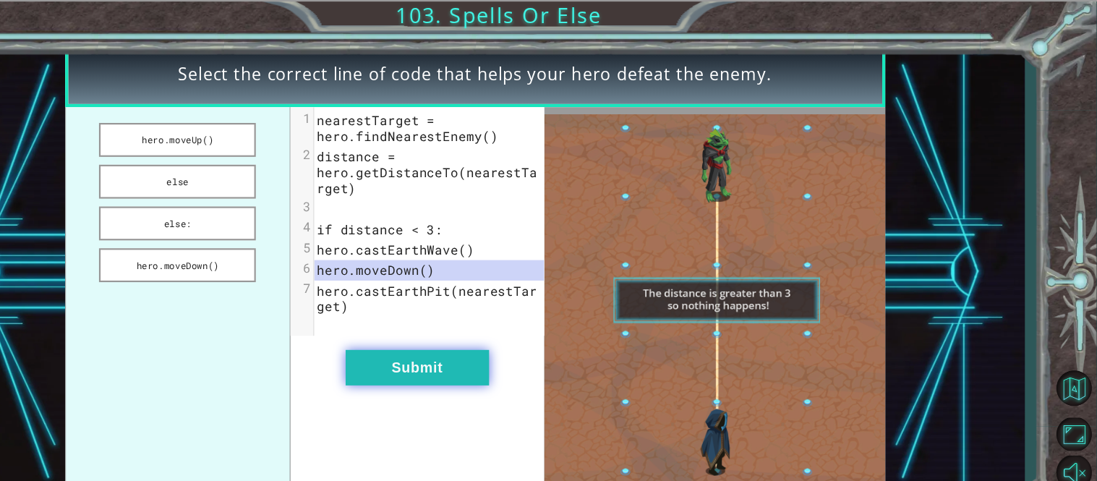
click at [494, 349] on button "Submit" at bounding box center [474, 337] width 132 height 33
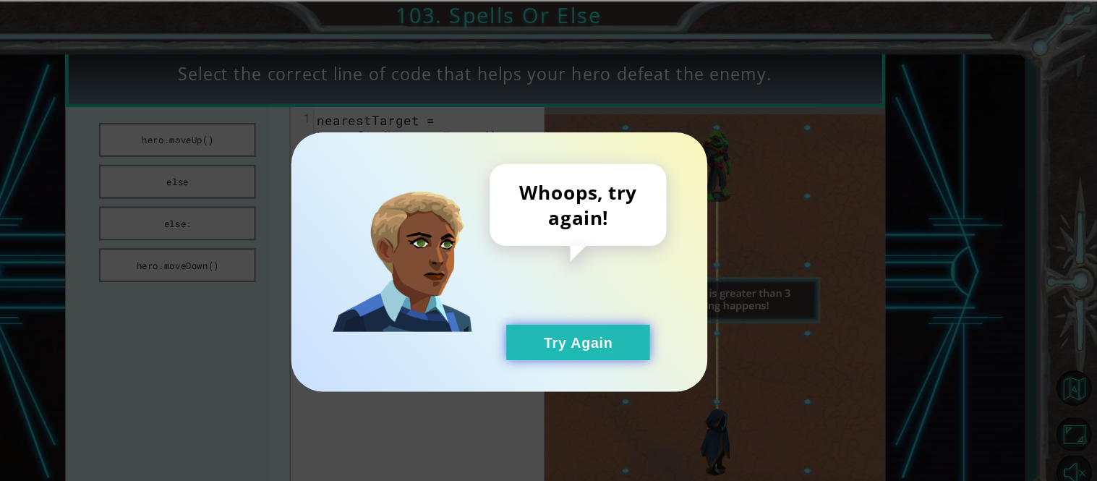
click at [610, 325] on button "Try Again" at bounding box center [621, 314] width 132 height 33
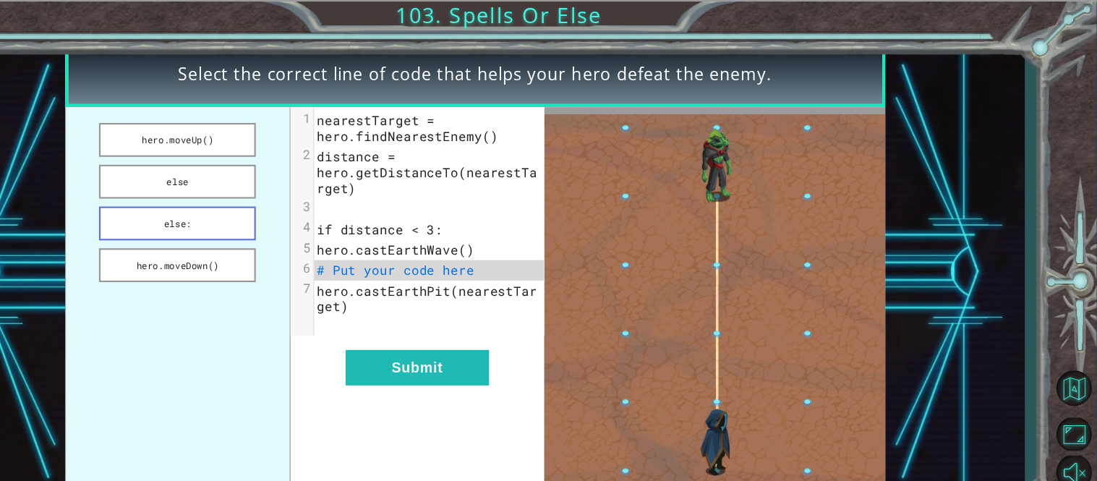
click at [267, 213] on button "else:" at bounding box center [254, 204] width 144 height 31
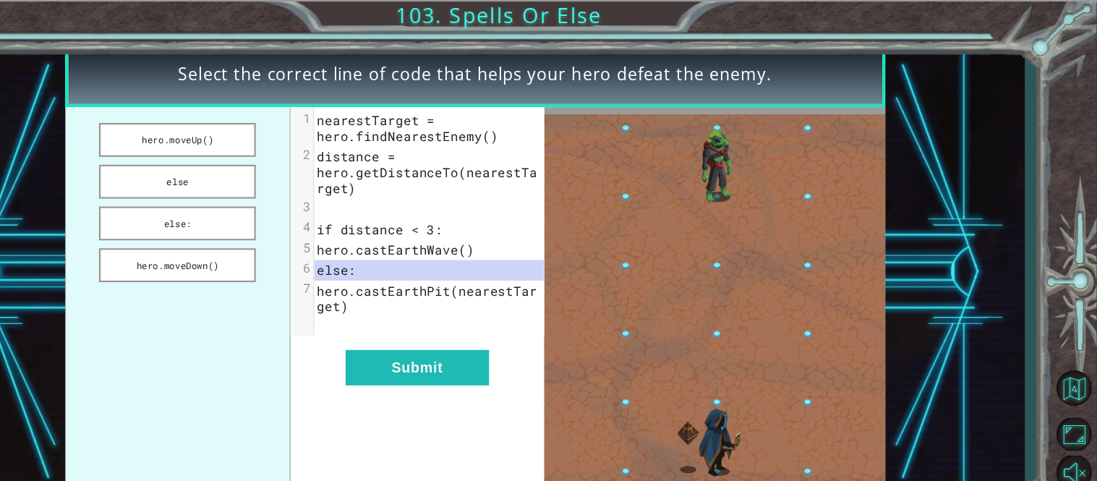
click at [473, 384] on div "xxxxxxxxxx 7 1 nearestTarget = hero.findNearestEnemy() 2 distance = hero.getDis…" at bounding box center [473, 280] width 232 height 364
click at [459, 359] on div "xxxxxxxxxx 7 1 nearestTarget = hero.findNearestEnemy() 2 distance = hero.getDis…" at bounding box center [473, 280] width 232 height 364
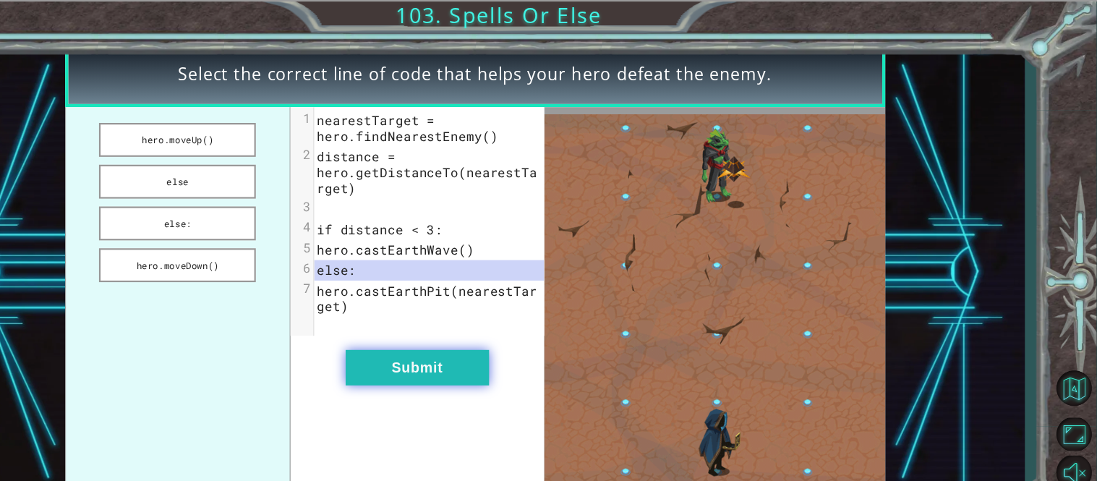
click at [522, 337] on button "Submit" at bounding box center [474, 337] width 132 height 33
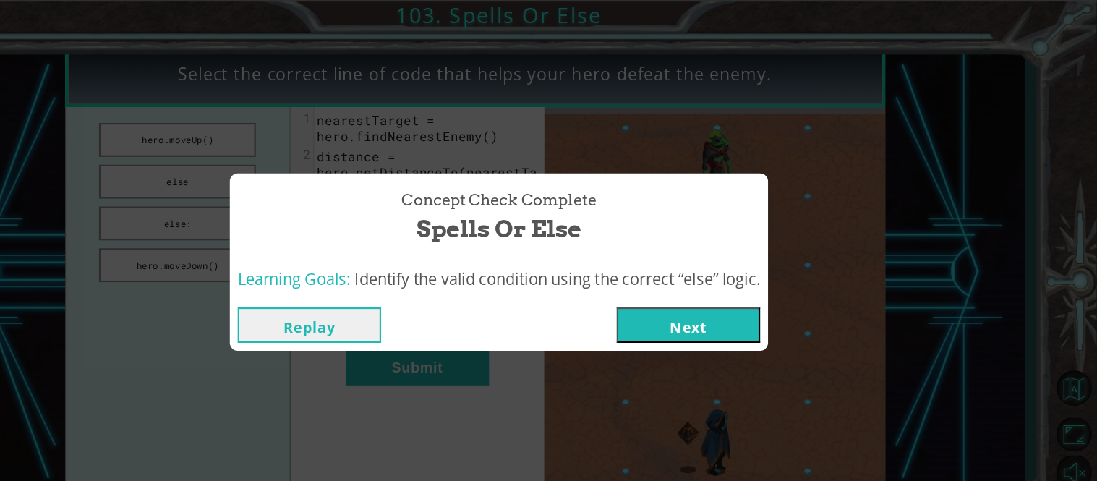
click at [686, 310] on button "Next" at bounding box center [723, 298] width 132 height 33
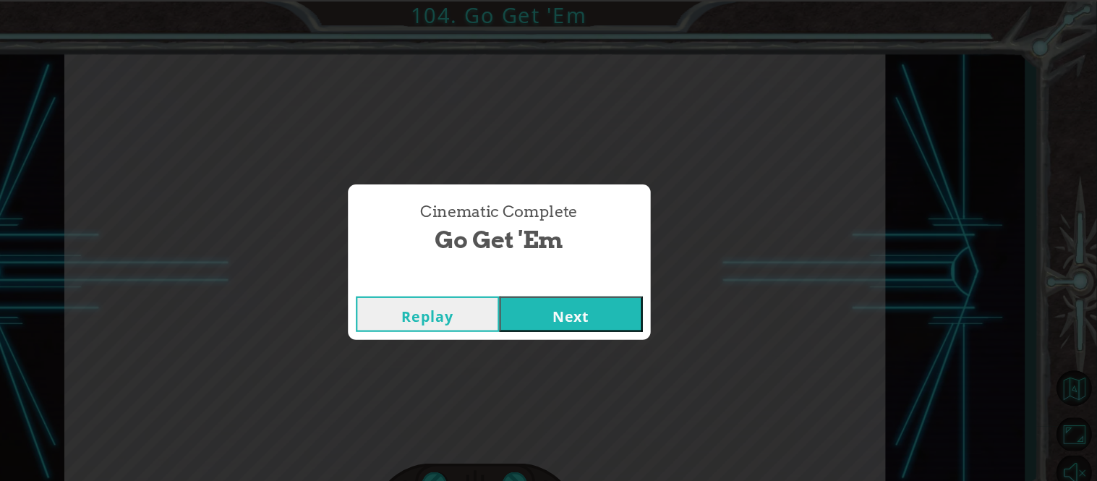
click at [652, 292] on button "Next" at bounding box center [615, 288] width 132 height 33
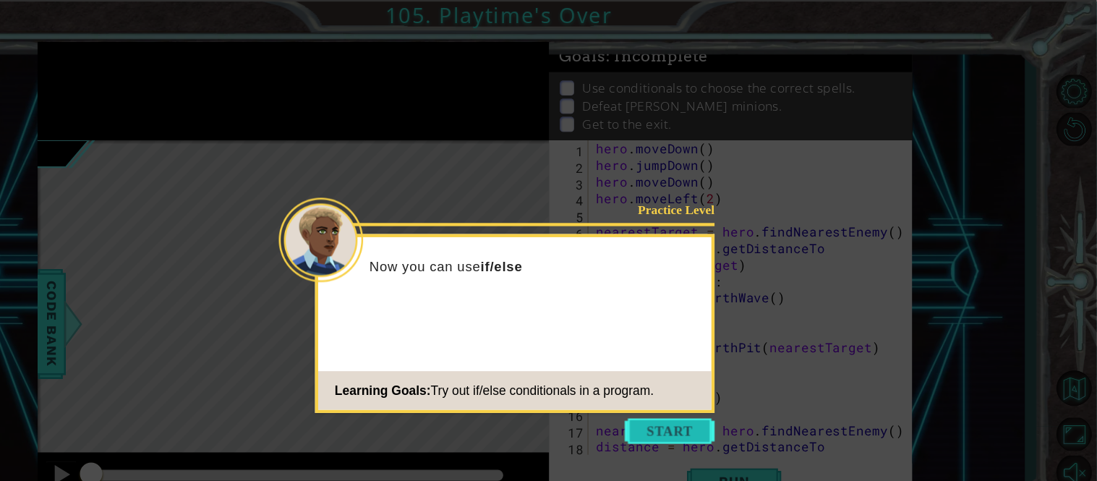
click at [679, 385] on button "Start" at bounding box center [706, 395] width 82 height 23
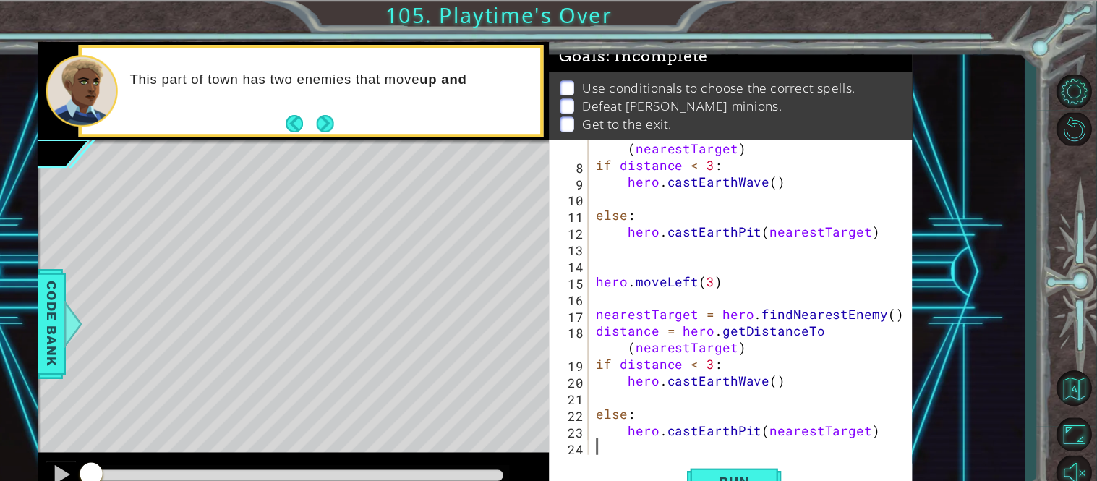
scroll to position [106, 0]
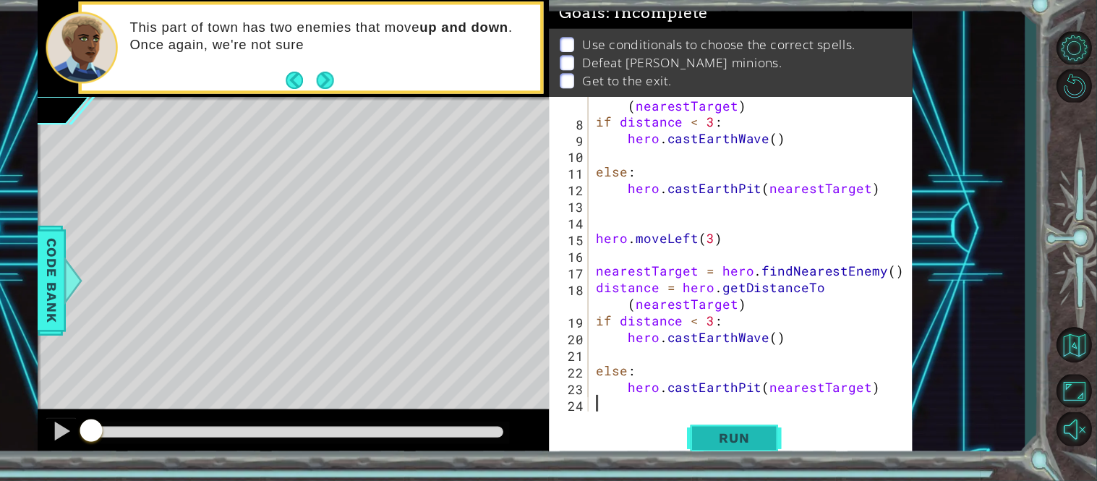
click at [728, 438] on button "Run" at bounding box center [764, 441] width 87 height 33
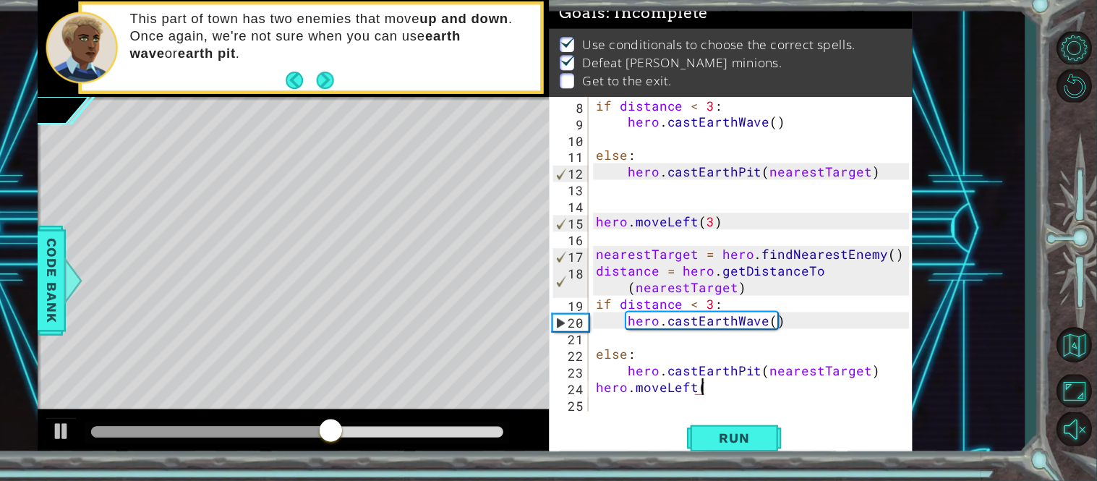
scroll to position [0, 5]
click at [783, 435] on span "Run" at bounding box center [764, 442] width 57 height 14
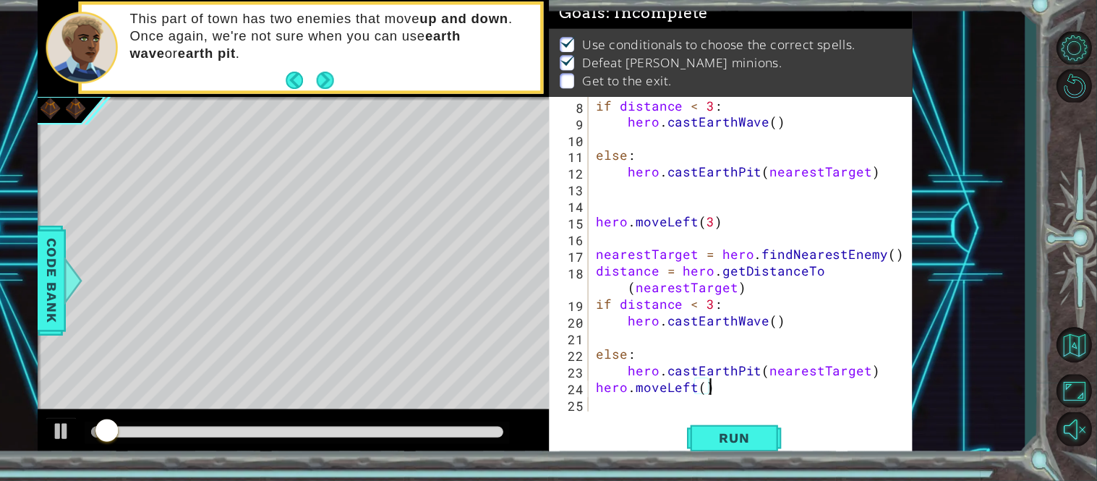
click at [516, 434] on div at bounding box center [363, 436] width 378 height 10
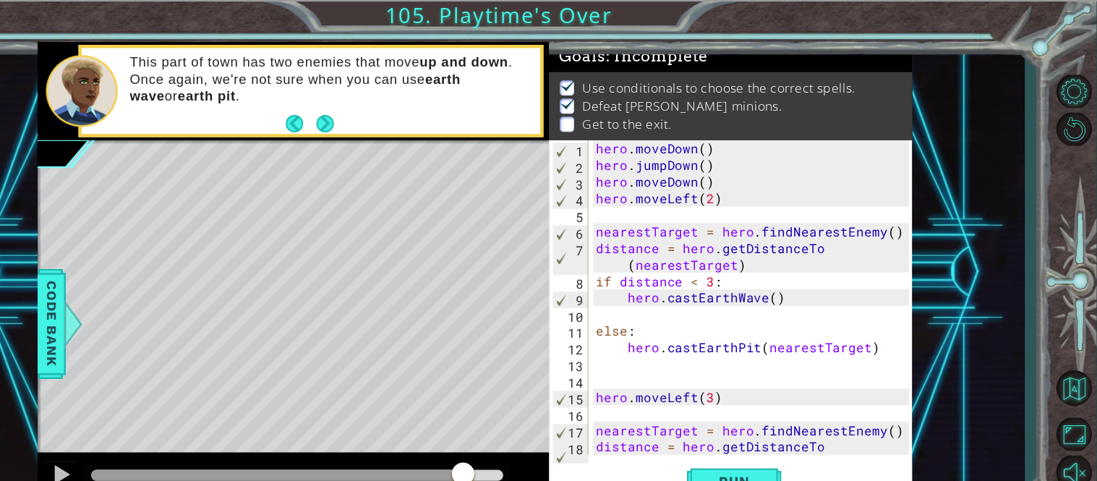
scroll to position [0, 0]
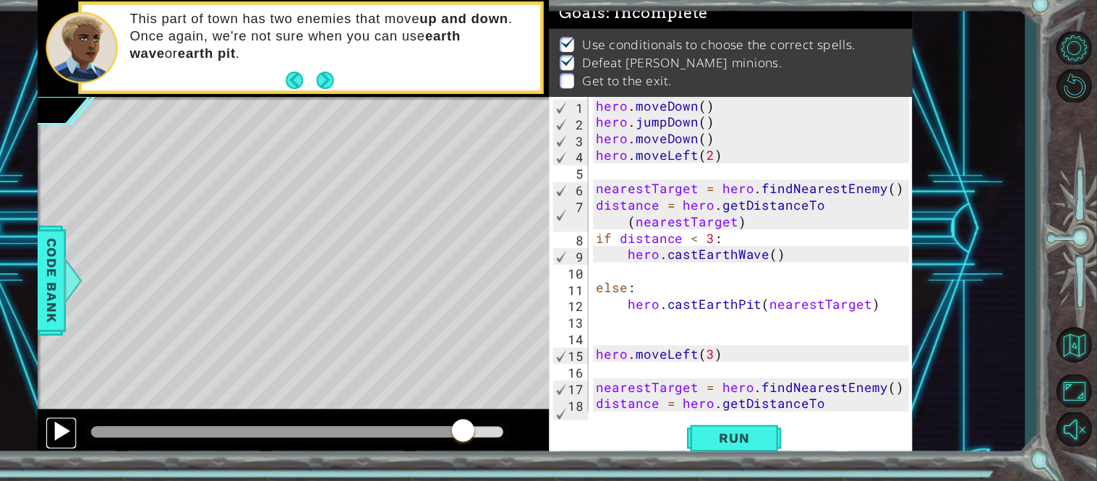
click at [142, 437] on div at bounding box center [146, 435] width 19 height 19
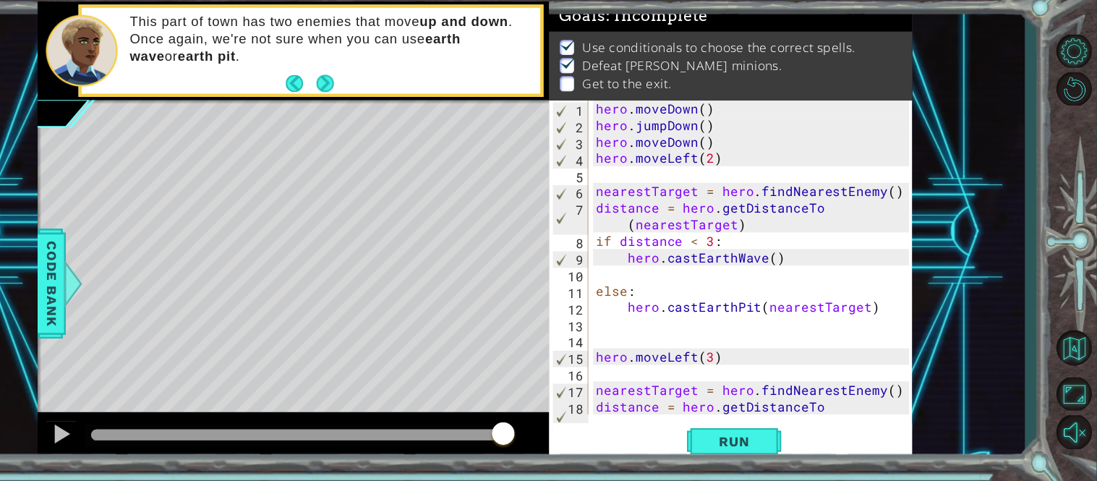
click at [641, 408] on div "hero . moveDown ( ) hero . jumpDown ( ) hero . moveDown ( ) hero . moveLeft ( 2…" at bounding box center [783, 296] width 297 height 334
type textarea "distance = hero.getDistanceTo(nearestTarget)"
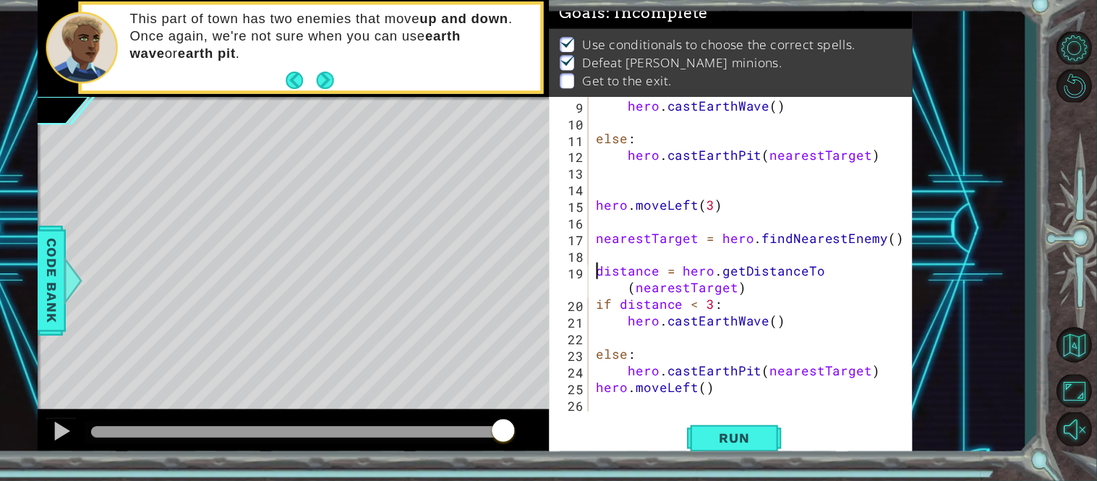
click at [637, 407] on div "hero . castEarthWave ( ) else : hero . [GEOGRAPHIC_DATA] ( nearestTarget ) hero…" at bounding box center [783, 288] width 297 height 319
click at [633, 411] on div "9 10 11 12 13 14 15 16 17 18 19 20 21 22 23 24 25 26 hero . castEarthWave ( ) e…" at bounding box center [760, 273] width 331 height 289
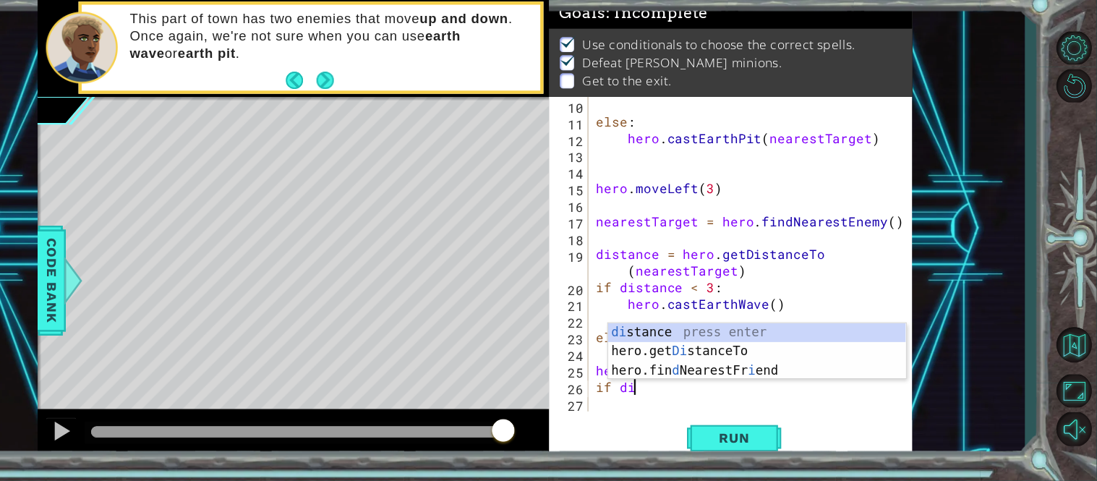
scroll to position [0, 1]
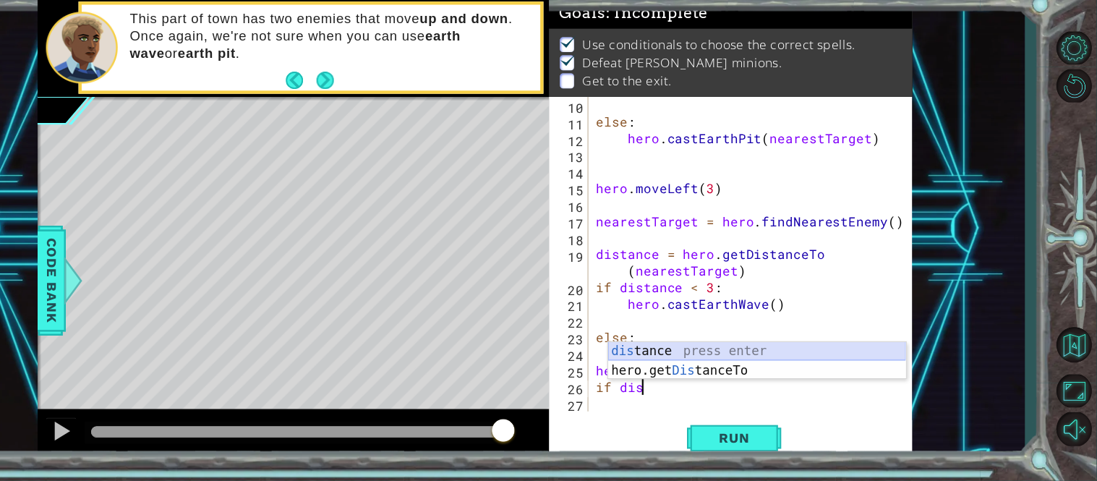
click at [677, 364] on div "dis tance press enter hero.get Dis tanceTo press enter" at bounding box center [785, 388] width 273 height 69
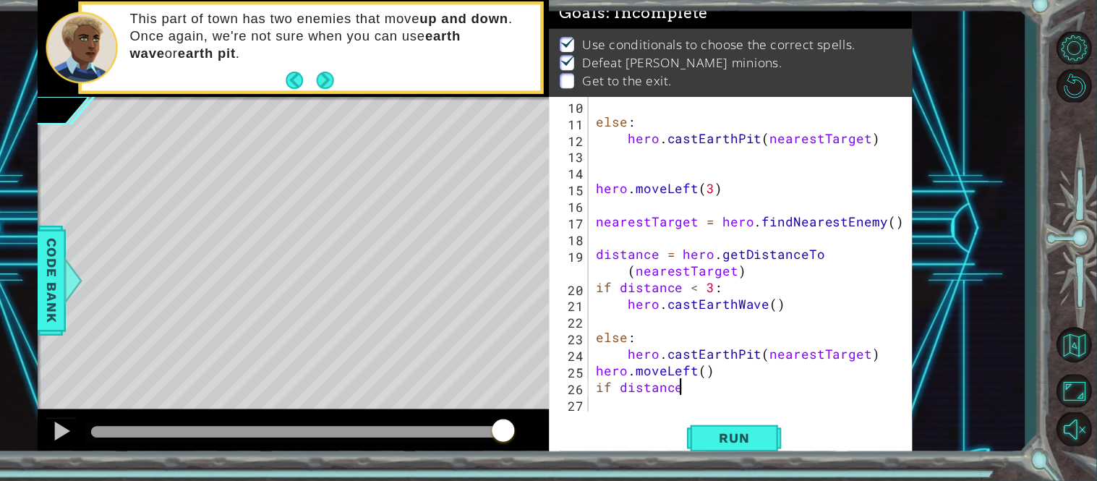
click at [677, 364] on div "else : hero . [GEOGRAPHIC_DATA] ( nearestTarget ) hero . moveLeft ( 3 ) nearest…" at bounding box center [783, 288] width 297 height 319
type textarea "hero.castEarthPit(nearestTarget)"
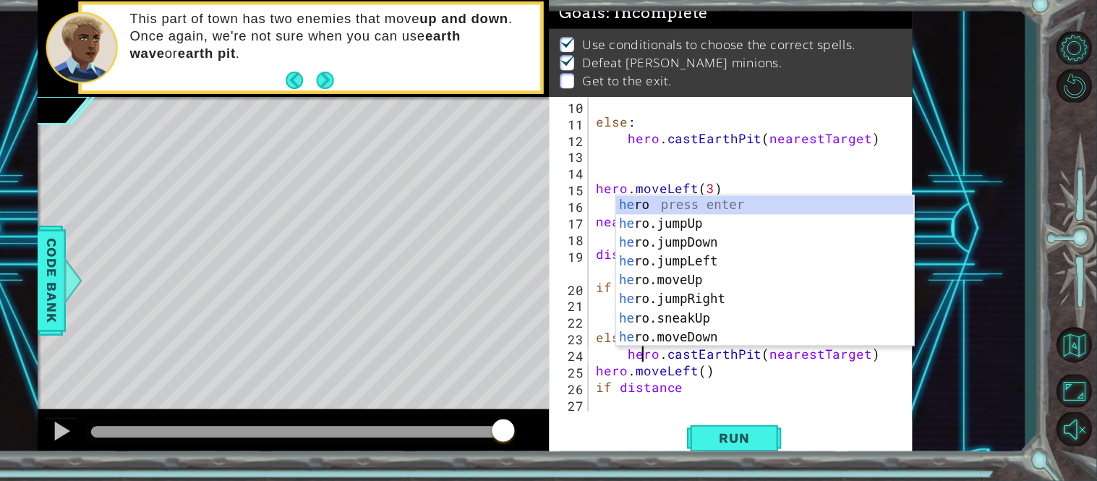
click at [733, 407] on div "else : hero . [GEOGRAPHIC_DATA] ( nearestTarget ) hero . moveLeft ( 3 ) nearest…" at bounding box center [783, 288] width 297 height 319
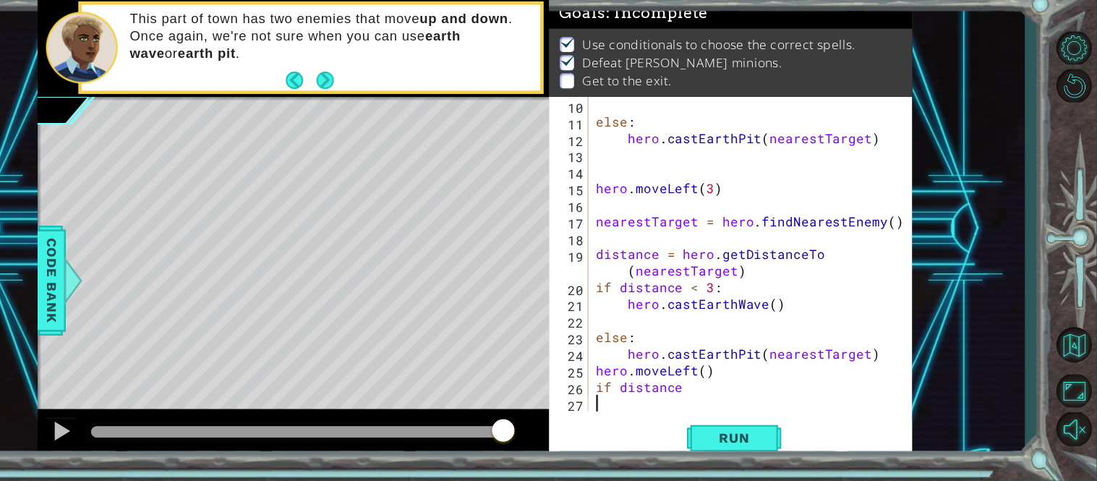
click at [730, 399] on div "else : hero . [GEOGRAPHIC_DATA] ( nearestTarget ) hero . moveLeft ( 3 ) nearest…" at bounding box center [783, 288] width 297 height 319
drag, startPoint x: 750, startPoint y: 378, endPoint x: 636, endPoint y: 385, distance: 114.5
click at [636, 385] on div "else : hero . [GEOGRAPHIC_DATA] ( nearestTarget ) hero . moveLeft ( 3 ) nearest…" at bounding box center [783, 288] width 297 height 319
click at [756, 399] on div "else : hero . [GEOGRAPHIC_DATA] ( nearestTarget ) hero . moveLeft ( 3 ) nearest…" at bounding box center [783, 288] width 297 height 319
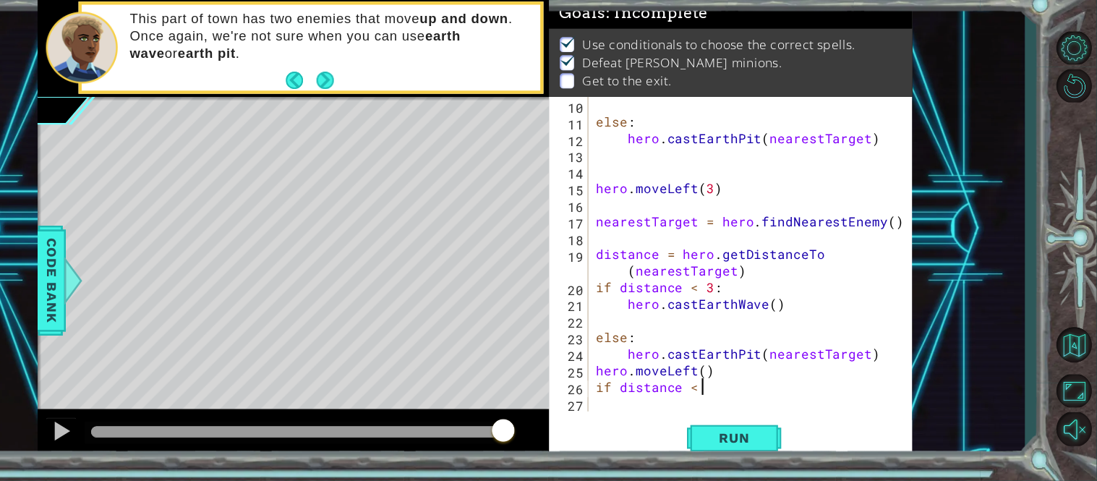
scroll to position [0, 5]
type textarea "if distance < 2:"
click at [772, 451] on button "Run" at bounding box center [764, 441] width 87 height 33
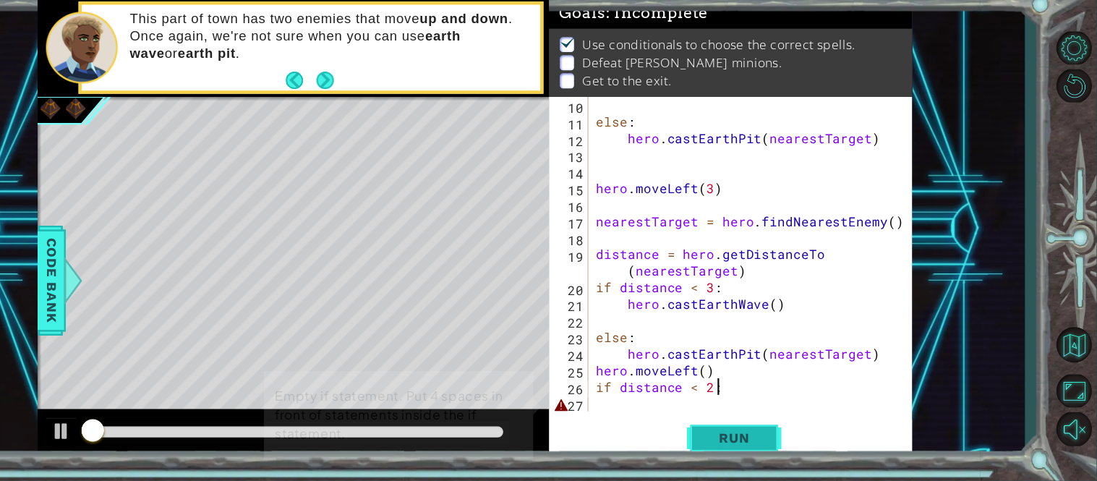
click at [768, 446] on span "Run" at bounding box center [764, 442] width 57 height 14
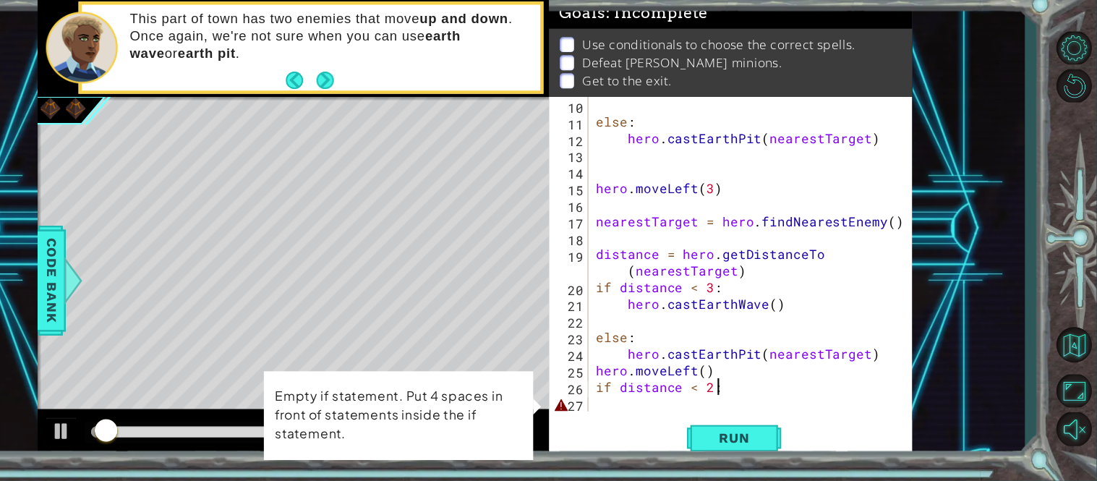
click at [743, 410] on div "else : hero . [GEOGRAPHIC_DATA] ( nearestTarget ) hero . moveLeft ( 3 ) nearest…" at bounding box center [783, 288] width 297 height 319
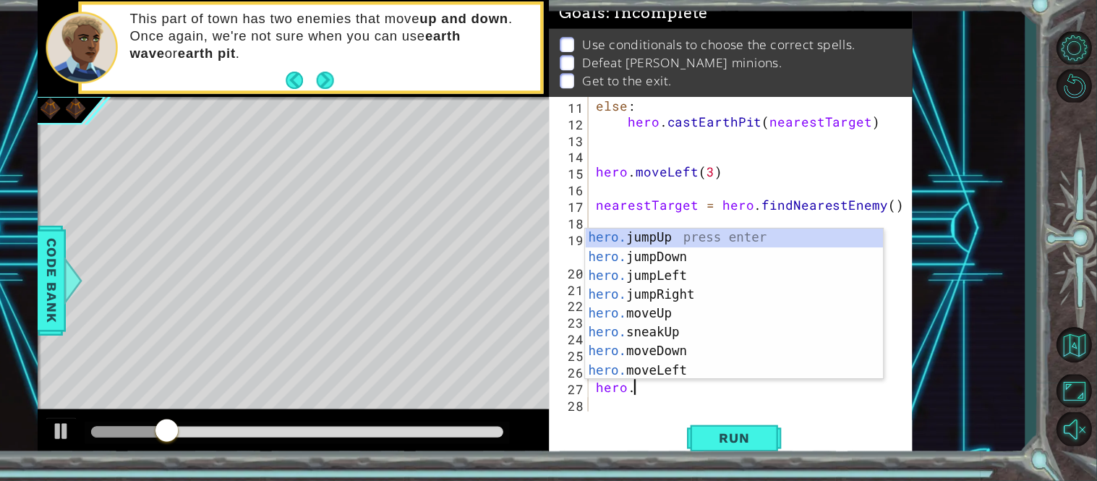
scroll to position [0, 1]
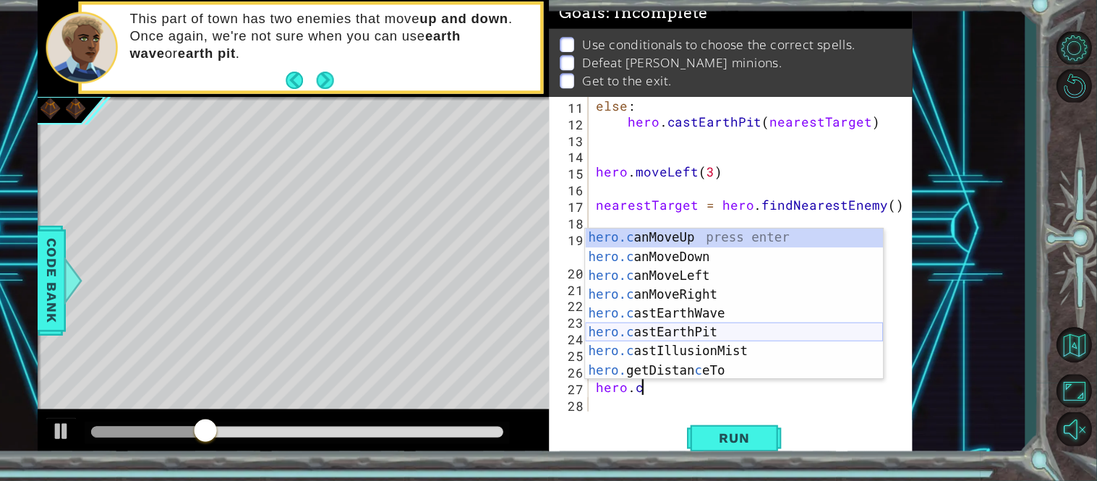
click at [762, 344] on div "hero.c anMoveUp press enter hero.c anMoveDown press enter hero.c anMoveLeft pre…" at bounding box center [764, 337] width 273 height 174
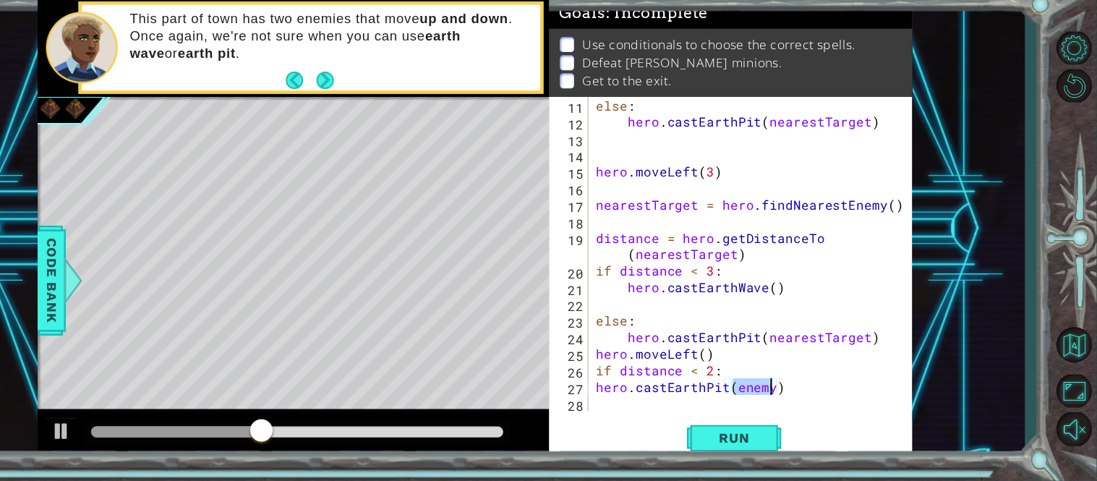
click at [762, 392] on div "else : hero . [GEOGRAPHIC_DATA] ( nearestTarget ) hero . moveLeft ( 3 ) nearest…" at bounding box center [780, 273] width 290 height 289
click at [796, 393] on div "else : hero . [GEOGRAPHIC_DATA] ( nearestTarget ) hero . moveLeft ( 3 ) nearest…" at bounding box center [783, 288] width 297 height 319
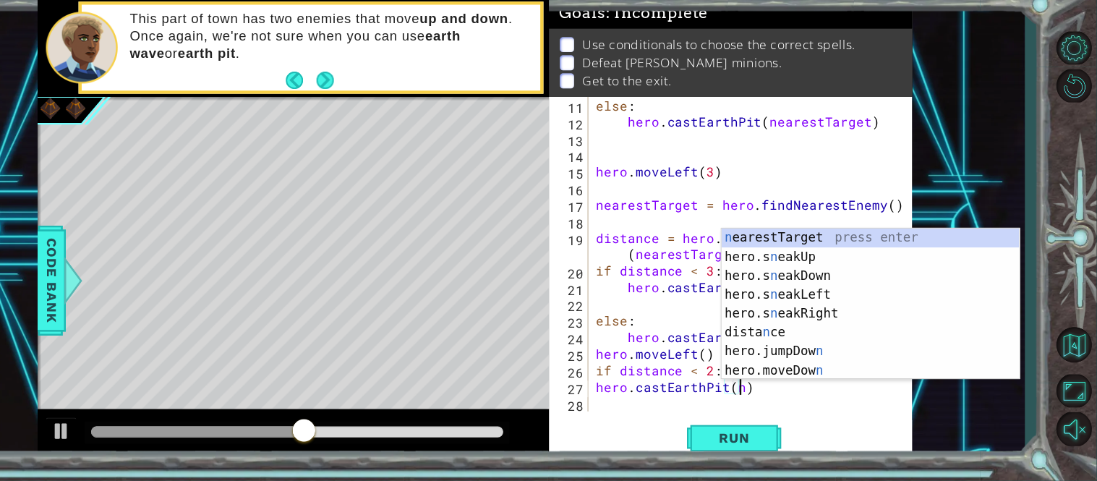
scroll to position [0, 7]
click at [797, 253] on div "n earestTarget press enter hero.s n eakUp press enter hero.s n eakDown press en…" at bounding box center [889, 337] width 273 height 174
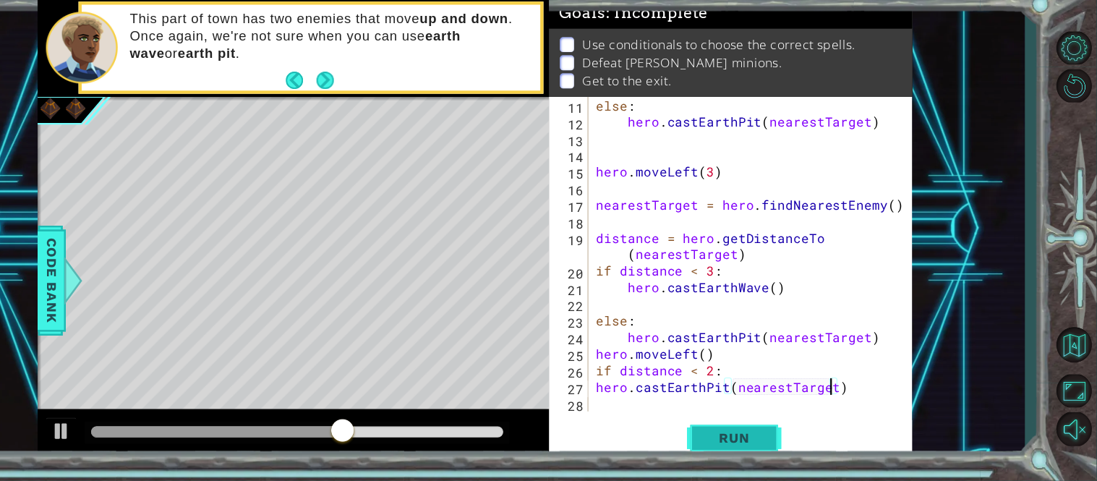
click at [751, 458] on button "Run" at bounding box center [764, 441] width 87 height 33
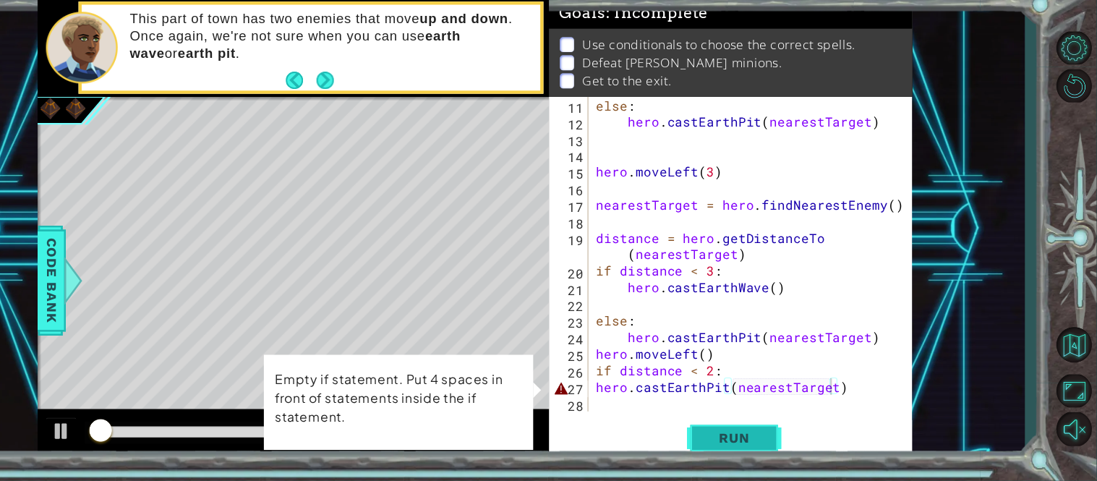
click at [754, 431] on button "Run" at bounding box center [764, 441] width 87 height 33
click at [636, 392] on div "else : hero . [GEOGRAPHIC_DATA] ( nearestTarget ) hero . moveLeft ( 3 ) nearest…" at bounding box center [783, 288] width 297 height 319
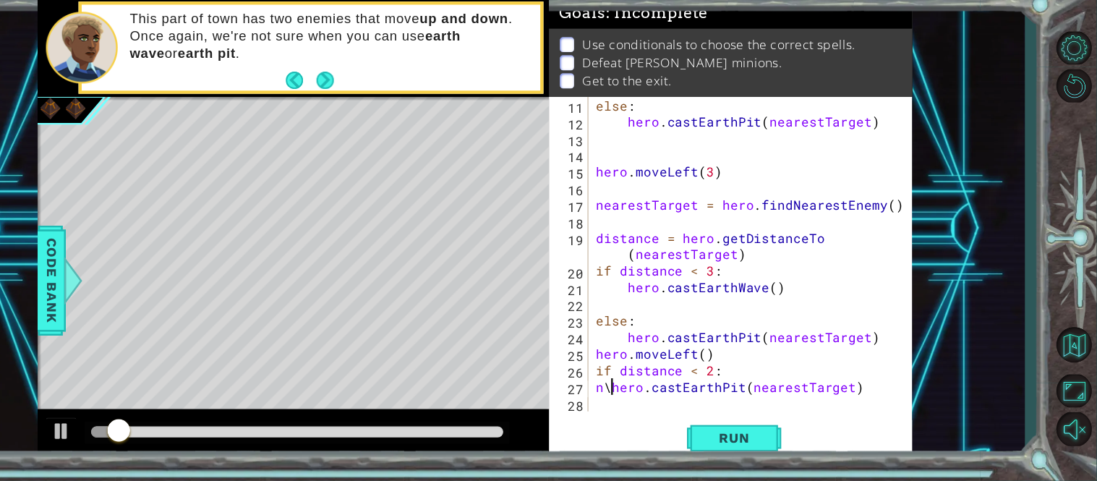
scroll to position [0, 1]
click at [746, 431] on button "Run" at bounding box center [764, 441] width 87 height 33
click at [742, 379] on div "else : hero . [GEOGRAPHIC_DATA] ( nearestTarget ) hero . moveLeft ( 3 ) nearest…" at bounding box center [783, 288] width 297 height 319
click at [756, 442] on span "Run" at bounding box center [764, 442] width 57 height 14
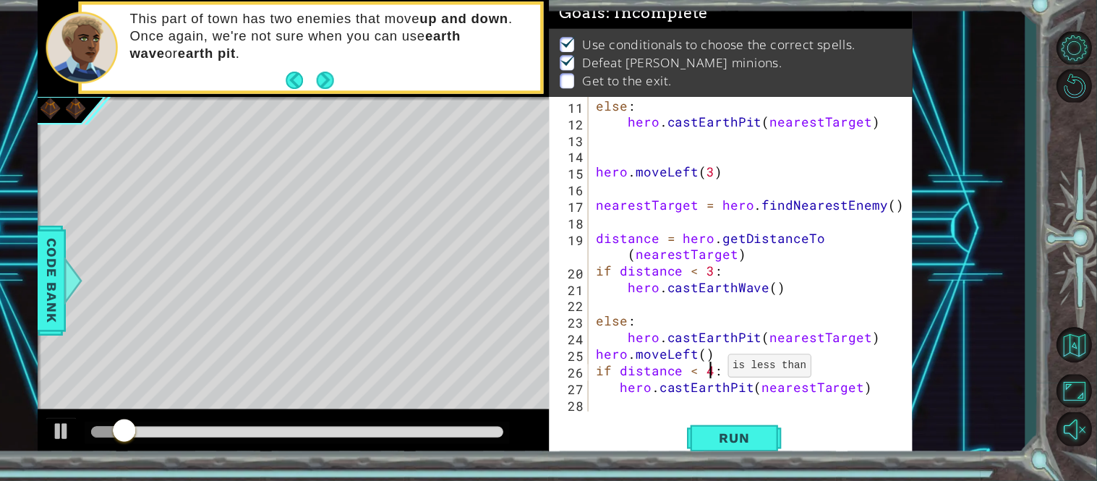
click at [741, 379] on div "else : hero . [GEOGRAPHIC_DATA] ( nearestTarget ) hero . moveLeft ( 3 ) nearest…" at bounding box center [783, 288] width 297 height 319
click at [754, 443] on span "Run" at bounding box center [764, 442] width 57 height 14
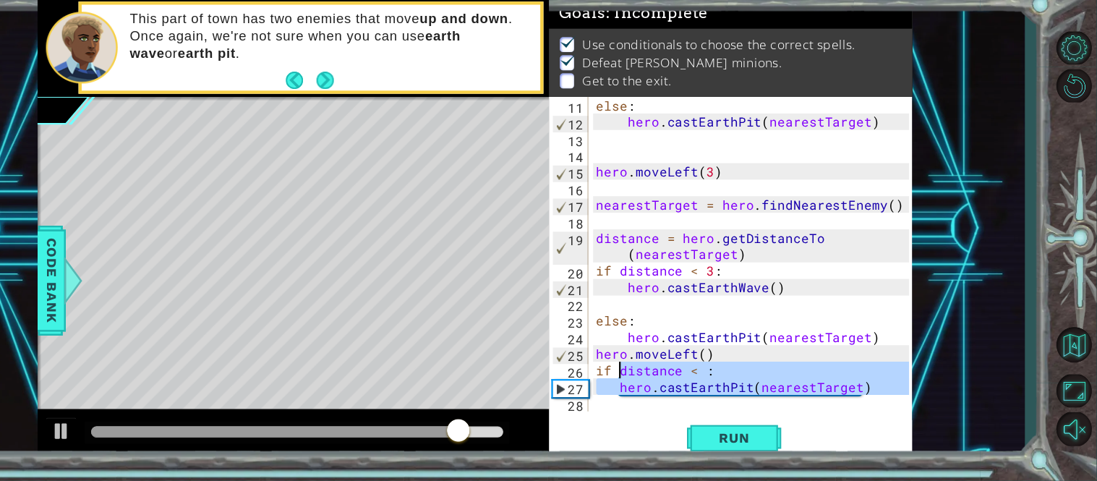
drag, startPoint x: 892, startPoint y: 406, endPoint x: 657, endPoint y: 385, distance: 235.2
click at [657, 385] on div "else : hero . [GEOGRAPHIC_DATA] ( nearestTarget ) hero . moveLeft ( 3 ) nearest…" at bounding box center [783, 288] width 297 height 319
click at [657, 385] on div "else : hero . [GEOGRAPHIC_DATA] ( nearestTarget ) hero . moveLeft ( 3 ) nearest…" at bounding box center [780, 273] width 290 height 289
drag, startPoint x: 637, startPoint y: 375, endPoint x: 811, endPoint y: 420, distance: 179.5
click at [811, 420] on div "if distance < : 11 12 13 14 15 16 17 18 19 20 21 22 23 24 25 26 27 28 else : he…" at bounding box center [761, 295] width 333 height 333
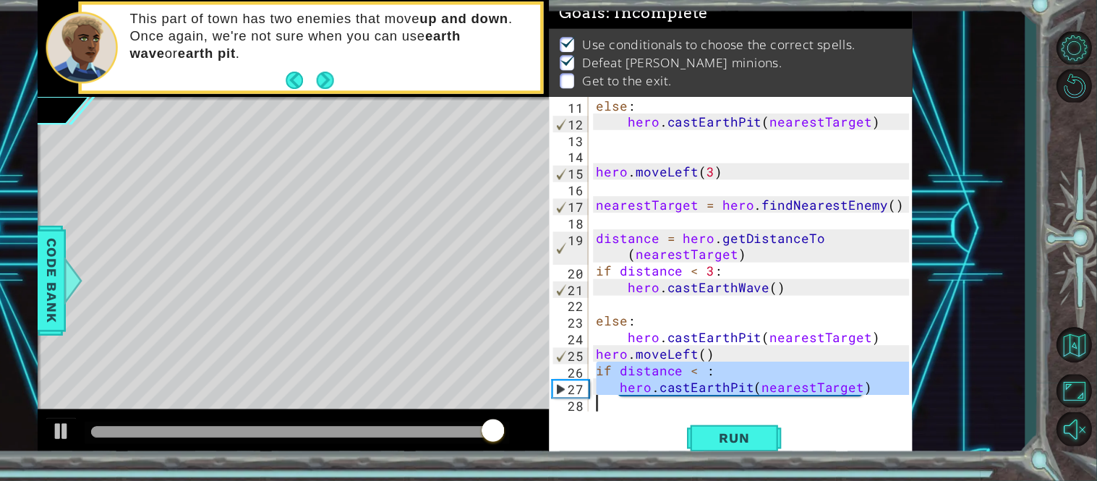
type textarea "hero.castEarthPit(nearestTarget)"
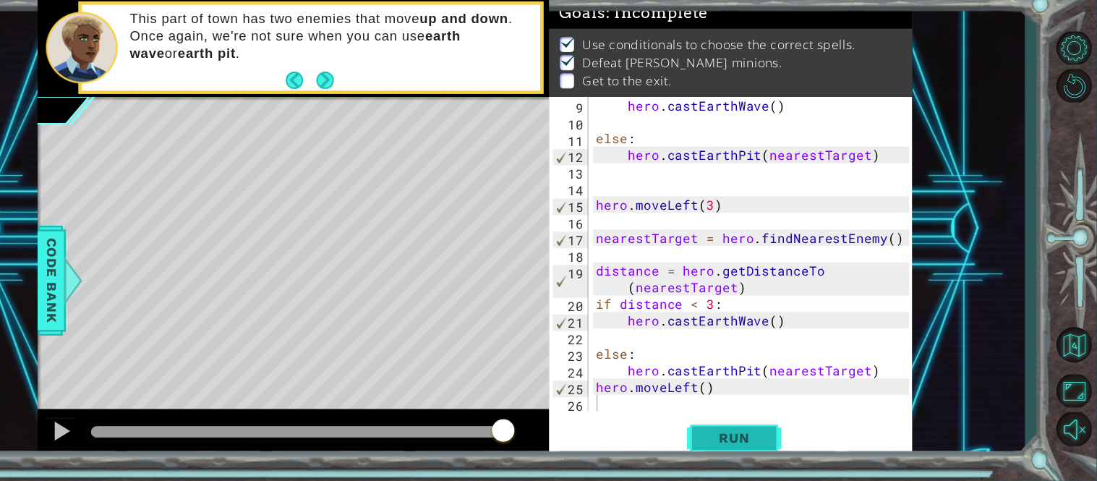
click at [775, 433] on button "Run" at bounding box center [764, 441] width 87 height 33
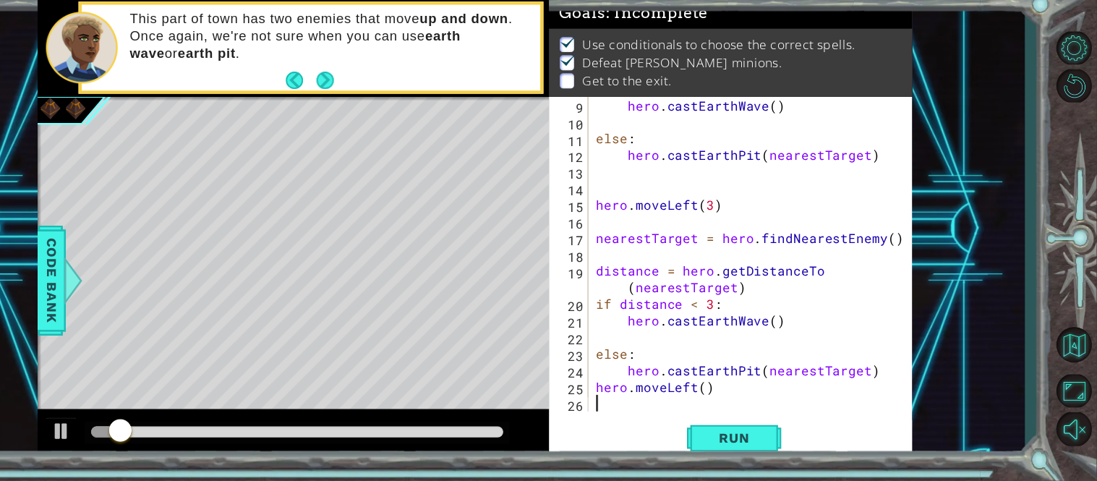
click at [519, 433] on div at bounding box center [363, 436] width 378 height 10
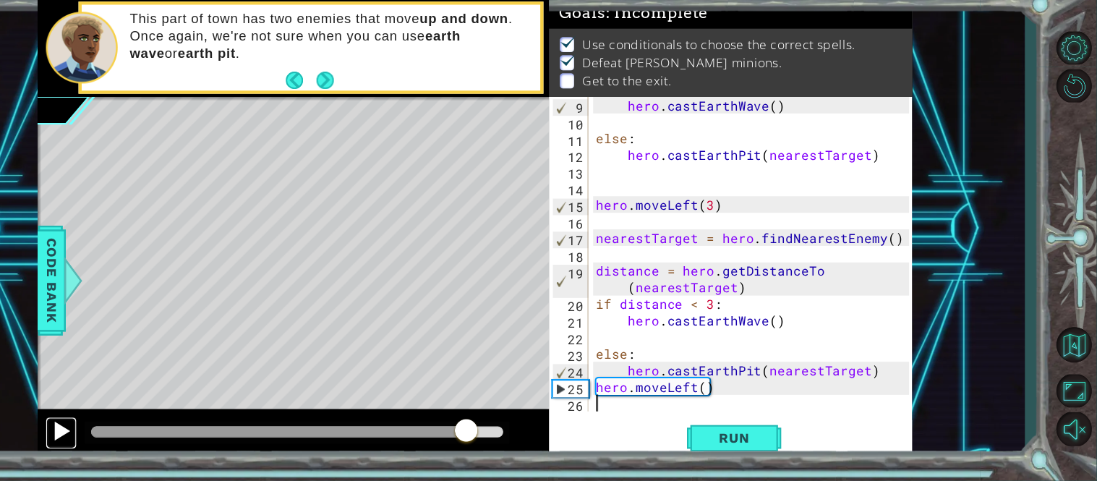
click at [149, 441] on div at bounding box center [146, 435] width 19 height 19
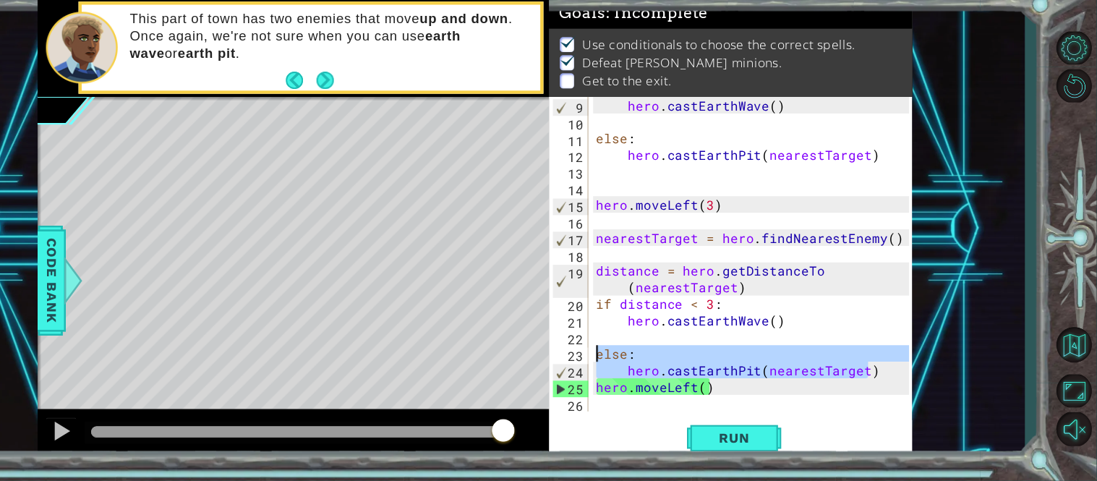
drag, startPoint x: 893, startPoint y: 380, endPoint x: 605, endPoint y: 366, distance: 288.2
click at [605, 366] on div "9 10 11 12 13 14 15 16 17 18 19 20 21 22 23 24 25 26 hero . castEarthWave ( ) e…" at bounding box center [760, 273] width 331 height 289
type textarea "else: hero.castEarthPit(nearestTarget)"
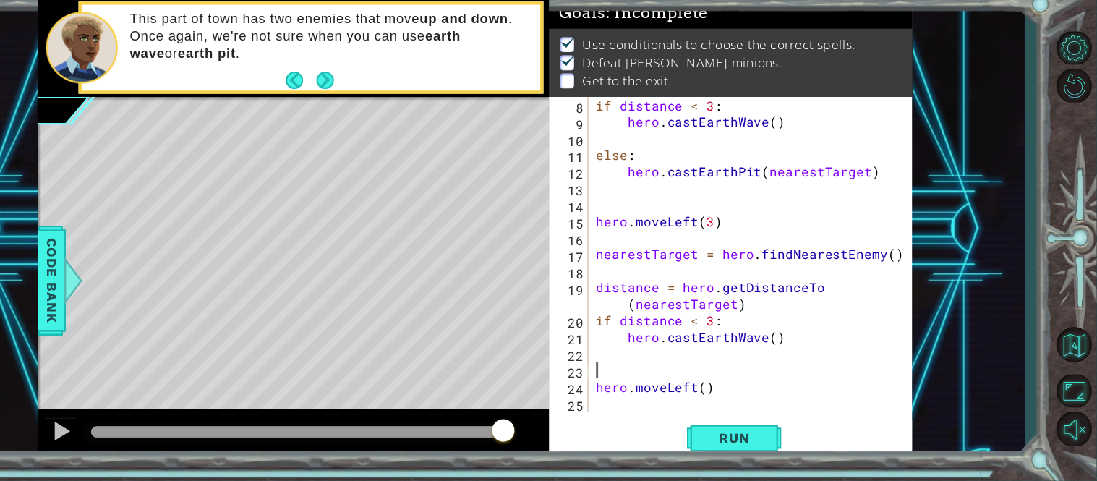
scroll to position [121, 0]
click at [727, 432] on button "Run" at bounding box center [764, 441] width 87 height 33
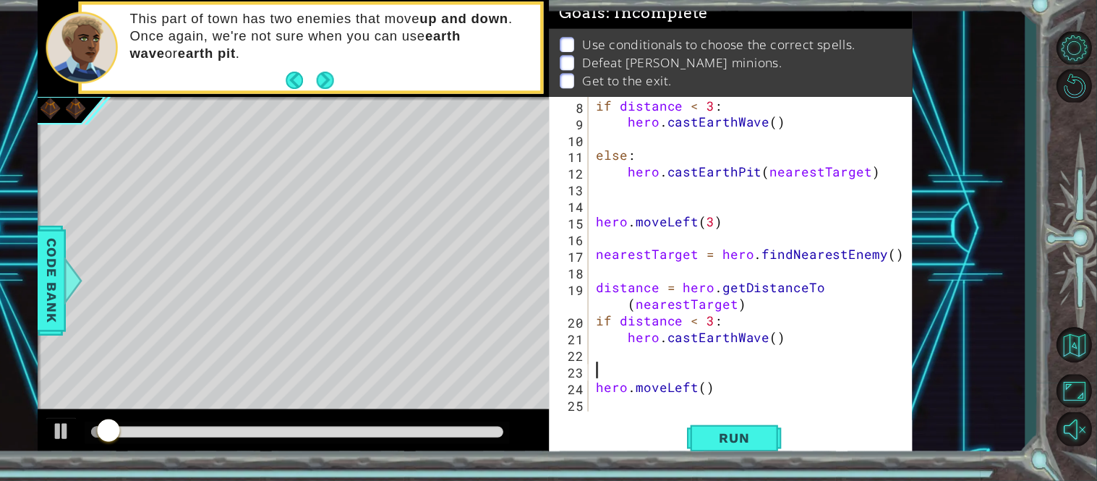
click at [517, 429] on div at bounding box center [364, 437] width 390 height 20
click at [525, 438] on div at bounding box center [363, 436] width 378 height 10
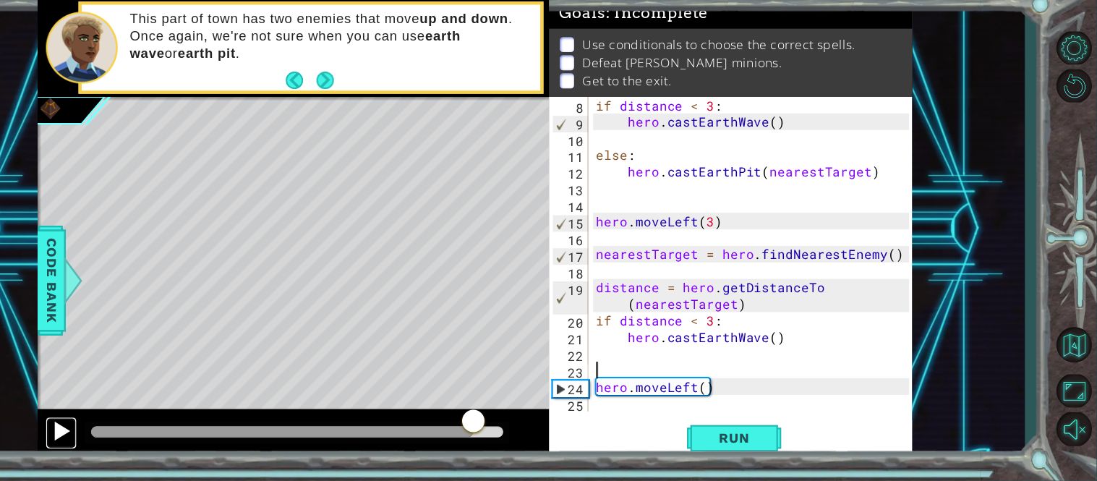
click at [145, 432] on div at bounding box center [146, 435] width 19 height 19
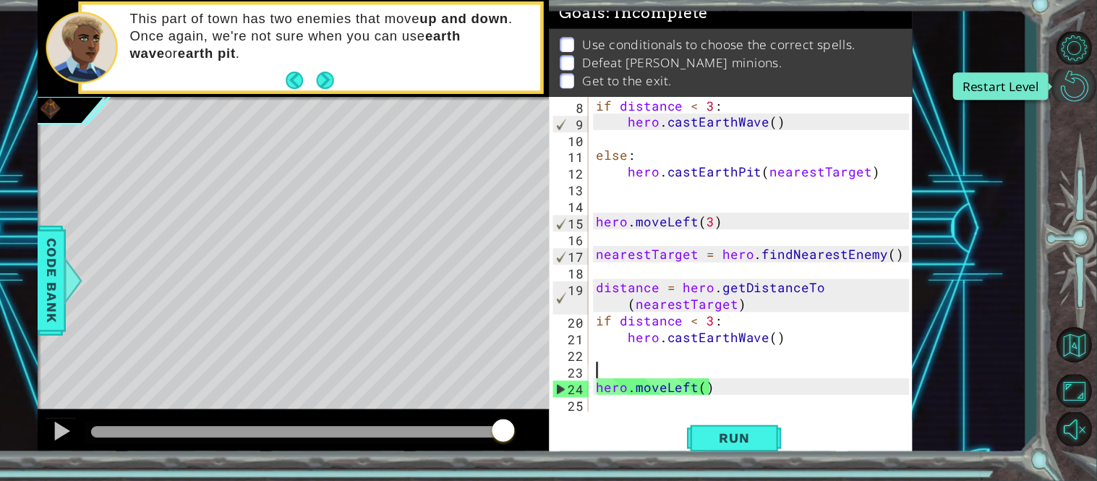
click at [1068, 108] on button "Restart Level" at bounding box center [1076, 118] width 42 height 30
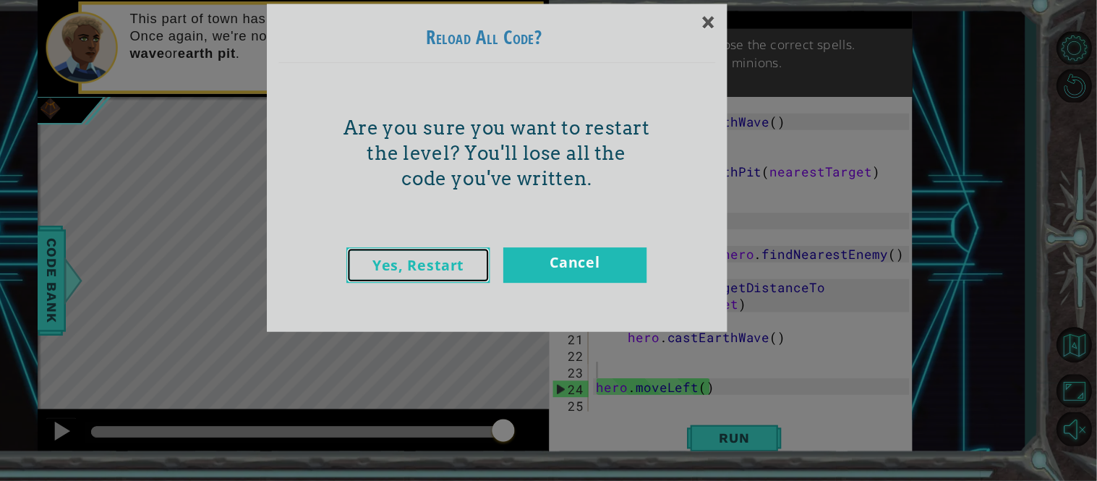
click at [478, 283] on link "Yes, Restart" at bounding box center [475, 283] width 132 height 33
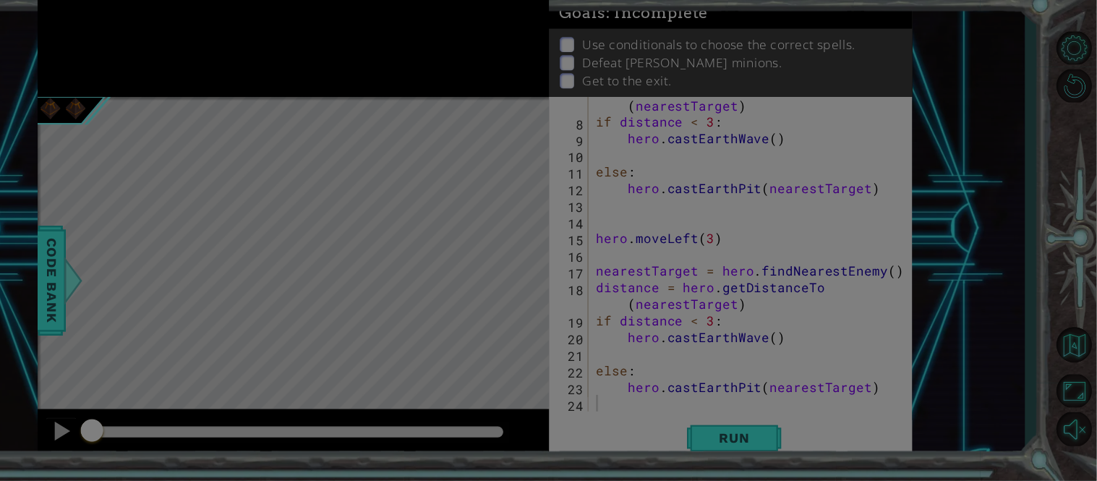
scroll to position [106, 0]
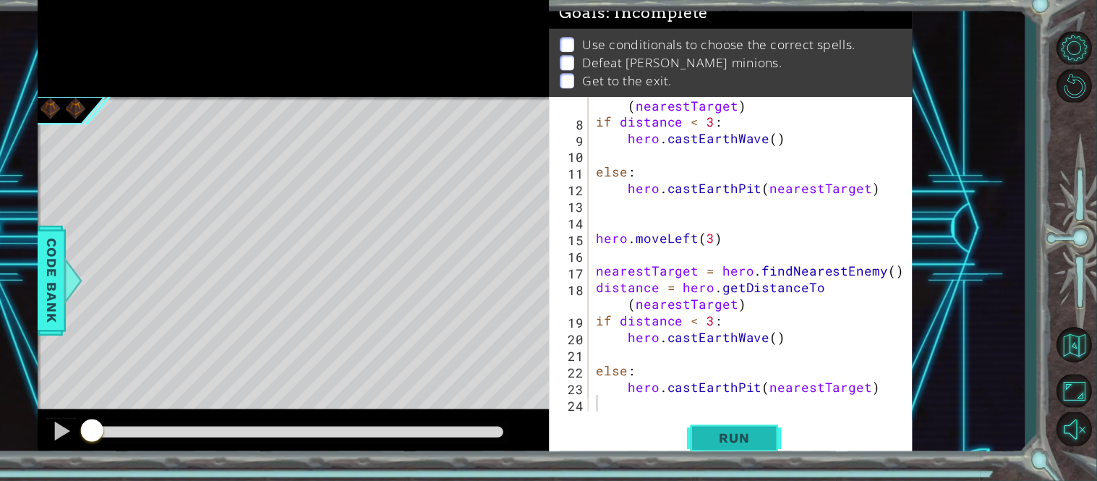
click at [744, 456] on button "Run" at bounding box center [764, 441] width 87 height 33
click at [753, 446] on span "Run" at bounding box center [764, 442] width 57 height 14
click at [913, 258] on div at bounding box center [918, 220] width 14 height 395
type textarea "hero.moveLeft(3)"
click at [652, 420] on div "hero.moveLeft(3) 7 8 9 10 11 12 13 14 15 16 17 18 19 20 21 22 23 24 distance = …" at bounding box center [761, 295] width 333 height 333
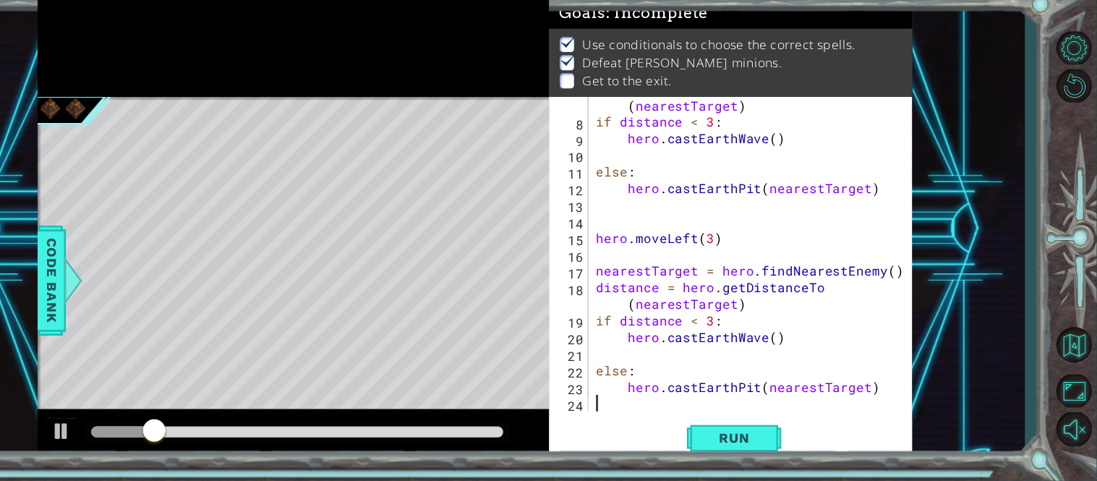
click at [644, 405] on div "distance = hero . getDistanceTo ( nearestTarget ) if distance < 3 : hero . cast…" at bounding box center [783, 281] width 297 height 334
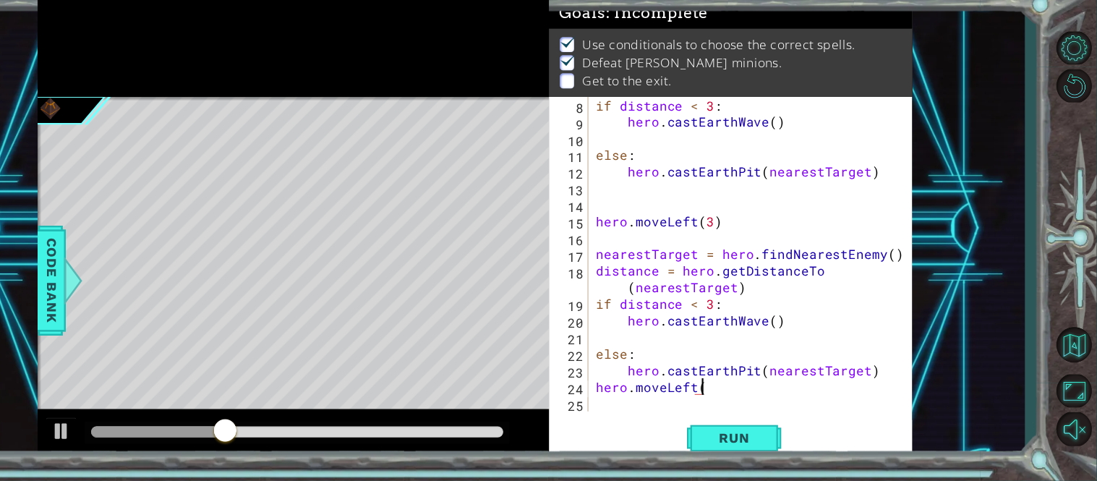
scroll to position [0, 5]
click at [734, 446] on button "Run" at bounding box center [764, 441] width 87 height 33
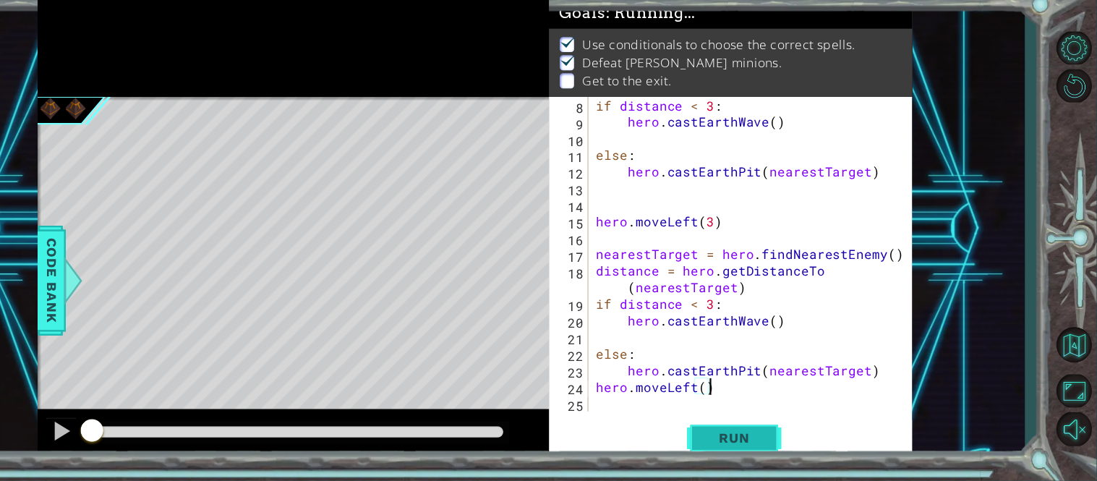
click at [734, 446] on button "Run" at bounding box center [764, 441] width 87 height 33
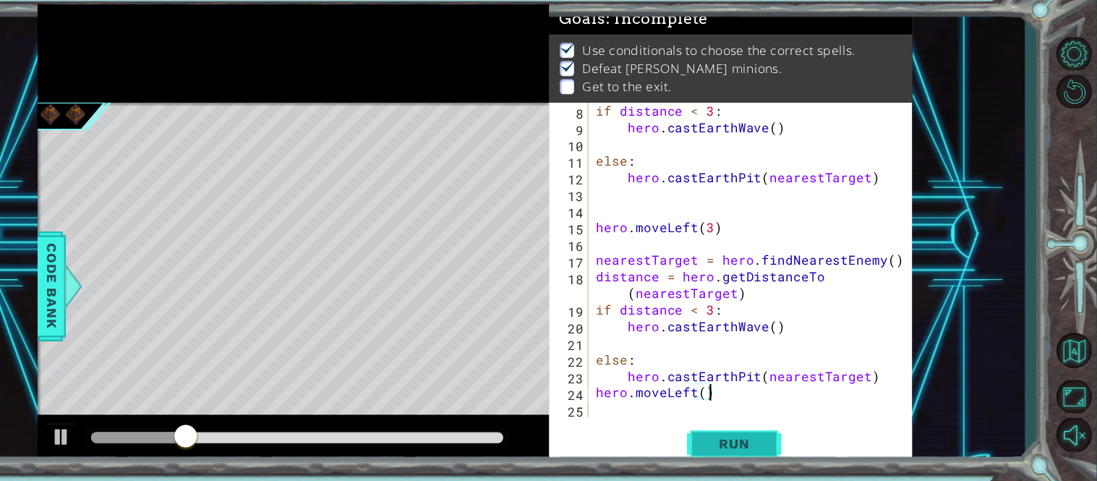
scroll to position [0, 0]
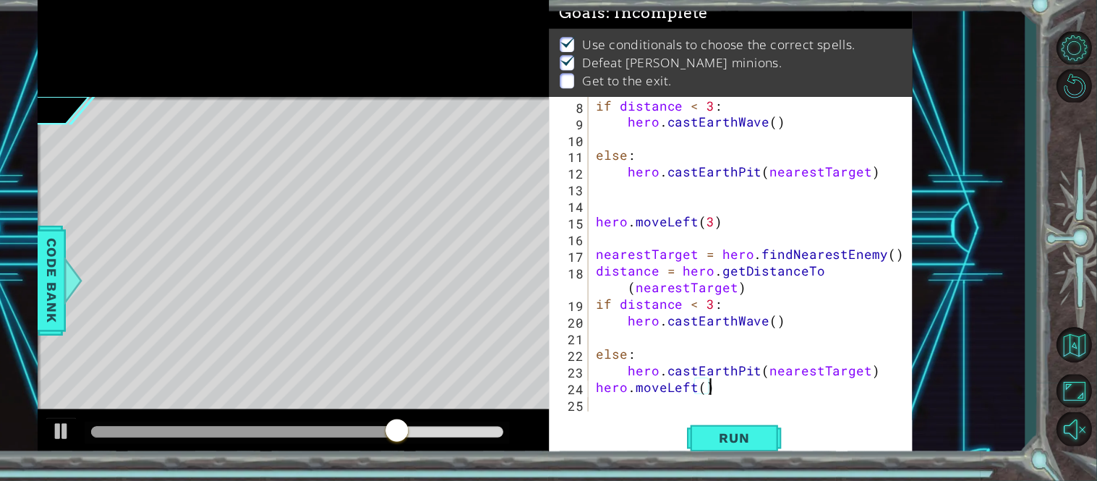
click at [686, 419] on div "hero.moveLeft() 8 9 10 11 12 13 14 15 16 17 18 19 20 21 22 23 24 25 if distance…" at bounding box center [761, 295] width 333 height 333
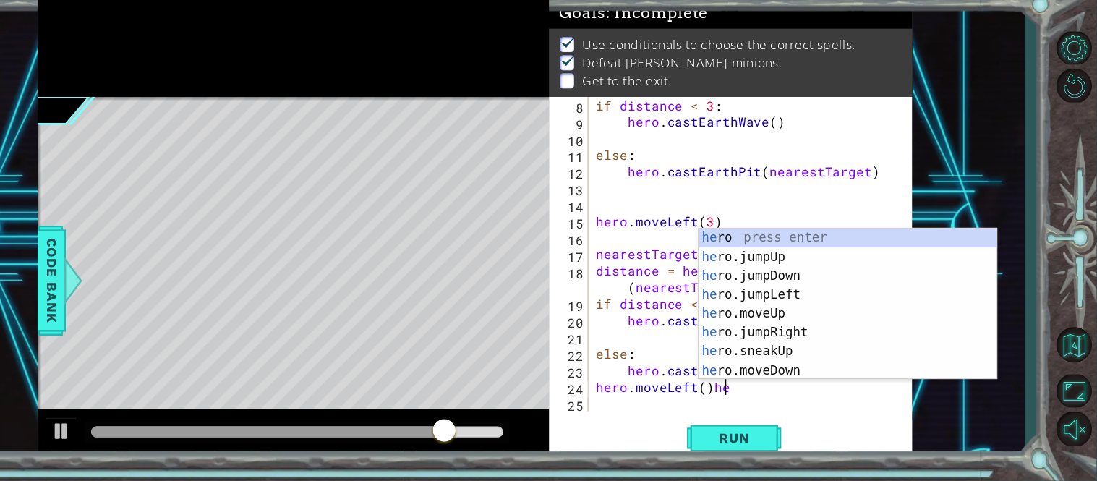
scroll to position [0, 5]
type textarea "hero.moveLeft()"
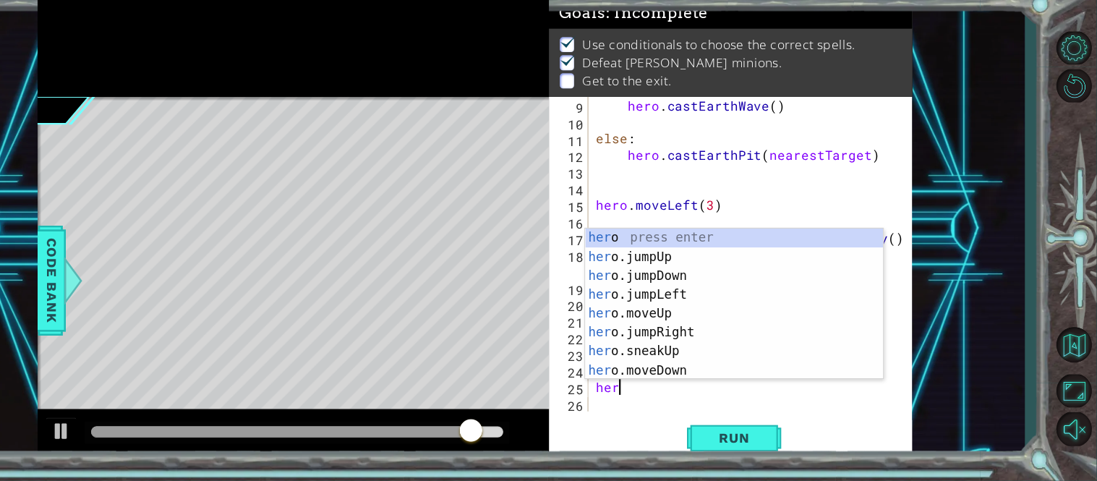
scroll to position [0, 1]
click at [691, 384] on div "hero press enter hero .jumpUp press enter hero .jumpDown press enter hero .jump…" at bounding box center [764, 337] width 273 height 174
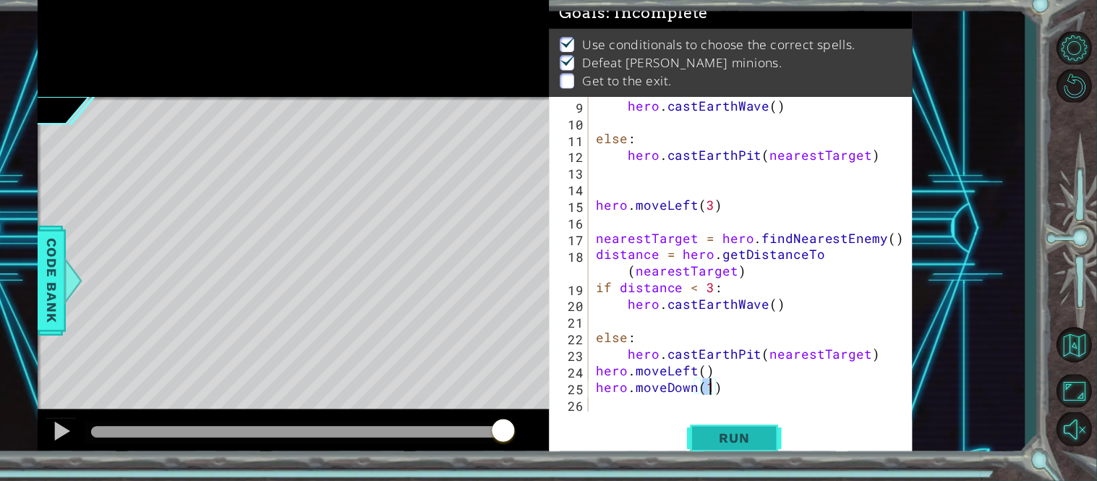
type textarea "hero.moveDown(1)"
click at [750, 435] on span "Run" at bounding box center [764, 442] width 57 height 14
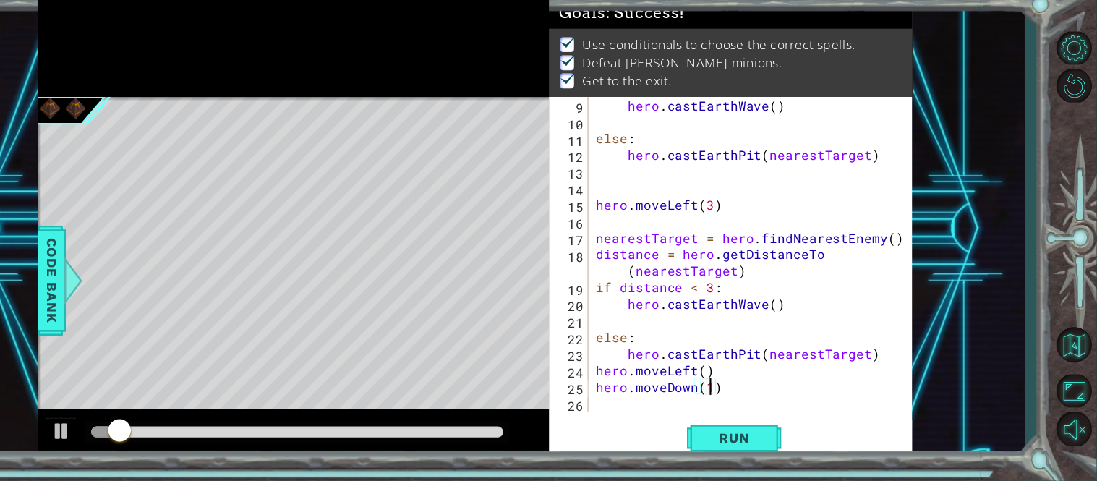
click at [511, 433] on div at bounding box center [363, 436] width 378 height 10
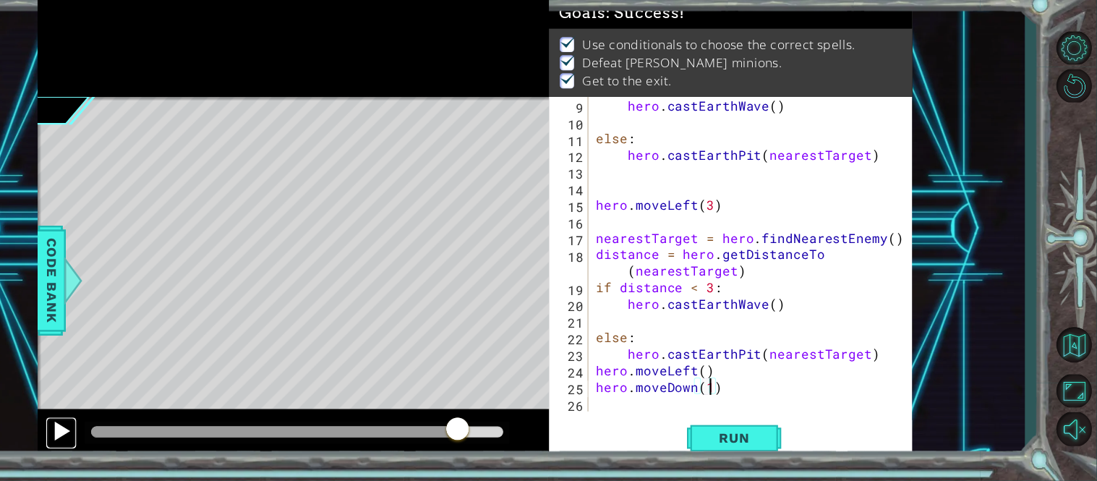
click at [148, 431] on div at bounding box center [146, 435] width 19 height 19
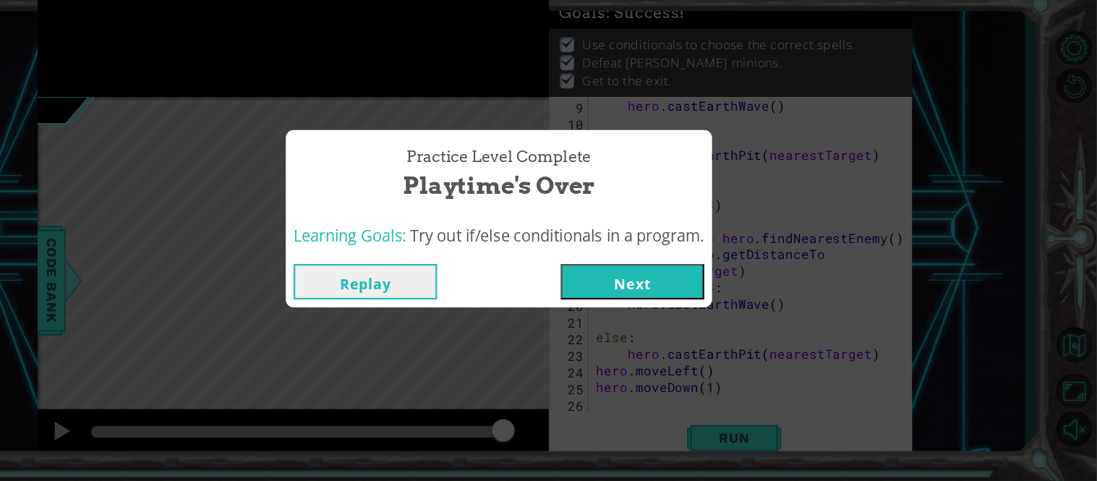
click at [655, 302] on button "Next" at bounding box center [671, 298] width 132 height 33
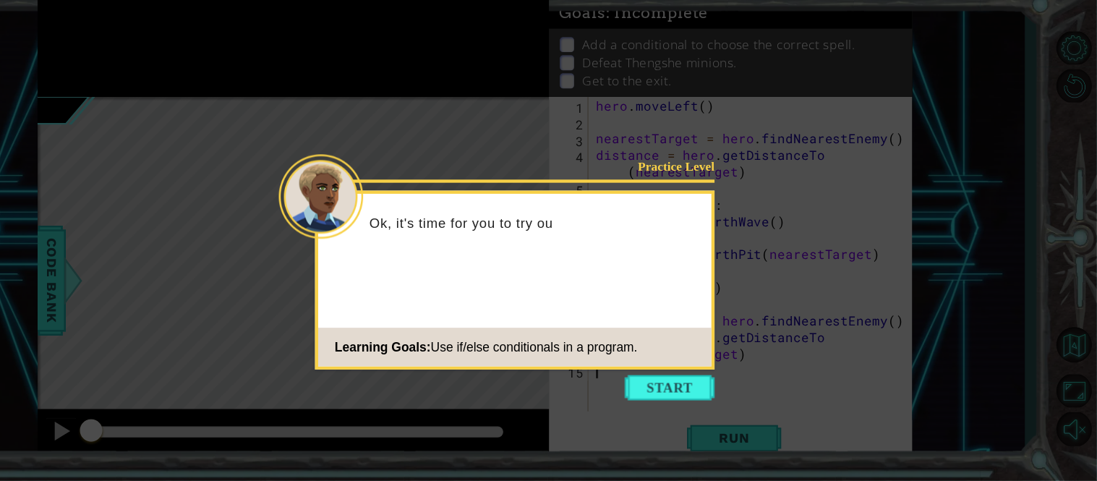
click at [735, 382] on icon at bounding box center [548, 240] width 1097 height 481
click at [725, 386] on button "Start" at bounding box center [706, 395] width 82 height 23
